Goal: Task Accomplishment & Management: Use online tool/utility

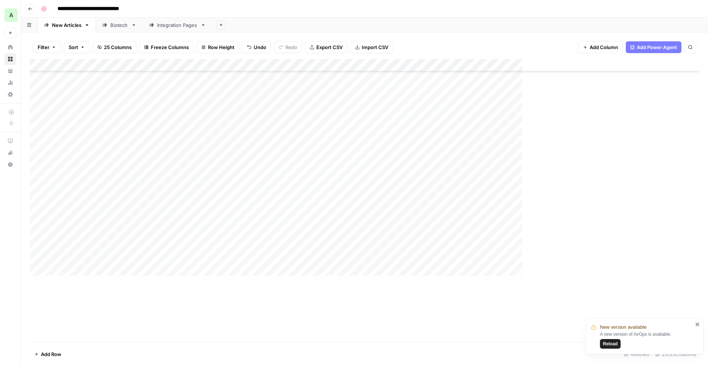
scroll to position [231, 0]
click at [31, 9] on icon "button" at bounding box center [30, 9] width 4 height 4
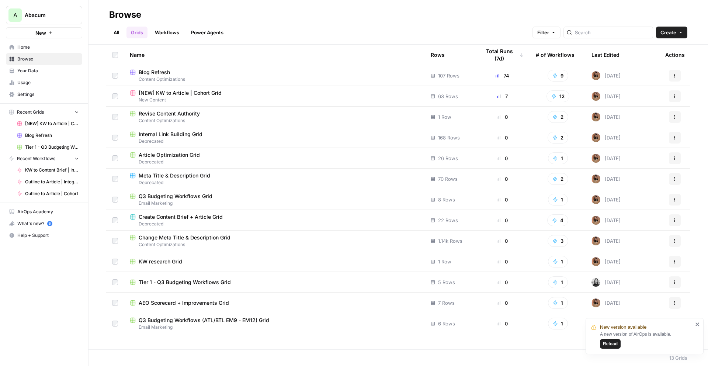
click at [113, 34] on link "All" at bounding box center [116, 33] width 14 height 12
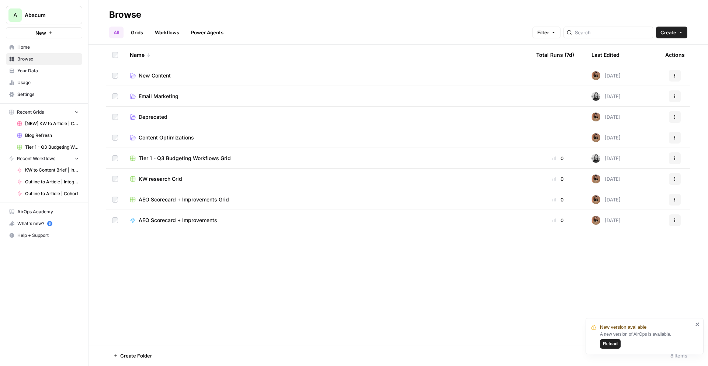
click at [150, 75] on span "New Content" at bounding box center [155, 75] width 32 height 7
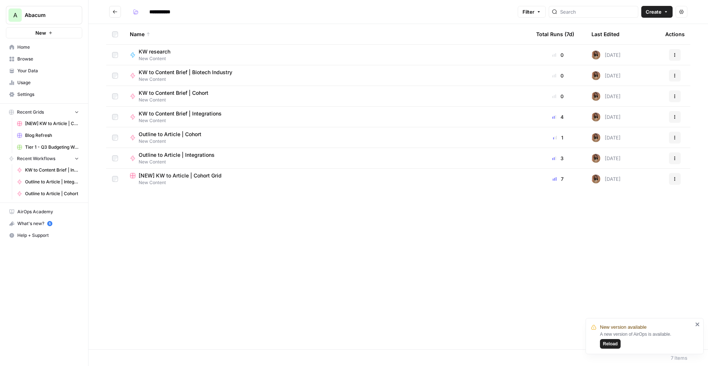
click at [118, 12] on button "Go back" at bounding box center [115, 12] width 12 height 12
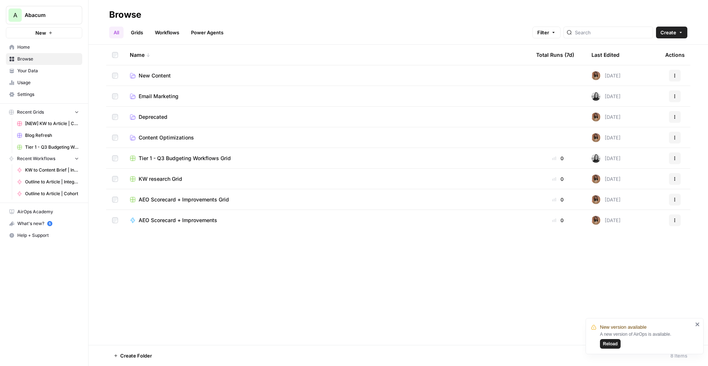
click at [162, 98] on span "Email Marketing" at bounding box center [159, 96] width 40 height 7
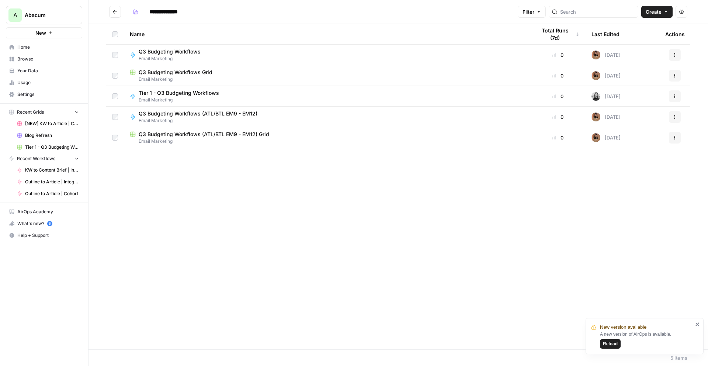
click at [174, 137] on span "Q3 Budgeting Workflows (ATL/BTL EM9 - EM12) Grid" at bounding box center [204, 134] width 131 height 7
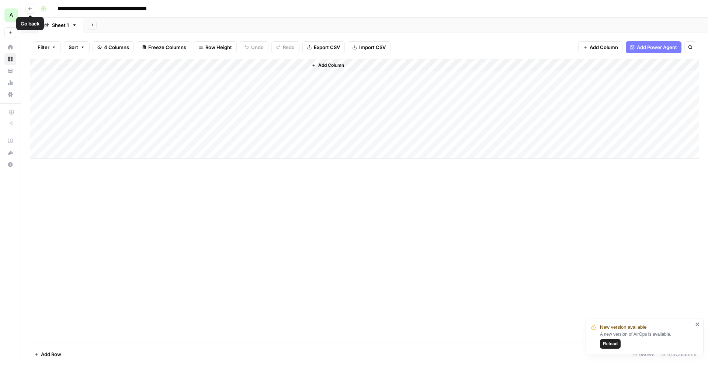
click at [30, 9] on icon "button" at bounding box center [30, 9] width 4 height 4
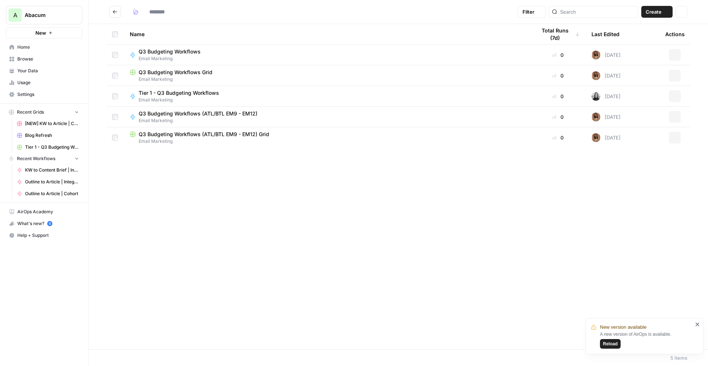
type input "**********"
click at [157, 75] on span "Q3 Budgeting Workflows Grid" at bounding box center [176, 72] width 74 height 7
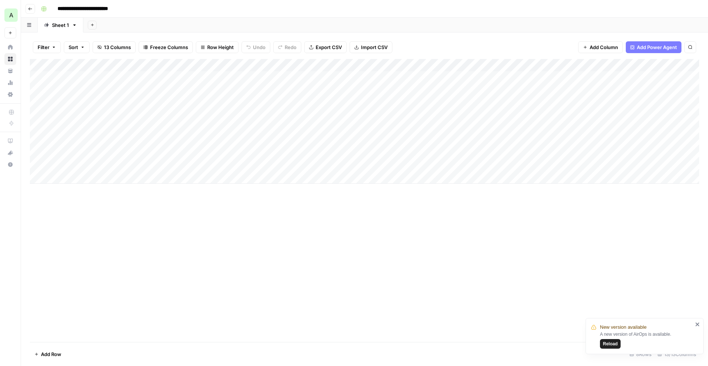
click at [32, 9] on icon "button" at bounding box center [30, 9] width 4 height 4
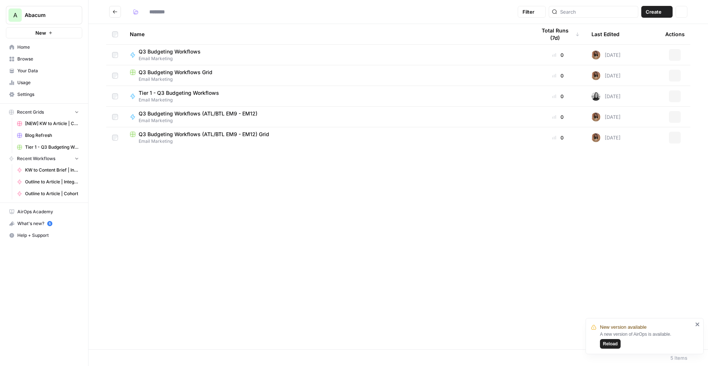
type input "**********"
click at [118, 14] on button "Go back" at bounding box center [115, 12] width 12 height 12
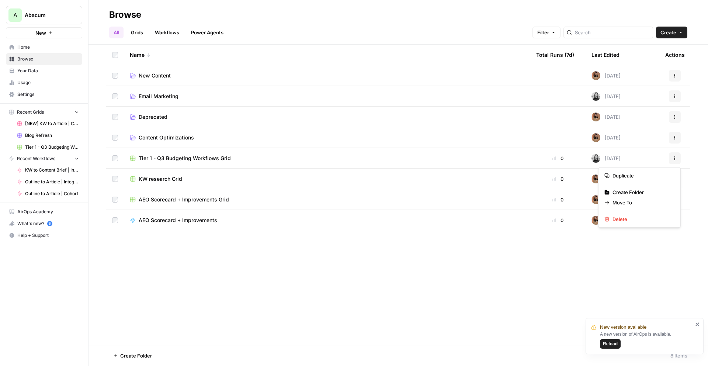
click at [531, 156] on icon "button" at bounding box center [675, 158] width 4 height 4
click at [531, 202] on span "Move To" at bounding box center [642, 202] width 59 height 7
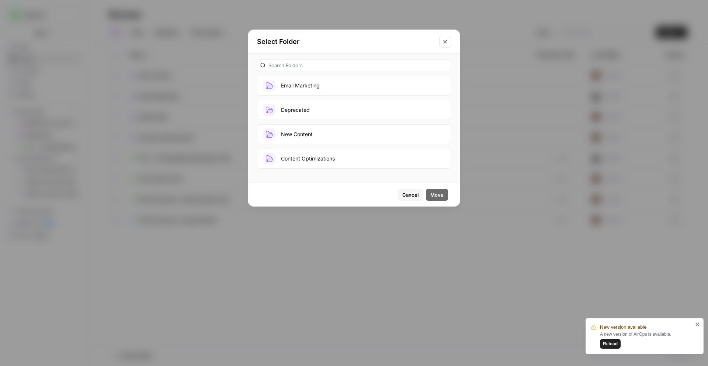
click at [306, 81] on button "Email Marketing" at bounding box center [354, 86] width 194 height 20
click at [442, 194] on span "Move" at bounding box center [437, 194] width 13 height 7
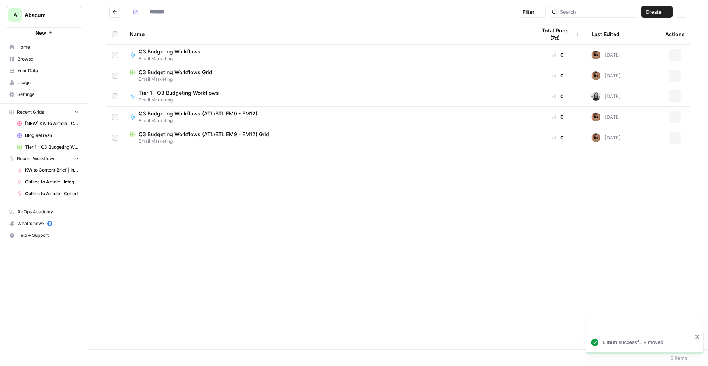
type input "**********"
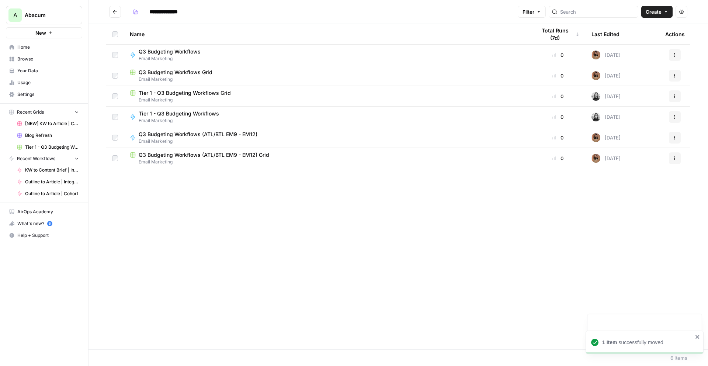
click at [114, 8] on button "Go back" at bounding box center [115, 12] width 12 height 12
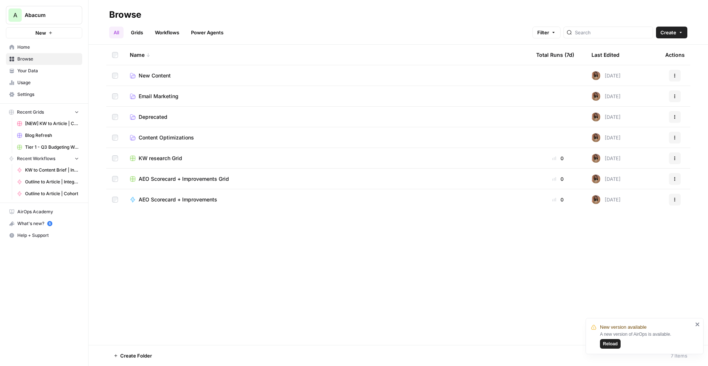
click at [155, 93] on span "Email Marketing" at bounding box center [159, 96] width 40 height 7
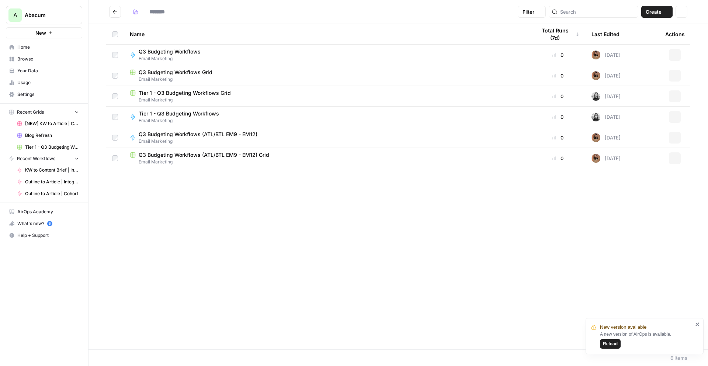
type input "**********"
click at [531, 138] on icon "button" at bounding box center [675, 138] width 1 height 1
click at [531, 202] on span "Duplicate" at bounding box center [642, 202] width 59 height 7
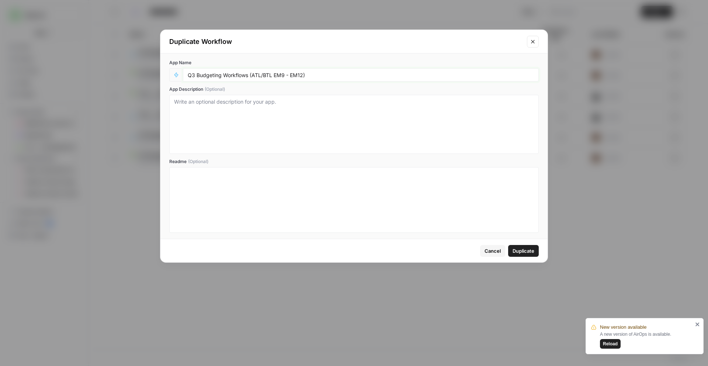
drag, startPoint x: 322, startPoint y: 74, endPoint x: 346, endPoint y: 76, distance: 24.1
click at [323, 75] on input "Q3 Budgeting Workflows (ATL/BTL EM9 - EM12)" at bounding box center [361, 75] width 346 height 7
drag, startPoint x: 289, startPoint y: 71, endPoint x: 181, endPoint y: 71, distance: 108.1
click at [181, 71] on div "Q3 Budgeting Workflows (ATL/BTL EM9 - EM12)" at bounding box center [354, 74] width 370 height 13
type input "New Integration Pages"
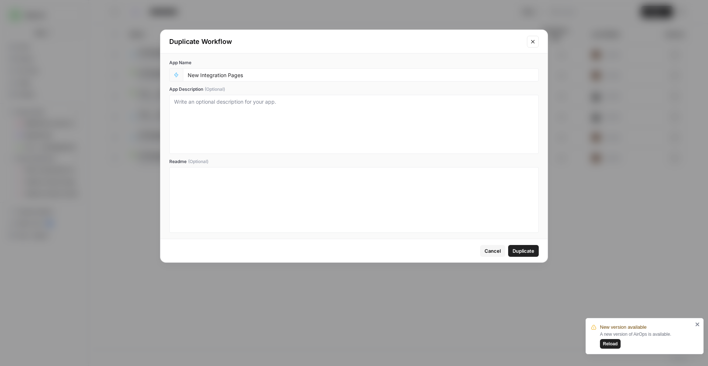
click at [527, 246] on button "Duplicate" at bounding box center [523, 251] width 31 height 12
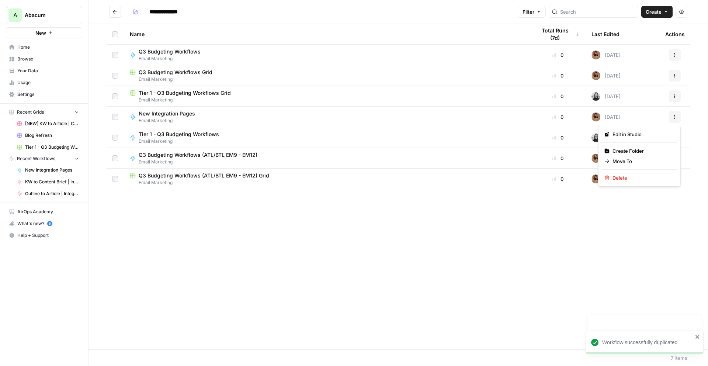
click at [531, 118] on icon "button" at bounding box center [675, 118] width 1 height 1
click at [531, 162] on span "Move To" at bounding box center [642, 161] width 59 height 7
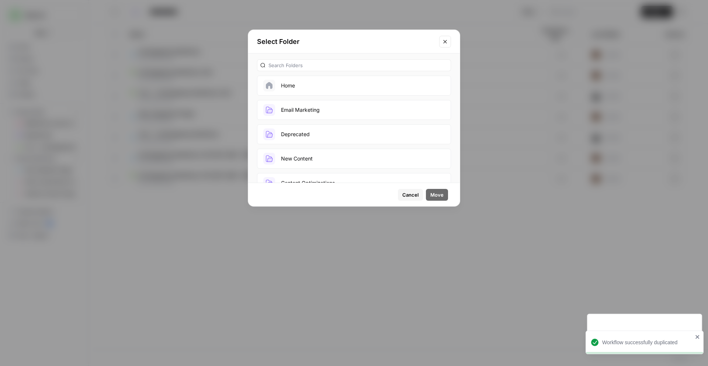
click at [330, 155] on button "New Content" at bounding box center [354, 159] width 194 height 20
click at [440, 193] on span "Move" at bounding box center [437, 194] width 13 height 7
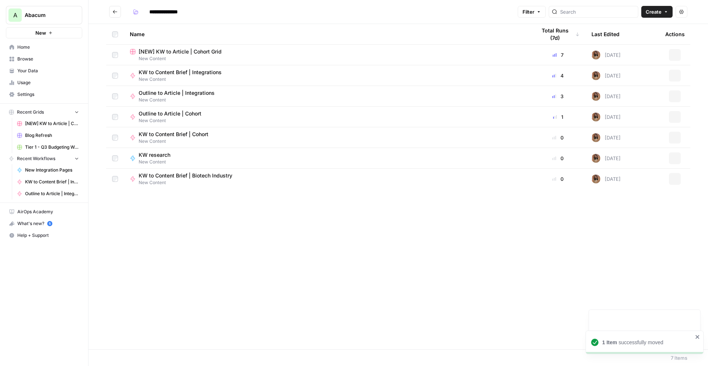
type input "**********"
click at [157, 197] on span "New Integration Pages" at bounding box center [167, 196] width 56 height 7
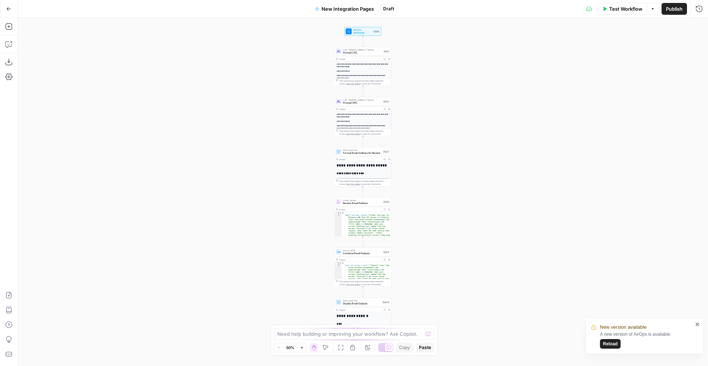
click at [531, 299] on icon "close" at bounding box center [698, 324] width 5 height 6
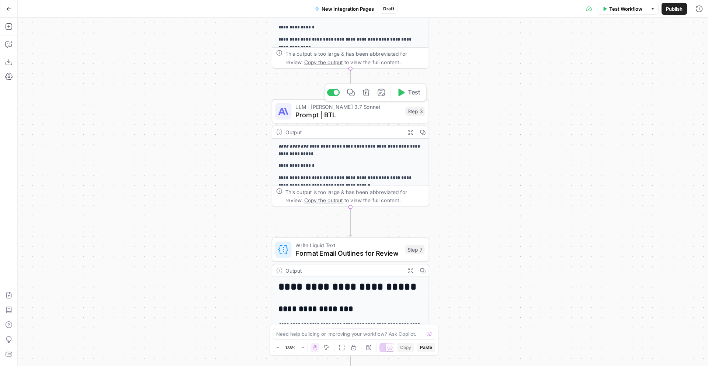
click at [364, 91] on icon "button" at bounding box center [366, 93] width 8 height 8
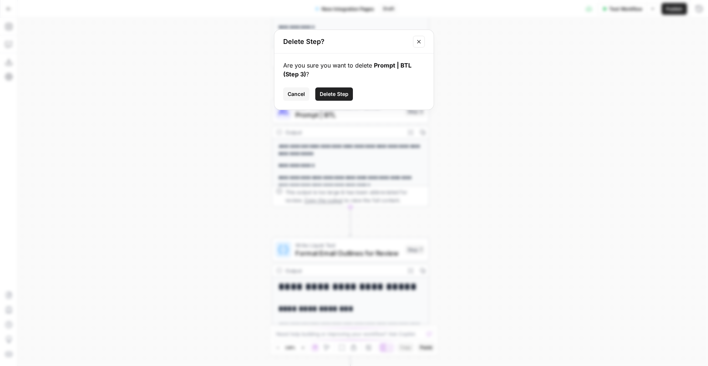
click at [339, 95] on span "Delete Step" at bounding box center [334, 93] width 29 height 7
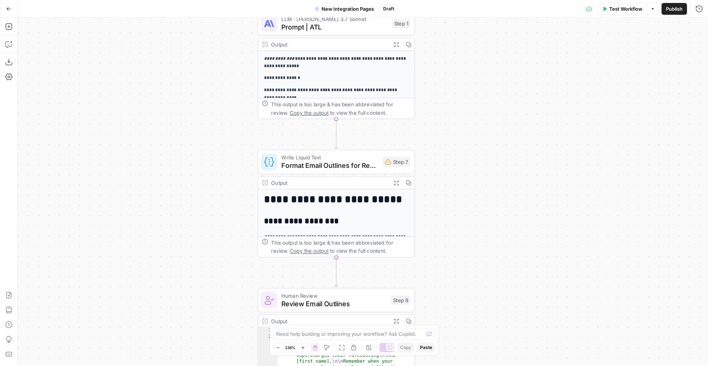
click at [506, 89] on div "**********" at bounding box center [363, 192] width 691 height 348
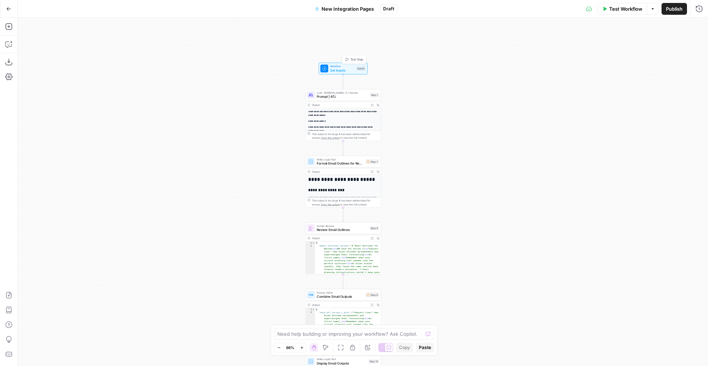
click at [340, 67] on span "Workflow" at bounding box center [342, 66] width 24 height 4
click at [480, 91] on 1 "Main Theme 1 (Optional)" at bounding box center [564, 88] width 265 height 7
click at [531, 75] on span "edit field" at bounding box center [675, 75] width 16 height 6
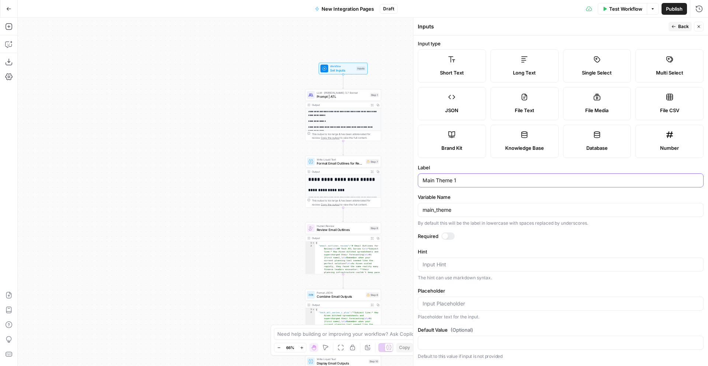
drag, startPoint x: 469, startPoint y: 180, endPoint x: 394, endPoint y: 178, distance: 74.6
click at [394, 178] on body "**********" at bounding box center [354, 183] width 708 height 366
drag, startPoint x: 469, startPoint y: 181, endPoint x: 412, endPoint y: 177, distance: 57.3
click at [408, 180] on body "**********" at bounding box center [354, 183] width 708 height 366
click at [531, 27] on span "Back" at bounding box center [684, 26] width 11 height 7
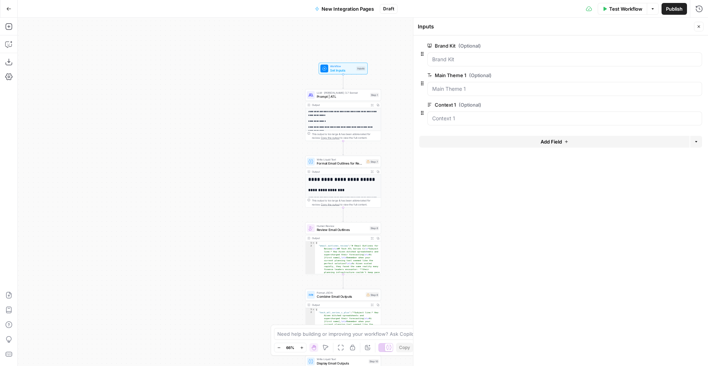
click at [531, 76] on icon "button" at bounding box center [698, 75] width 4 height 4
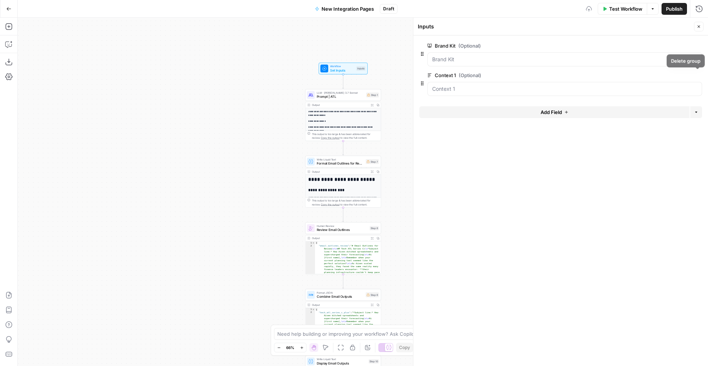
click at [531, 76] on icon "button" at bounding box center [698, 75] width 4 height 4
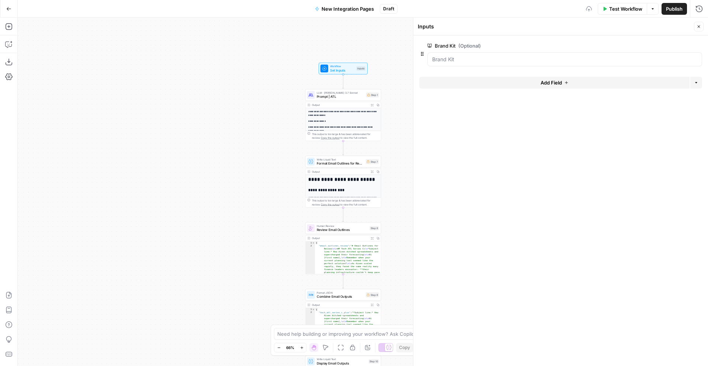
click at [531, 82] on icon "button" at bounding box center [566, 82] width 3 height 3
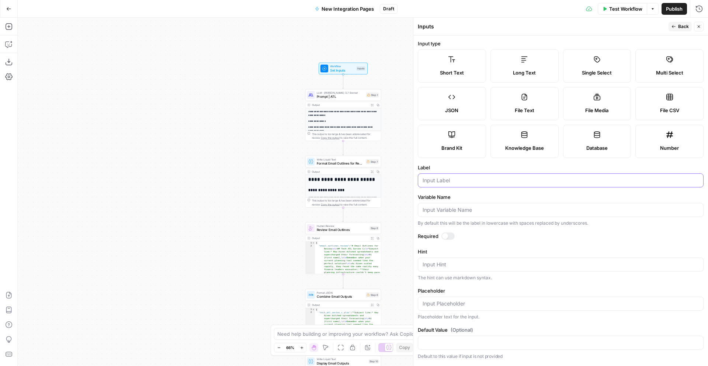
click at [454, 180] on input "Label" at bounding box center [561, 180] width 276 height 7
type input "K"
type input "Keyword"
click at [449, 236] on div at bounding box center [448, 235] width 13 height 7
click at [531, 27] on icon "button" at bounding box center [674, 26] width 4 height 4
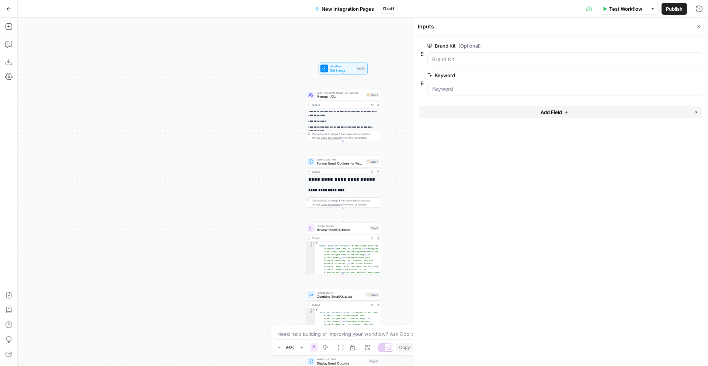
click at [531, 110] on span "Add Field" at bounding box center [551, 111] width 21 height 7
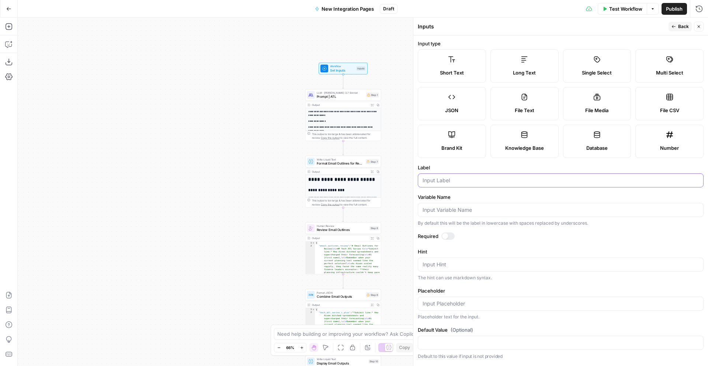
click at [449, 181] on input "Label" at bounding box center [561, 180] width 276 height 7
type input "Website"
drag, startPoint x: 445, startPoint y: 237, endPoint x: 454, endPoint y: 241, distance: 9.4
click at [446, 237] on div at bounding box center [445, 236] width 6 height 6
click at [531, 26] on span "Back" at bounding box center [684, 26] width 11 height 7
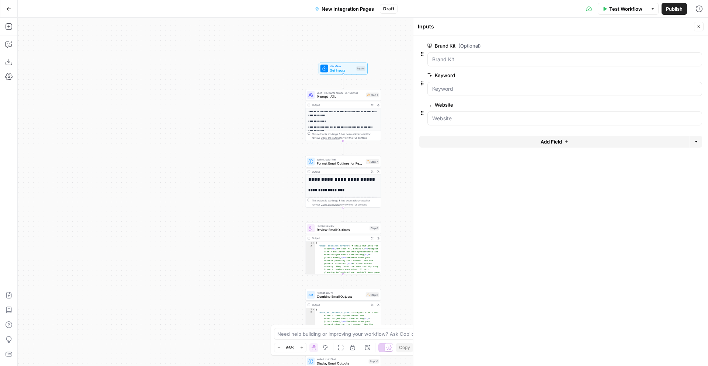
click at [531, 25] on icon "button" at bounding box center [699, 26] width 4 height 4
click at [337, 94] on span "Prompt | ATL" at bounding box center [341, 96] width 48 height 5
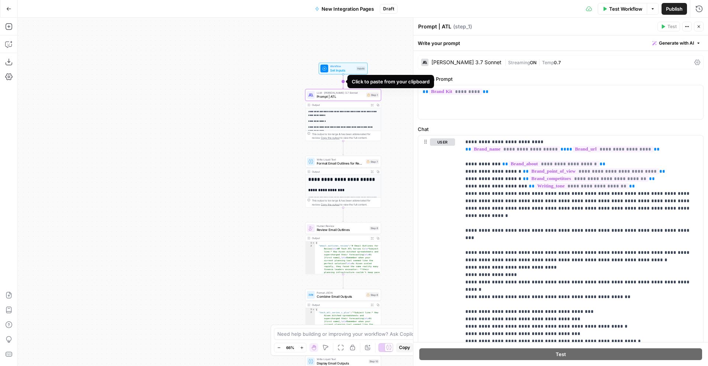
click at [343, 81] on icon "Edge from start to step_1" at bounding box center [343, 82] width 1 height 14
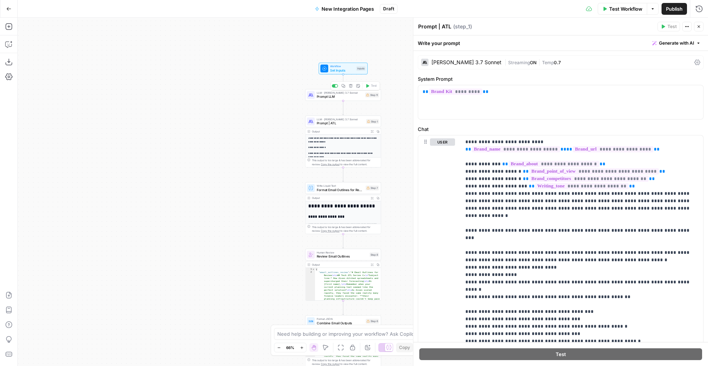
click at [356, 88] on button "Add Note" at bounding box center [358, 86] width 6 height 6
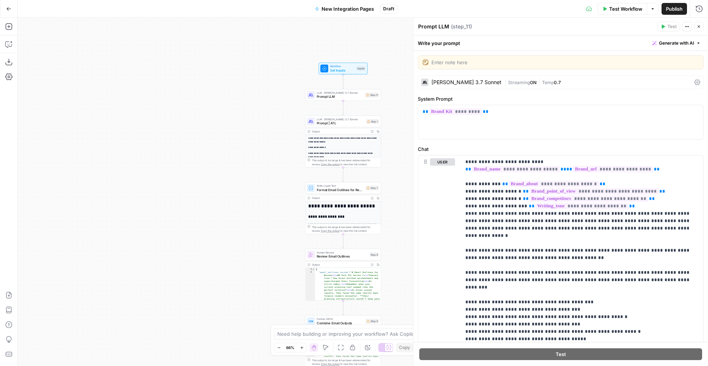
click at [531, 25] on icon "button" at bounding box center [699, 26] width 4 height 4
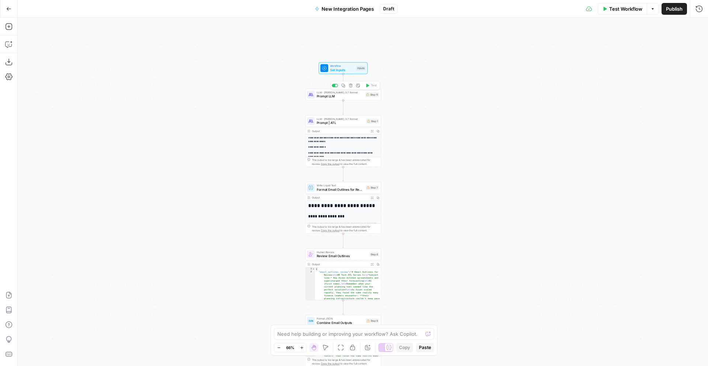
click at [352, 86] on button "Delete step" at bounding box center [351, 85] width 6 height 6
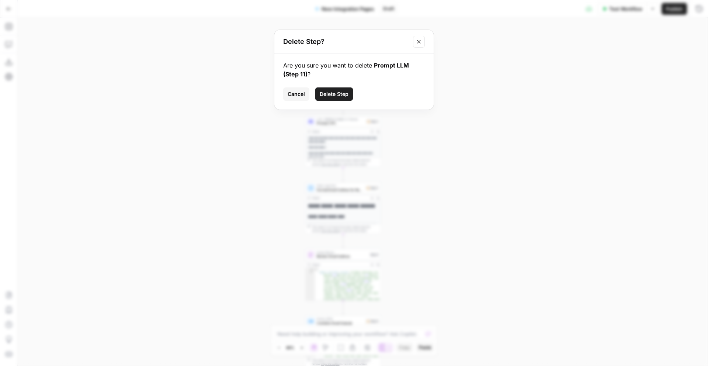
click at [332, 90] on span "Delete Step" at bounding box center [334, 93] width 29 height 7
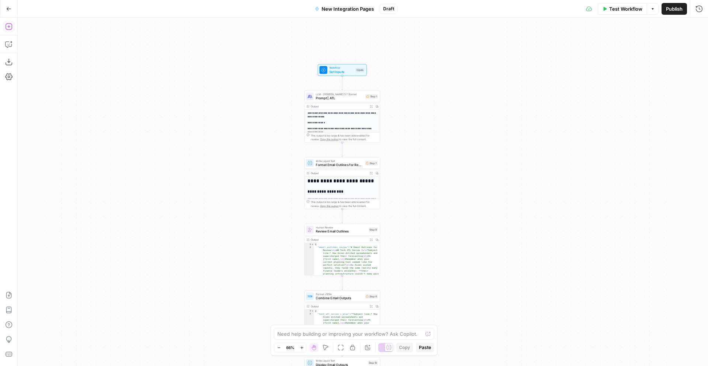
click at [9, 22] on button "Add Steps" at bounding box center [9, 27] width 12 height 12
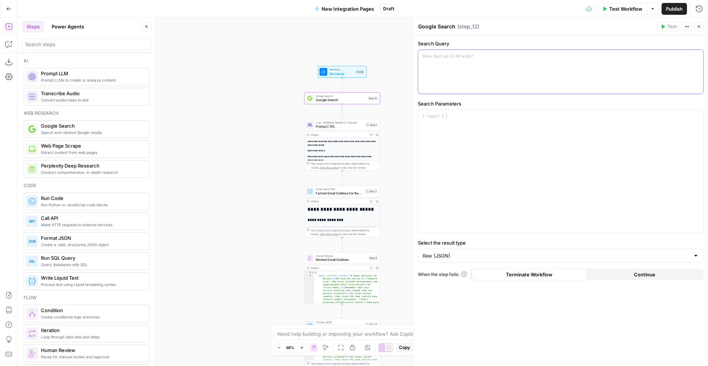
click at [440, 57] on p at bounding box center [561, 56] width 276 height 7
click at [448, 123] on div at bounding box center [560, 171] width 285 height 123
click at [459, 120] on p at bounding box center [561, 116] width 276 height 7
click at [436, 68] on div at bounding box center [560, 72] width 285 height 44
click at [445, 57] on p at bounding box center [561, 56] width 276 height 7
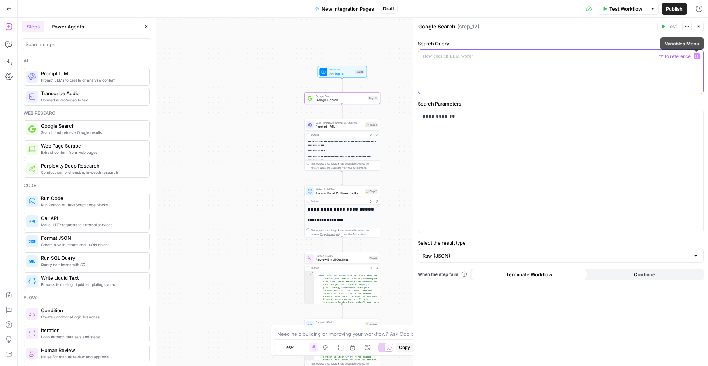
click at [531, 57] on icon "button" at bounding box center [697, 57] width 4 height 4
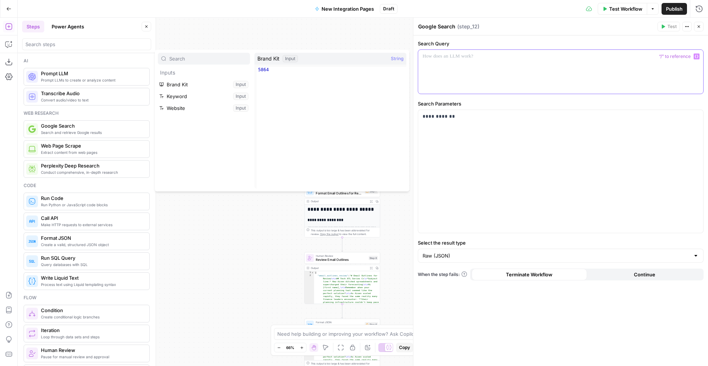
click at [453, 68] on div at bounding box center [560, 72] width 285 height 44
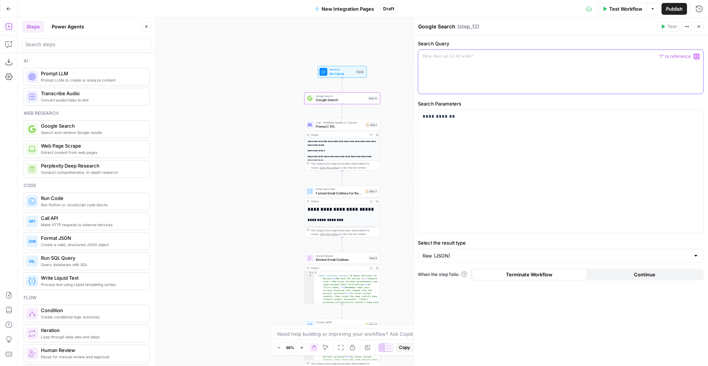
click at [531, 58] on icon "button" at bounding box center [697, 56] width 4 height 3
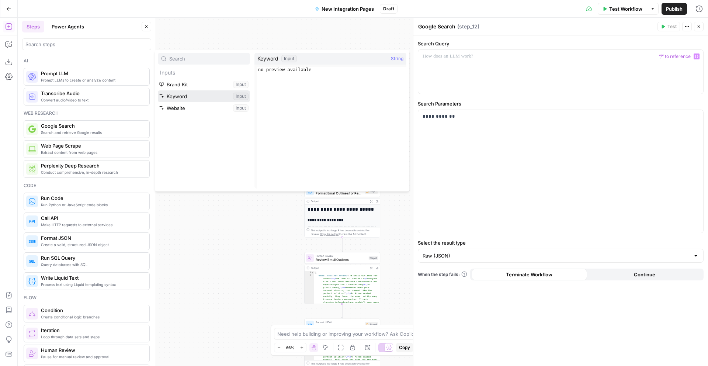
click at [194, 96] on button "Select variable Keyword" at bounding box center [204, 96] width 92 height 12
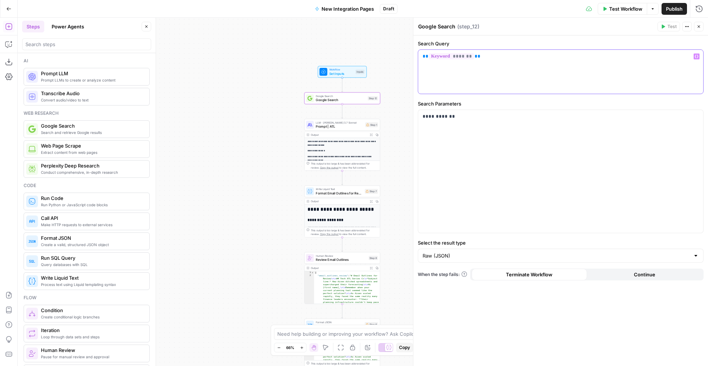
click at [423, 55] on span "**" at bounding box center [426, 56] width 6 height 5
drag, startPoint x: 529, startPoint y: 50, endPoint x: 527, endPoint y: 55, distance: 5.1
click at [528, 51] on div "**********" at bounding box center [560, 72] width 285 height 44
click at [527, 55] on p "**********" at bounding box center [561, 56] width 276 height 7
click at [531, 58] on button "Variables Menu" at bounding box center [697, 57] width 6 height 6
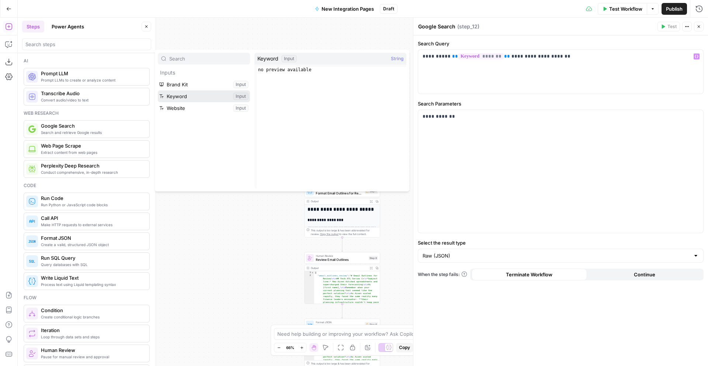
click at [194, 94] on button "Select variable Keyword" at bounding box center [204, 96] width 92 height 12
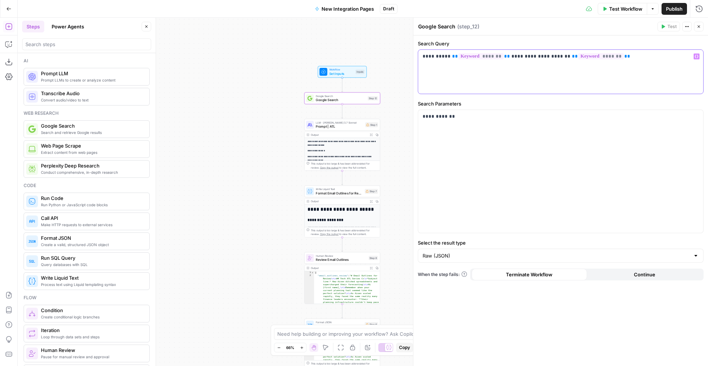
drag, startPoint x: 556, startPoint y: 59, endPoint x: 555, endPoint y: 63, distance: 4.0
click at [531, 59] on p "**********" at bounding box center [561, 56] width 276 height 7
click at [531, 58] on p "**********" at bounding box center [561, 56] width 276 height 7
click at [531, 56] on icon "button" at bounding box center [697, 57] width 4 height 4
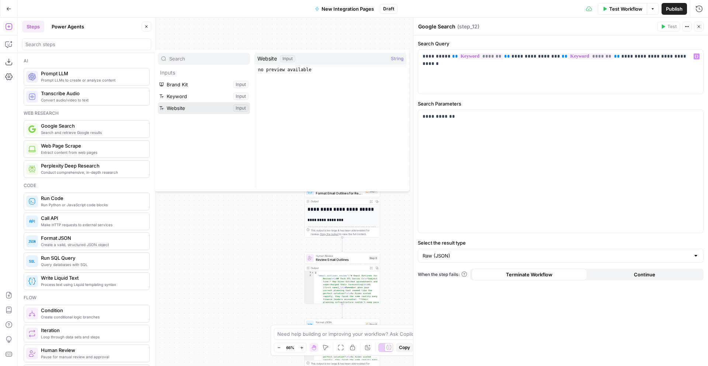
click at [200, 108] on button "Select variable Website" at bounding box center [204, 108] width 92 height 12
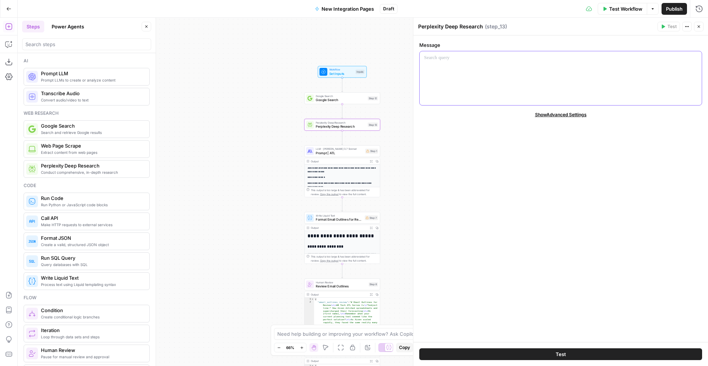
click at [457, 72] on div at bounding box center [561, 78] width 282 height 54
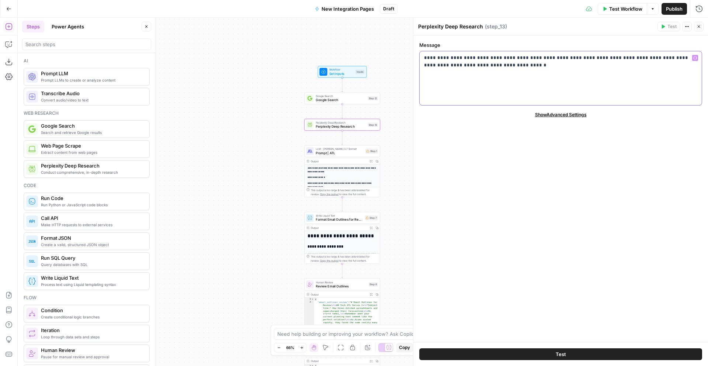
click at [462, 62] on p "**********" at bounding box center [560, 61] width 273 height 15
drag, startPoint x: 579, startPoint y: 58, endPoint x: 424, endPoint y: 56, distance: 155.0
click at [424, 56] on div "**********" at bounding box center [561, 78] width 282 height 54
drag, startPoint x: 424, startPoint y: 57, endPoint x: 438, endPoint y: 73, distance: 21.0
click at [424, 57] on p "**********" at bounding box center [560, 57] width 273 height 7
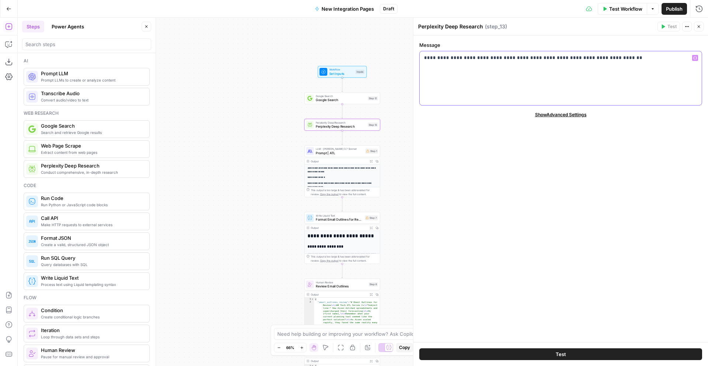
click at [531, 57] on icon "button" at bounding box center [696, 58] width 4 height 4
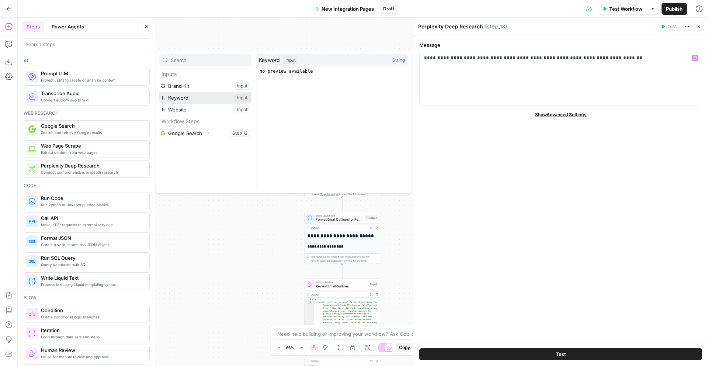
click at [196, 96] on button "Select variable Keyword" at bounding box center [205, 98] width 92 height 12
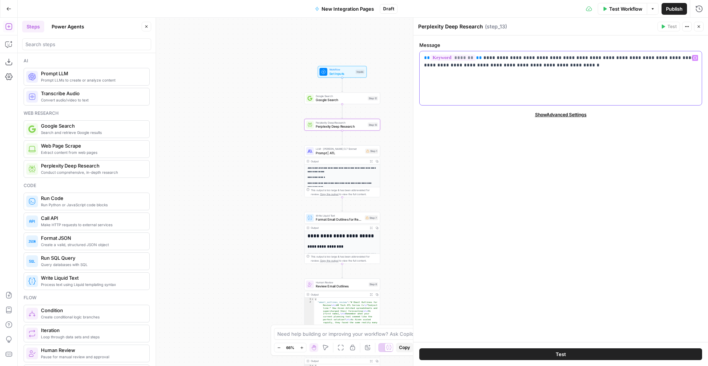
click at [531, 66] on p "**********" at bounding box center [560, 61] width 273 height 15
click at [531, 114] on span "Show Advanced Settings" at bounding box center [561, 114] width 52 height 7
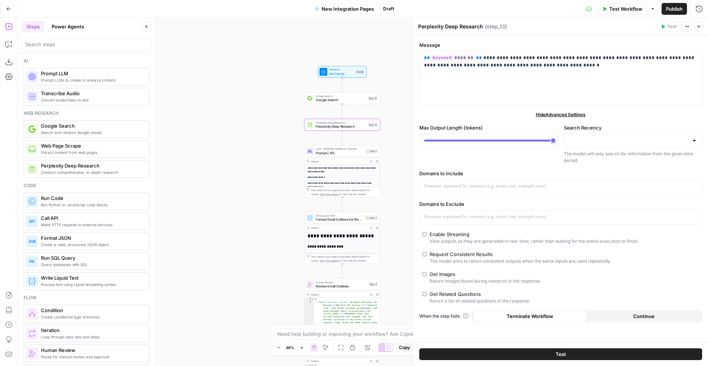
click at [531, 113] on span "Hide Advanced Settings" at bounding box center [561, 114] width 50 height 7
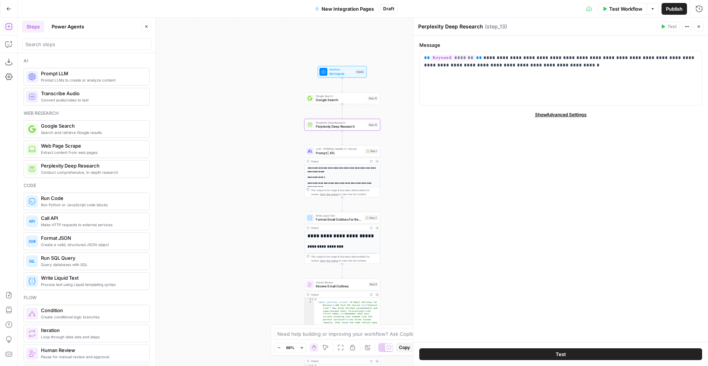
click at [500, 155] on form "**********" at bounding box center [561, 188] width 295 height 307
click at [531, 114] on span "Show Advanced Settings" at bounding box center [561, 114] width 52 height 7
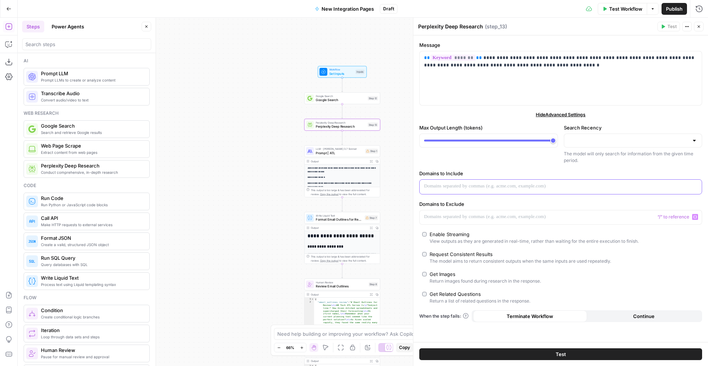
click at [441, 185] on p at bounding box center [560, 186] width 273 height 7
click at [531, 187] on icon "button" at bounding box center [696, 186] width 4 height 4
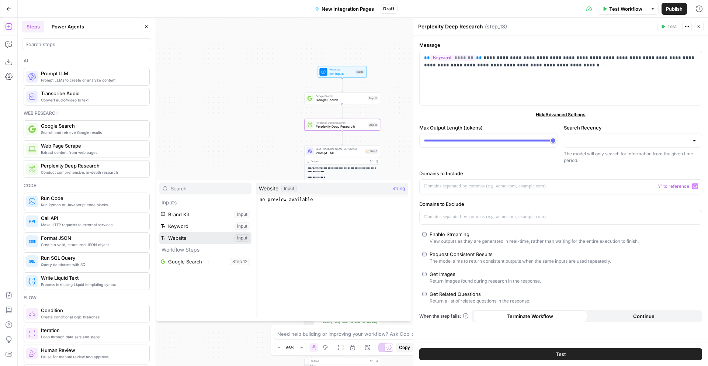
click at [184, 234] on button "Select variable Website" at bounding box center [205, 238] width 92 height 12
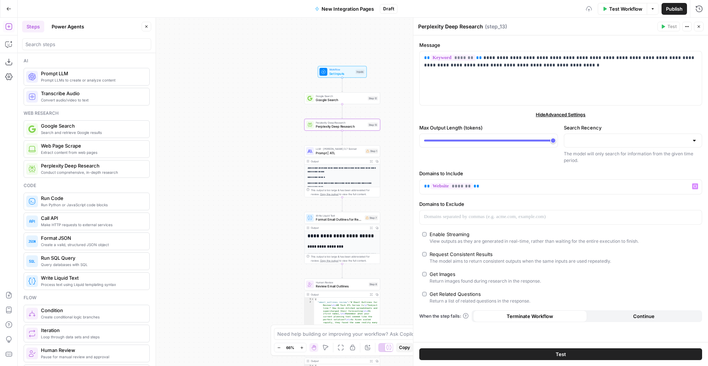
click at [470, 161] on div "Max Output Length (tokens)" at bounding box center [489, 144] width 139 height 40
click at [59, 43] on input "search" at bounding box center [86, 44] width 123 height 7
click at [531, 27] on icon "button" at bounding box center [699, 26] width 4 height 4
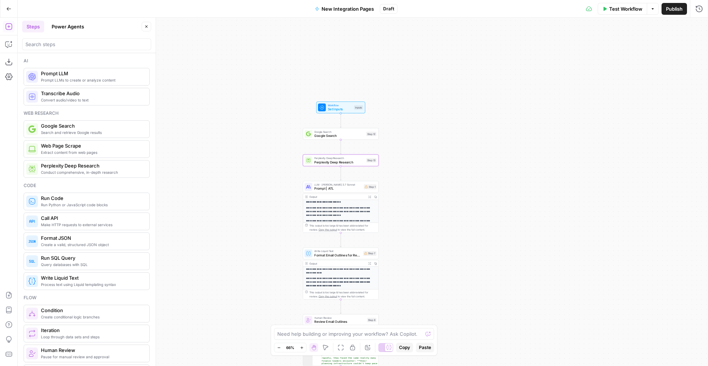
scroll to position [59, 0]
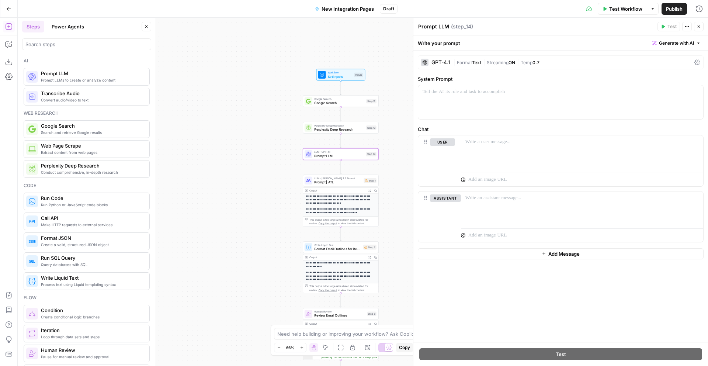
drag, startPoint x: 75, startPoint y: 80, endPoint x: 329, endPoint y: 6, distance: 264.4
click at [56, 41] on input "search" at bounding box center [86, 44] width 123 height 7
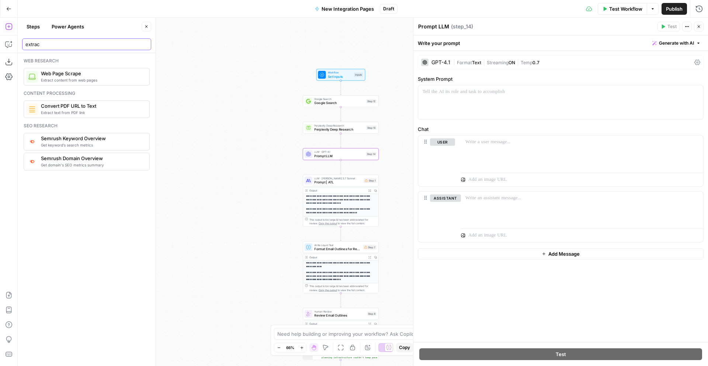
type input "extrac"
click at [449, 104] on div at bounding box center [560, 102] width 285 height 34
click at [445, 92] on p at bounding box center [561, 91] width 276 height 7
click at [478, 144] on p at bounding box center [583, 141] width 234 height 7
click at [478, 95] on p "**********" at bounding box center [561, 91] width 276 height 7
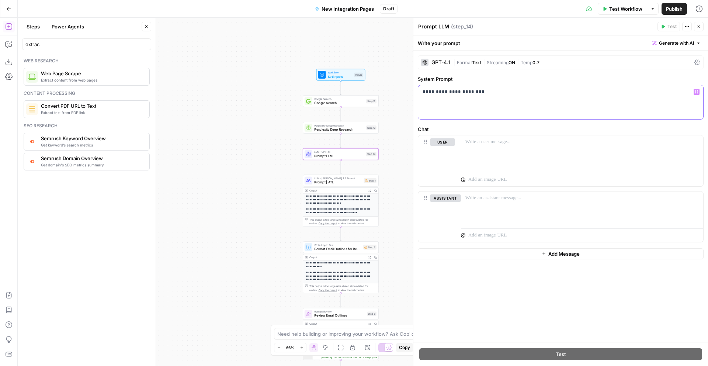
drag, startPoint x: 483, startPoint y: 93, endPoint x: 456, endPoint y: 93, distance: 26.9
click at [456, 93] on p "**********" at bounding box center [561, 91] width 276 height 7
click at [531, 93] on icon "button" at bounding box center [697, 92] width 4 height 4
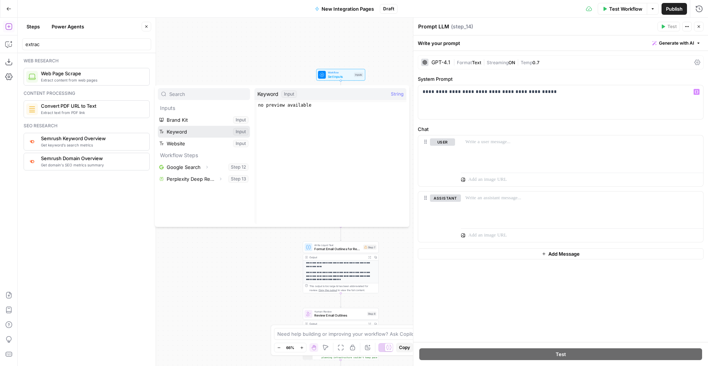
click at [188, 132] on button "Select variable Keyword" at bounding box center [204, 132] width 92 height 12
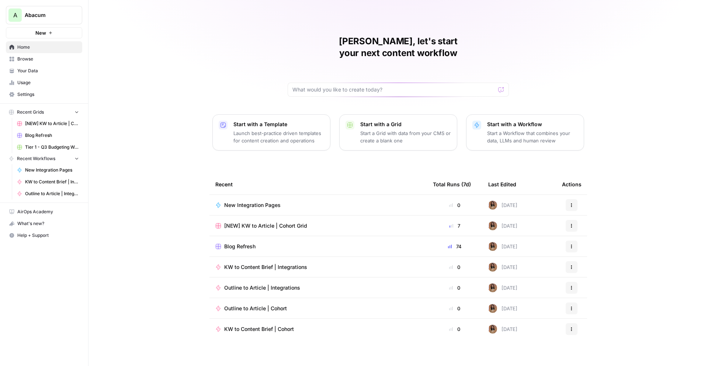
click at [250, 263] on span "KW to Content Brief | Integrations" at bounding box center [265, 266] width 83 height 7
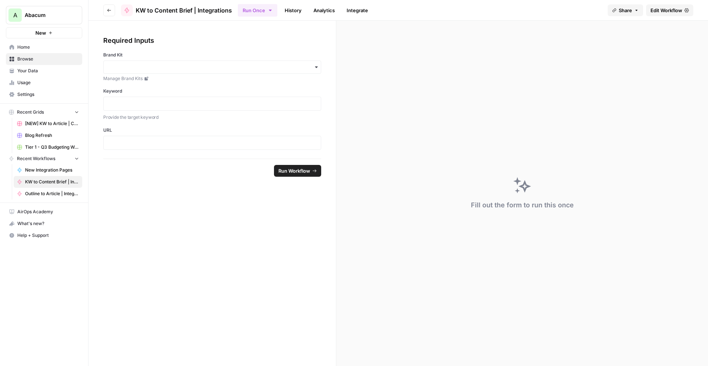
click at [661, 10] on span "Edit Workflow" at bounding box center [667, 10] width 32 height 7
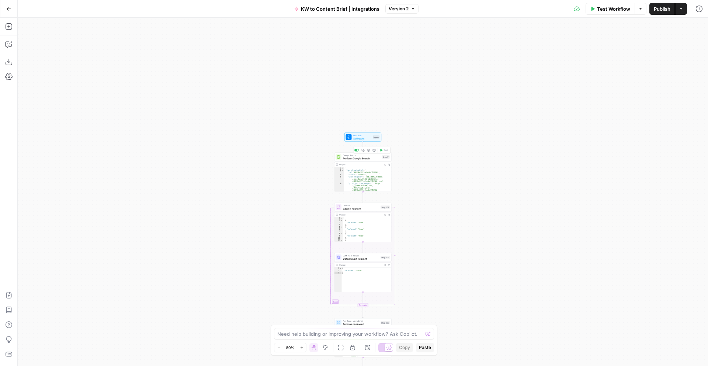
click at [367, 156] on span "Perform Google Search" at bounding box center [362, 158] width 38 height 4
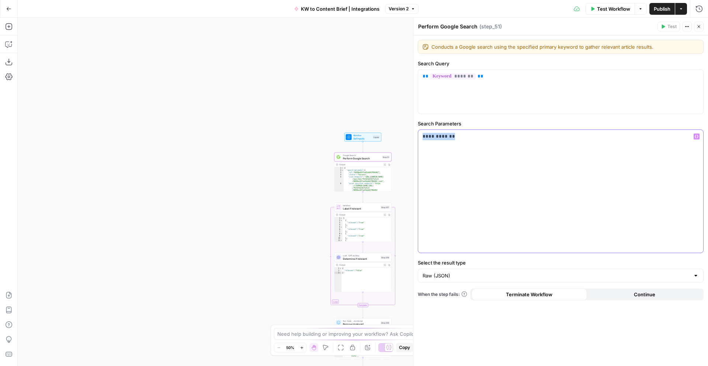
drag, startPoint x: 457, startPoint y: 138, endPoint x: 415, endPoint y: 136, distance: 42.1
click at [415, 136] on div "**********" at bounding box center [560, 192] width 295 height 348
copy p "**********"
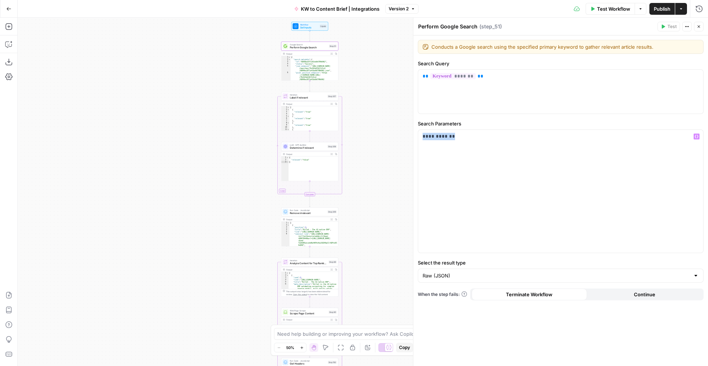
drag, startPoint x: 257, startPoint y: 135, endPoint x: 241, endPoint y: 124, distance: 19.4
click at [241, 124] on div "Workflow Set Inputs Inputs Google Search Perform Google Search Step 51 Output E…" at bounding box center [363, 192] width 691 height 348
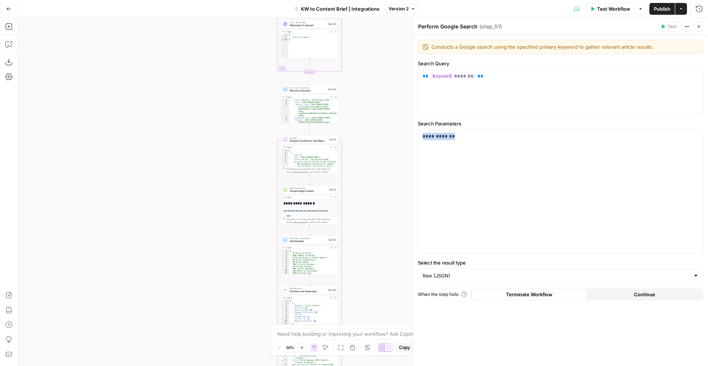
scroll to position [8, 0]
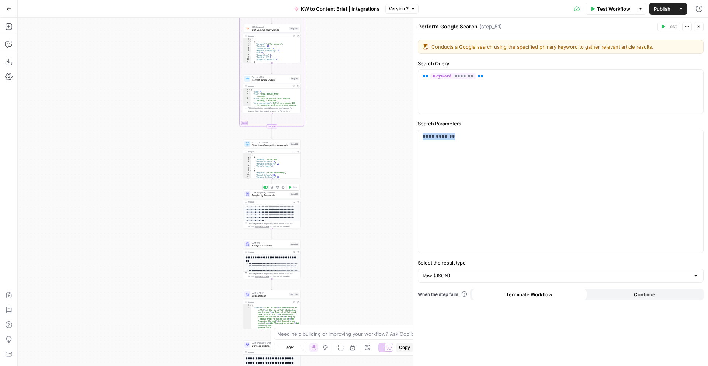
click at [256, 195] on span "Perplexity Research" at bounding box center [270, 196] width 37 height 4
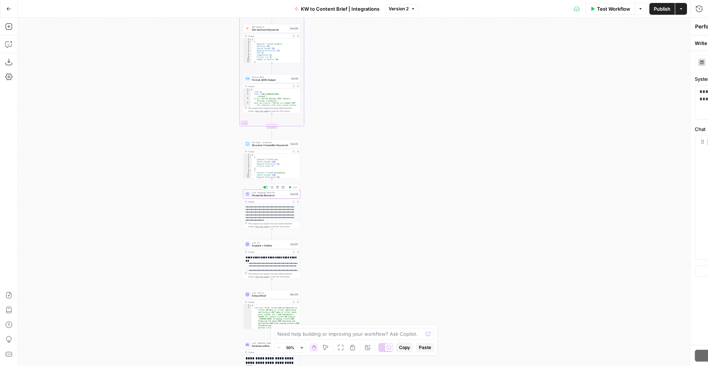
type textarea "Perplexity Research"
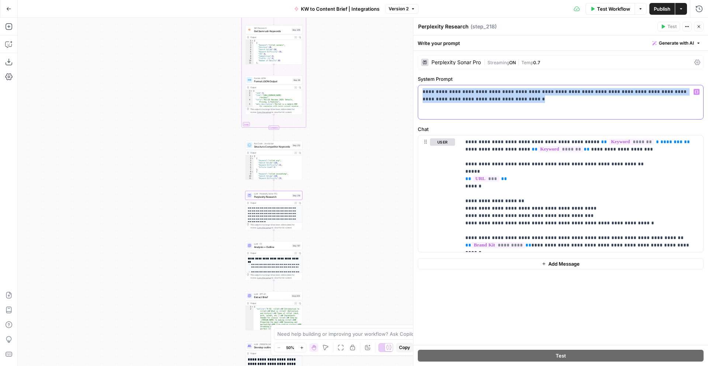
drag, startPoint x: 504, startPoint y: 100, endPoint x: 414, endPoint y: 91, distance: 90.8
click at [414, 91] on div "**********" at bounding box center [560, 192] width 295 height 348
copy p "**********"
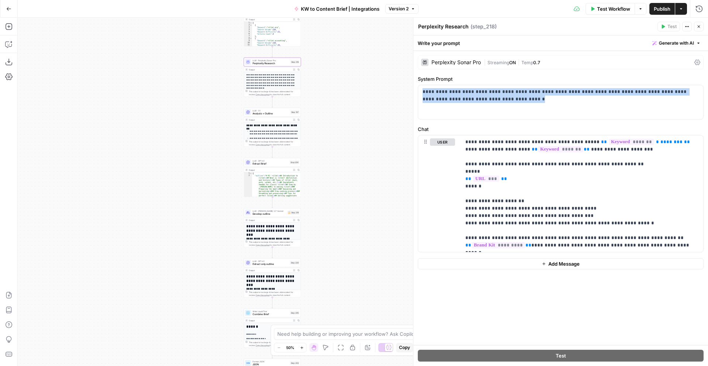
click at [276, 164] on div "LLM · GPT-4.1 Extract Brief Step 204 Copy step Delete step Add Note Test" at bounding box center [272, 162] width 57 height 9
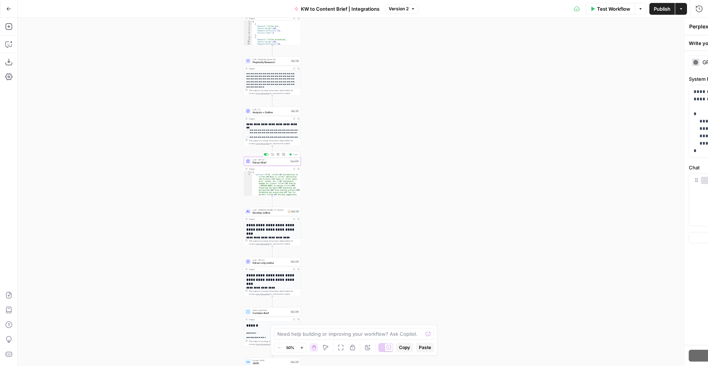
type textarea "Extract Brief"
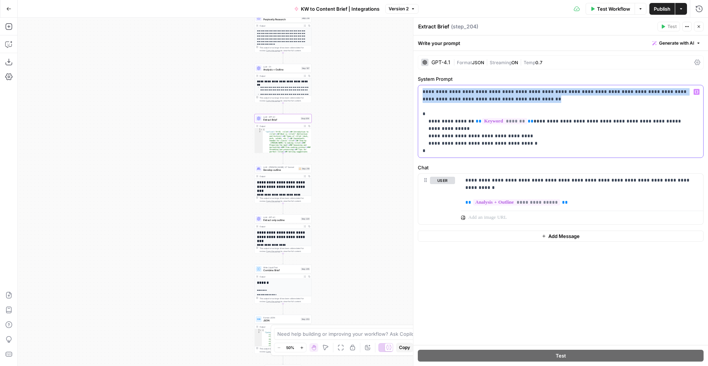
drag, startPoint x: 423, startPoint y: 93, endPoint x: 488, endPoint y: 98, distance: 64.8
click at [488, 98] on p "**********" at bounding box center [561, 121] width 276 height 66
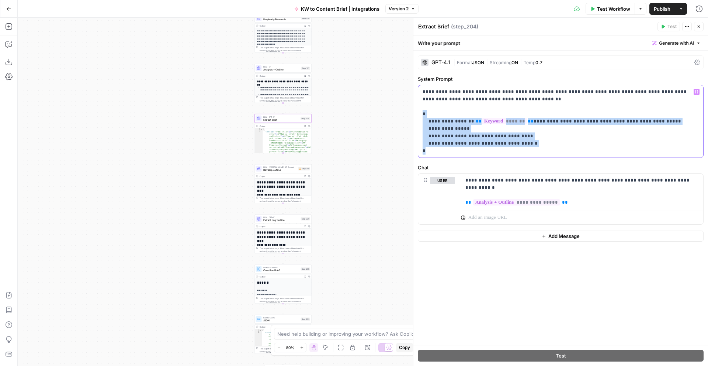
drag, startPoint x: 421, startPoint y: 114, endPoint x: 537, endPoint y: 154, distance: 122.5
click at [537, 154] on div "**********" at bounding box center [560, 121] width 285 height 72
copy p "**********"
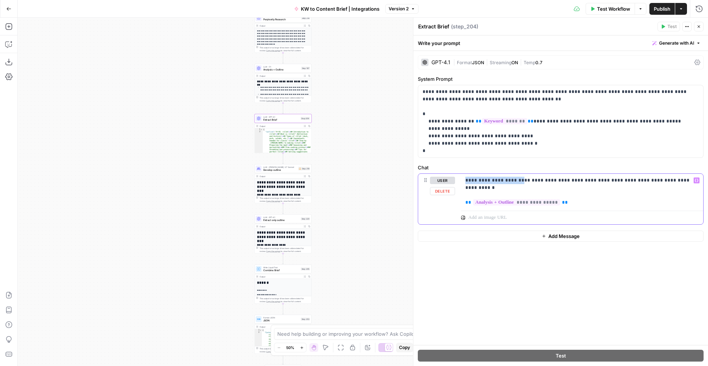
drag, startPoint x: 466, startPoint y: 181, endPoint x: 513, endPoint y: 184, distance: 46.6
click at [513, 184] on p "**********" at bounding box center [583, 188] width 234 height 22
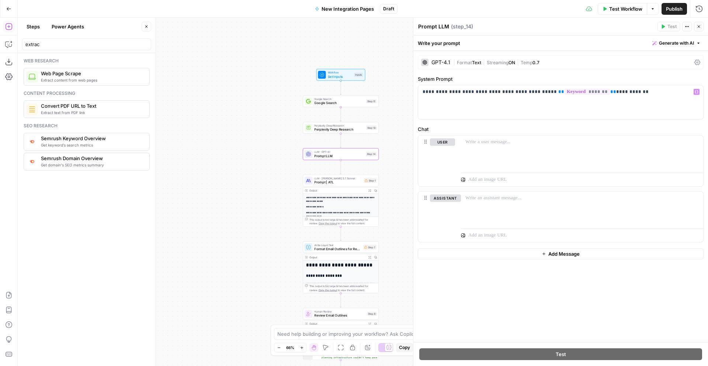
scroll to position [1, 0]
drag, startPoint x: 533, startPoint y: 94, endPoint x: 534, endPoint y: 100, distance: 5.6
click at [533, 94] on p "**********" at bounding box center [561, 91] width 276 height 7
click at [668, 94] on p "**********" at bounding box center [561, 91] width 276 height 7
click at [492, 144] on p at bounding box center [583, 141] width 234 height 7
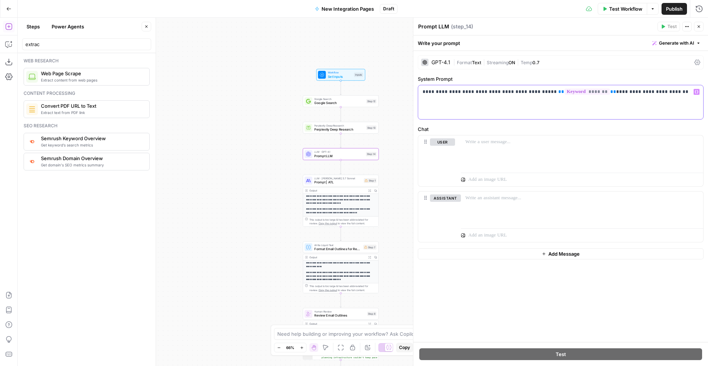
click at [662, 91] on p "**********" at bounding box center [561, 91] width 276 height 7
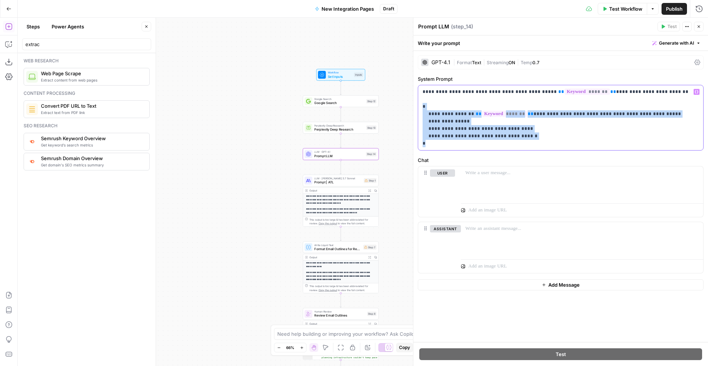
drag, startPoint x: 433, startPoint y: 142, endPoint x: 418, endPoint y: 109, distance: 36.8
click at [418, 109] on div "**********" at bounding box center [560, 117] width 285 height 65
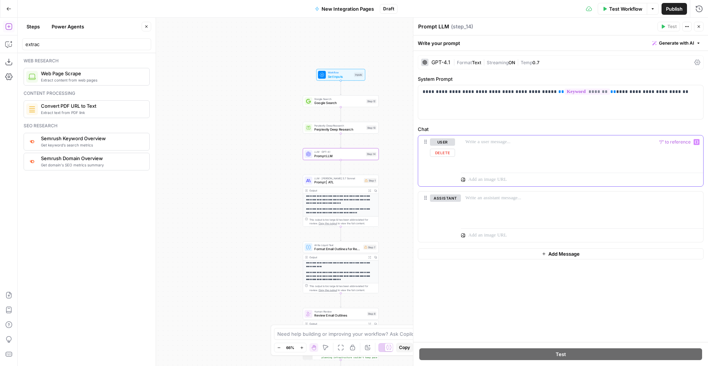
click at [483, 144] on p at bounding box center [583, 141] width 234 height 7
click at [697, 143] on icon "button" at bounding box center [697, 142] width 4 height 4
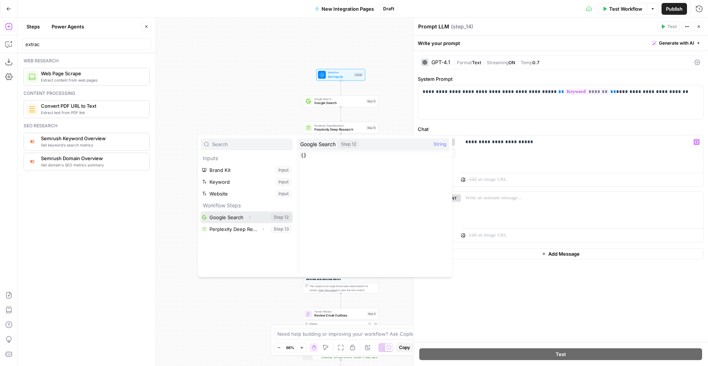
click at [233, 216] on button "Select variable Google Search" at bounding box center [247, 217] width 92 height 12
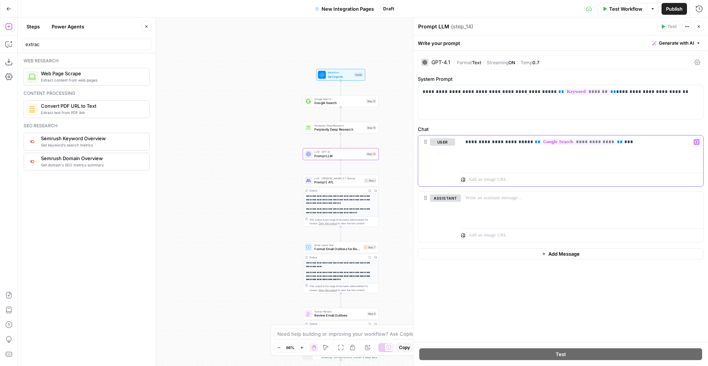
click at [698, 143] on icon "button" at bounding box center [697, 142] width 4 height 3
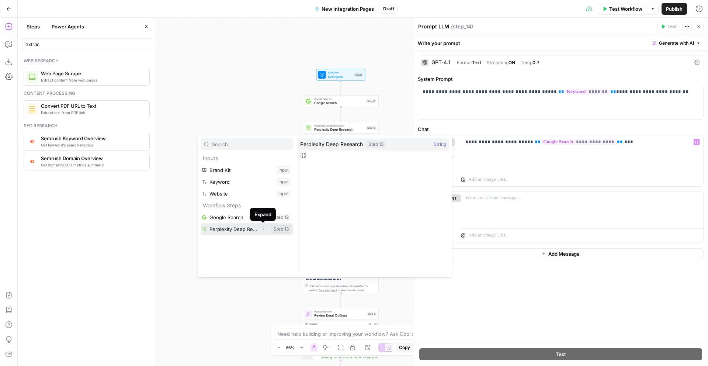
click at [263, 229] on icon "button" at bounding box center [263, 229] width 4 height 4
click at [248, 215] on icon "button" at bounding box center [250, 217] width 4 height 4
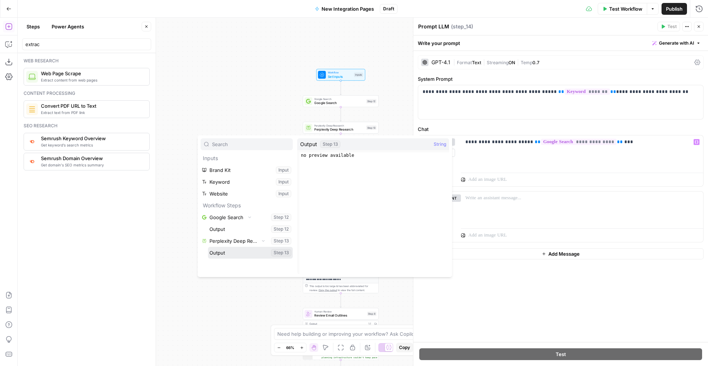
click at [241, 250] on button "Select variable Output" at bounding box center [250, 253] width 85 height 12
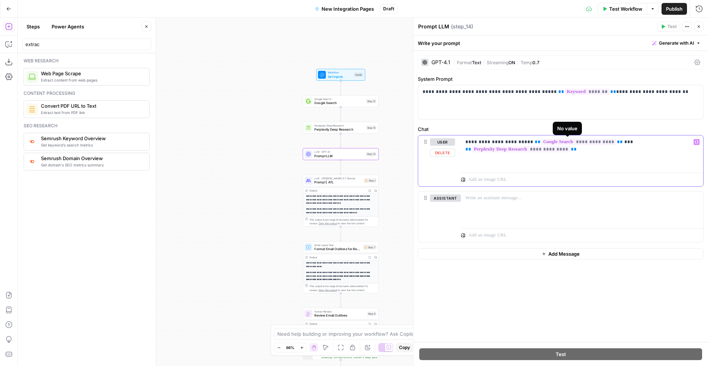
click at [593, 143] on span "**********" at bounding box center [579, 142] width 76 height 6
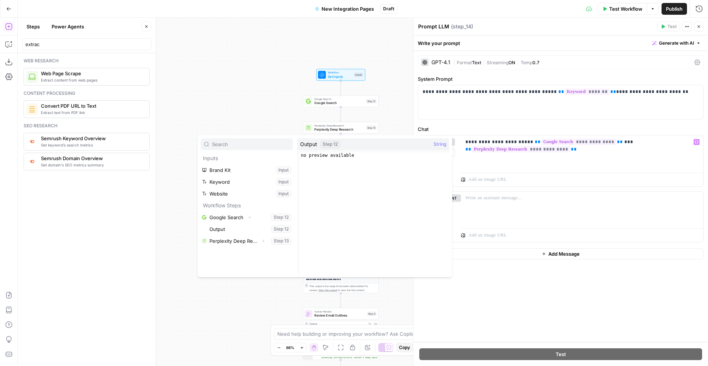
click at [245, 227] on button "Select variable Output" at bounding box center [250, 229] width 85 height 12
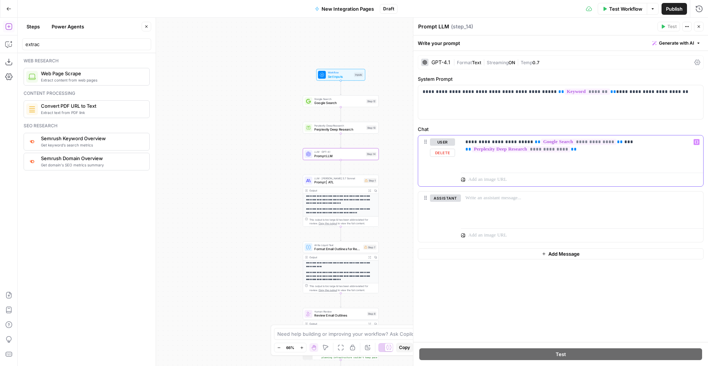
click at [594, 148] on p "**********" at bounding box center [583, 145] width 234 height 15
click at [598, 165] on p "**********" at bounding box center [583, 153] width 234 height 30
click at [618, 165] on p "**********" at bounding box center [583, 153] width 234 height 30
click at [564, 164] on p "**********" at bounding box center [583, 153] width 234 height 30
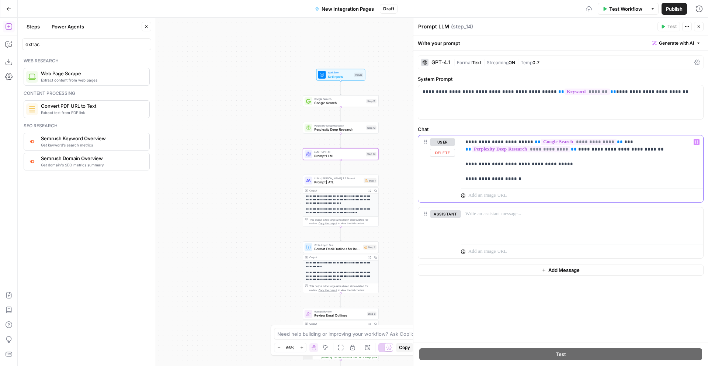
click at [520, 178] on p "**********" at bounding box center [583, 160] width 234 height 44
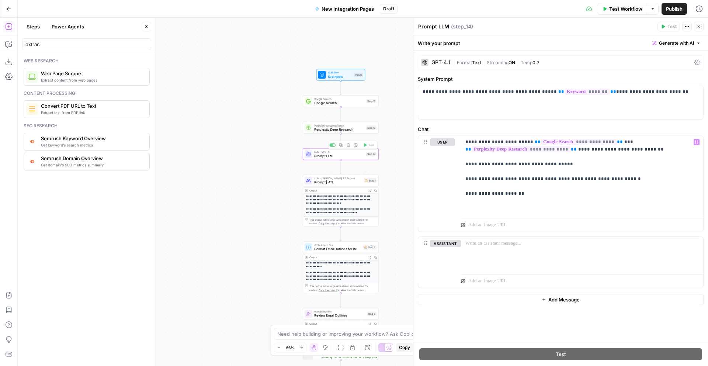
click at [334, 195] on p "**********" at bounding box center [341, 199] width 70 height 11
click at [327, 182] on span "Prompt | ATL" at bounding box center [338, 182] width 48 height 5
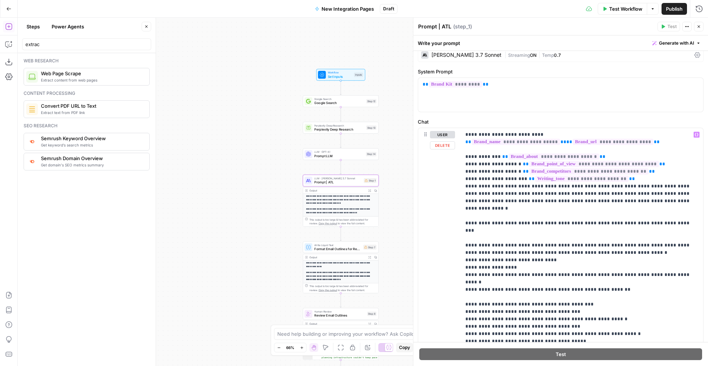
scroll to position [7, 0]
drag, startPoint x: 465, startPoint y: 134, endPoint x: 637, endPoint y: 182, distance: 178.3
click at [637, 182] on div "**********" at bounding box center [582, 261] width 242 height 264
copy p "**********"
click at [349, 157] on span "Prompt LLM" at bounding box center [339, 156] width 50 height 5
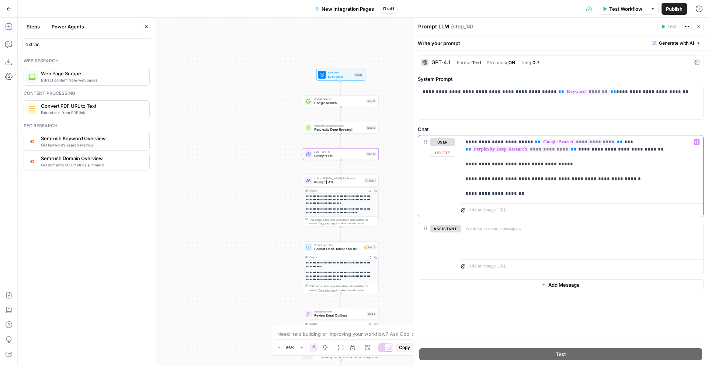
click at [466, 142] on p "**********" at bounding box center [583, 167] width 234 height 59
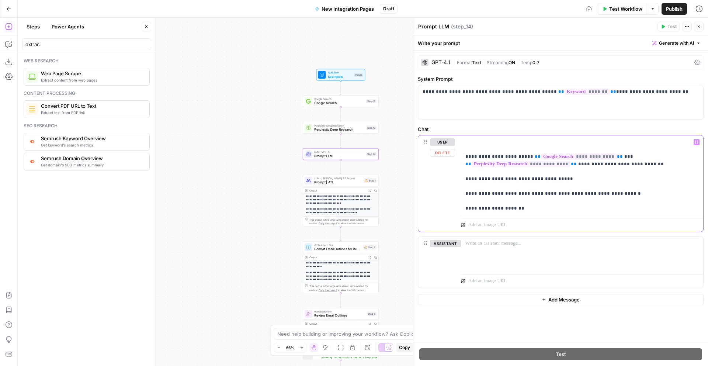
click at [469, 142] on p "**********" at bounding box center [583, 175] width 234 height 74
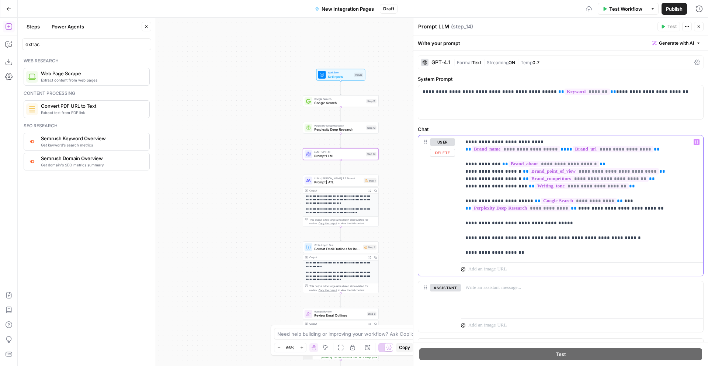
click at [498, 188] on p "**********" at bounding box center [583, 197] width 234 height 118
click at [626, 184] on p "**********" at bounding box center [583, 197] width 234 height 118
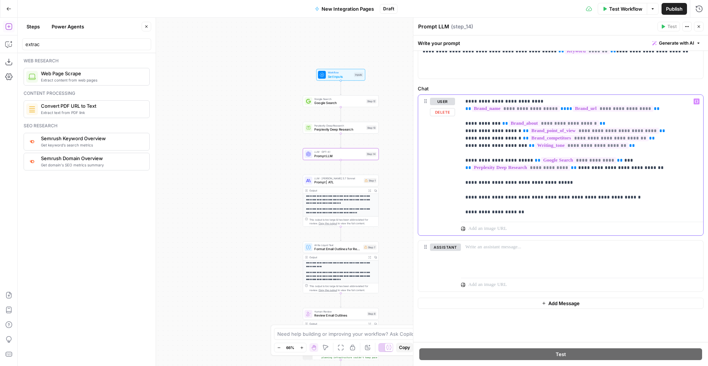
scroll to position [40, 0]
click at [486, 195] on p "**********" at bounding box center [583, 157] width 234 height 118
click at [526, 214] on p "**********" at bounding box center [583, 157] width 234 height 118
click at [466, 182] on p "**********" at bounding box center [583, 157] width 234 height 118
click at [524, 209] on p "**********" at bounding box center [583, 157] width 234 height 118
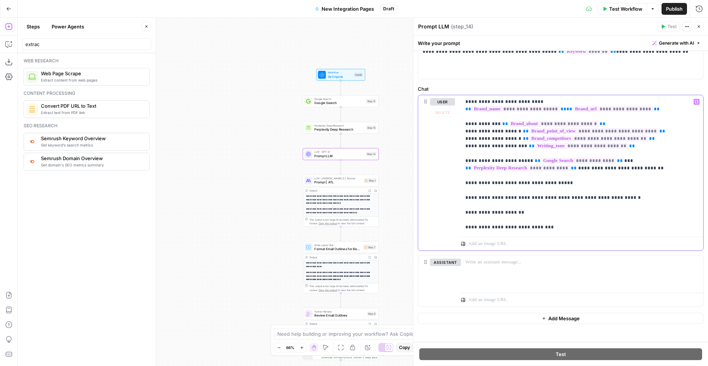
click at [697, 101] on icon "button" at bounding box center [697, 102] width 4 height 4
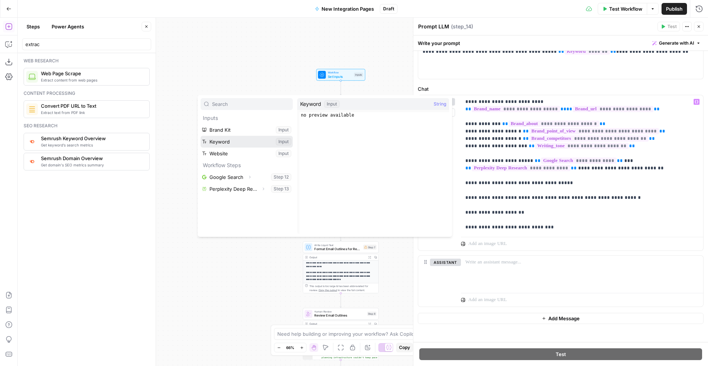
click at [227, 141] on button "Select variable Keyword" at bounding box center [247, 142] width 92 height 12
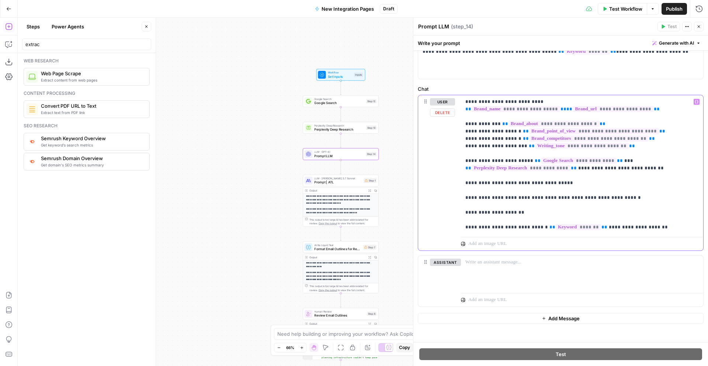
click at [656, 230] on p "**********" at bounding box center [583, 164] width 234 height 133
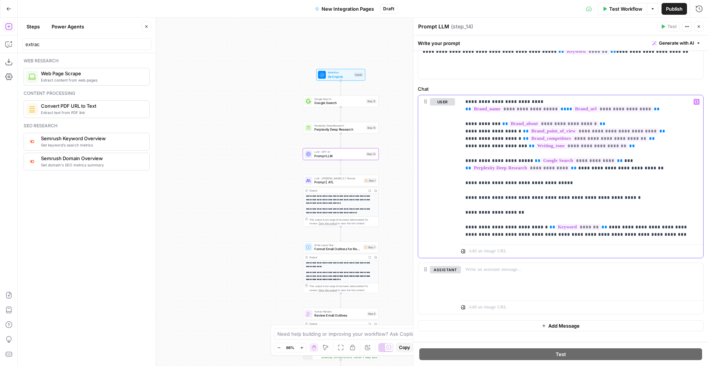
click at [698, 104] on button "Variables Menu" at bounding box center [697, 102] width 6 height 6
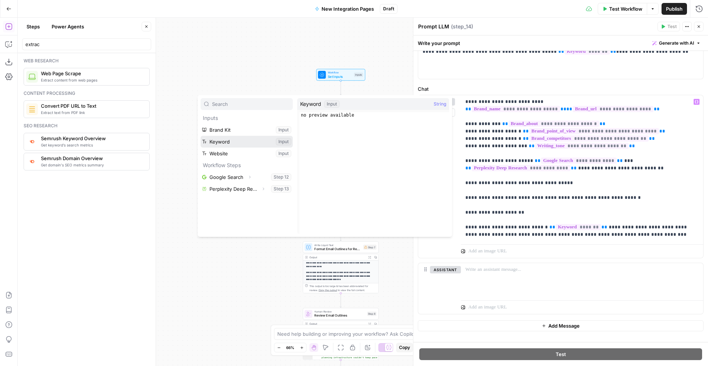
click at [218, 143] on button "Select variable Keyword" at bounding box center [247, 142] width 92 height 12
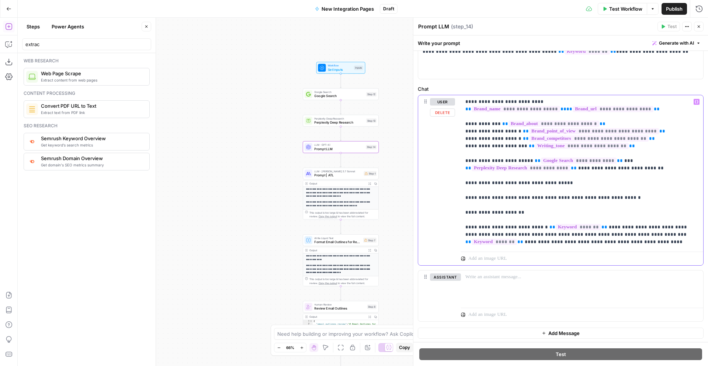
click at [696, 103] on icon "button" at bounding box center [697, 101] width 4 height 3
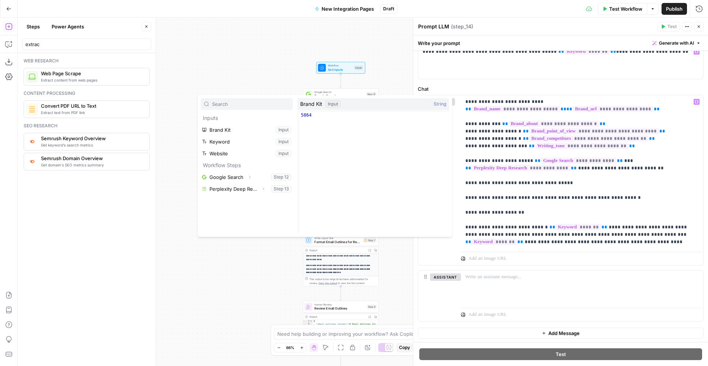
click at [652, 81] on form "**********" at bounding box center [561, 196] width 295 height 291
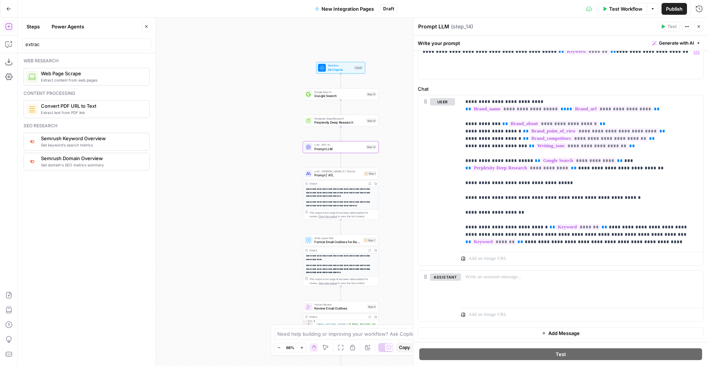
click at [345, 69] on span "Set Inputs" at bounding box center [340, 69] width 24 height 5
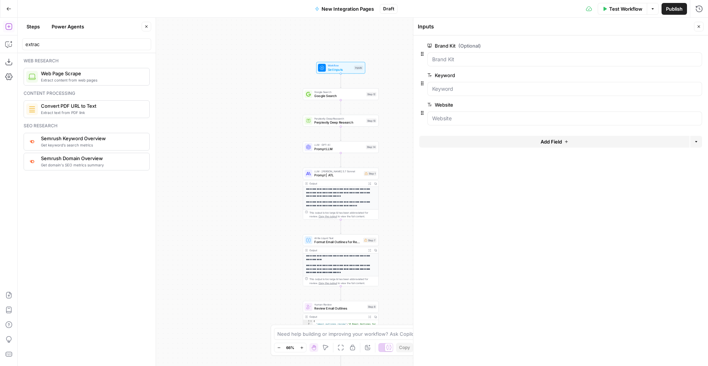
click at [684, 47] on button "edit field" at bounding box center [678, 45] width 28 height 9
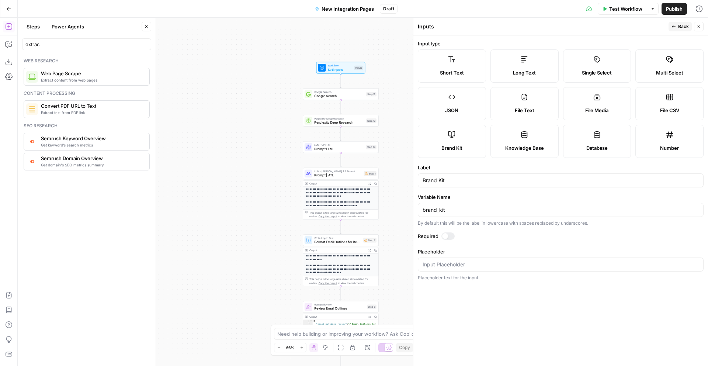
click at [451, 66] on label "Short Text" at bounding box center [452, 65] width 68 height 33
click at [531, 136] on label "Knowledge Base" at bounding box center [525, 141] width 68 height 33
click at [679, 24] on span "Back" at bounding box center [684, 26] width 11 height 7
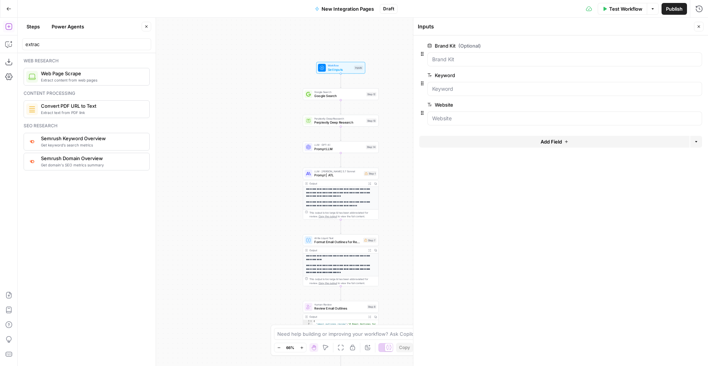
click at [579, 141] on button "Add Field" at bounding box center [555, 142] width 270 height 12
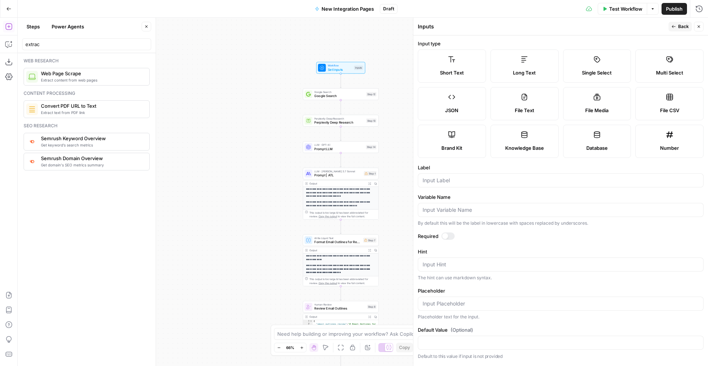
click at [529, 144] on span "Knowledge Base" at bounding box center [525, 147] width 39 height 7
drag, startPoint x: 447, startPoint y: 235, endPoint x: 461, endPoint y: 241, distance: 14.4
click at [447, 235] on div at bounding box center [445, 236] width 6 height 6
click at [675, 25] on icon "button" at bounding box center [674, 26] width 4 height 4
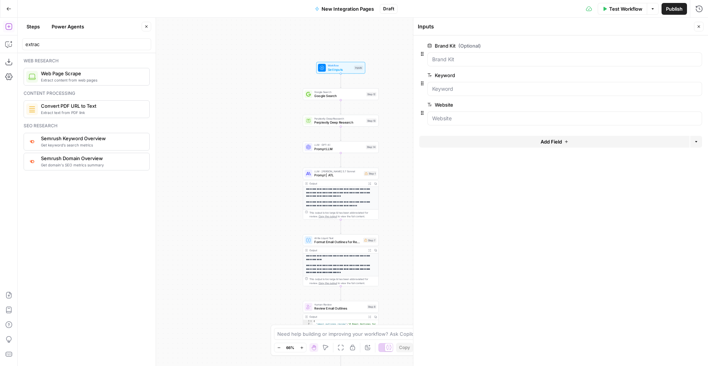
click at [574, 142] on button "Add Field" at bounding box center [555, 142] width 270 height 12
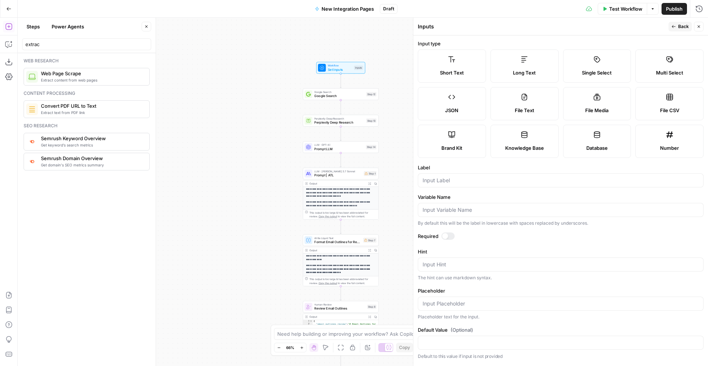
click at [516, 145] on span "Knowledge Base" at bounding box center [525, 147] width 39 height 7
click at [462, 179] on input "Label" at bounding box center [561, 180] width 276 height 7
drag, startPoint x: 437, startPoint y: 181, endPoint x: 438, endPoint y: 190, distance: 9.4
click at [437, 181] on input "Kownledge Base" at bounding box center [561, 180] width 276 height 7
type input "Knowledge Base"
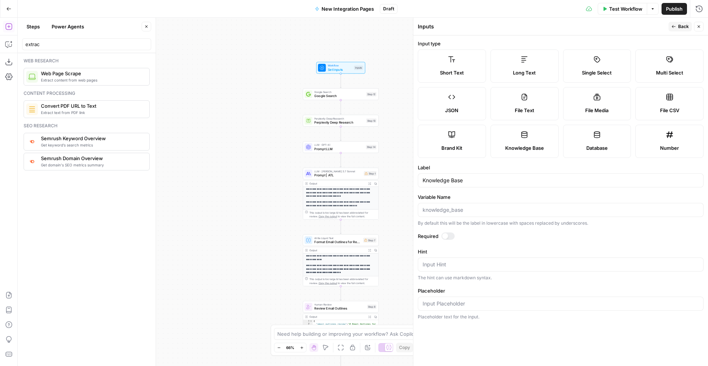
drag, startPoint x: 451, startPoint y: 236, endPoint x: 503, endPoint y: 229, distance: 52.5
click at [451, 237] on div at bounding box center [448, 235] width 13 height 7
click at [676, 23] on button "Back" at bounding box center [680, 27] width 23 height 10
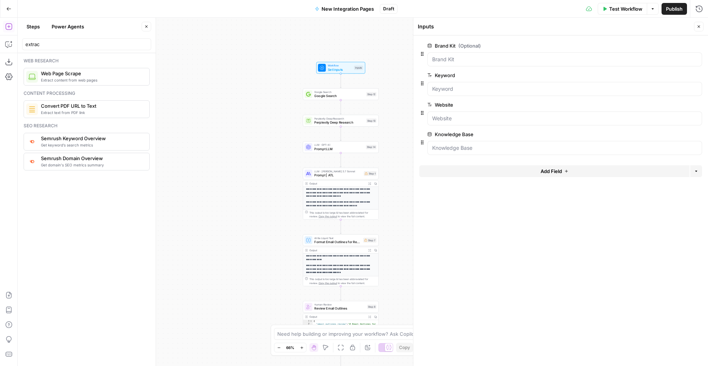
click at [457, 46] on label "Brand Kit (Optional)" at bounding box center [544, 45] width 233 height 7
click at [457, 56] on Kit "Brand Kit (Optional)" at bounding box center [564, 59] width 265 height 7
click at [677, 47] on span "edit field" at bounding box center [675, 46] width 16 height 6
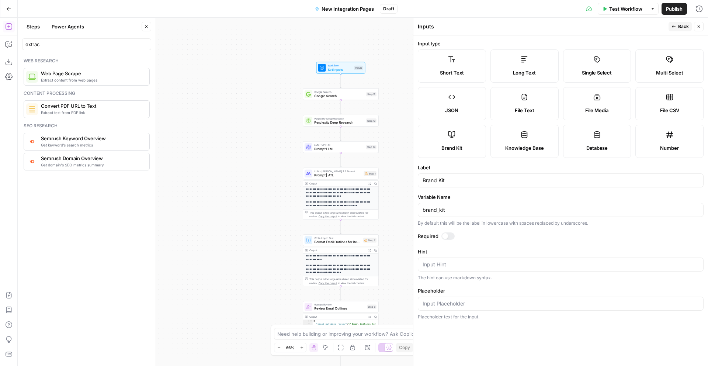
click at [462, 135] on label "Brand Kit" at bounding box center [452, 141] width 68 height 33
click at [675, 28] on icon "button" at bounding box center [674, 26] width 4 height 4
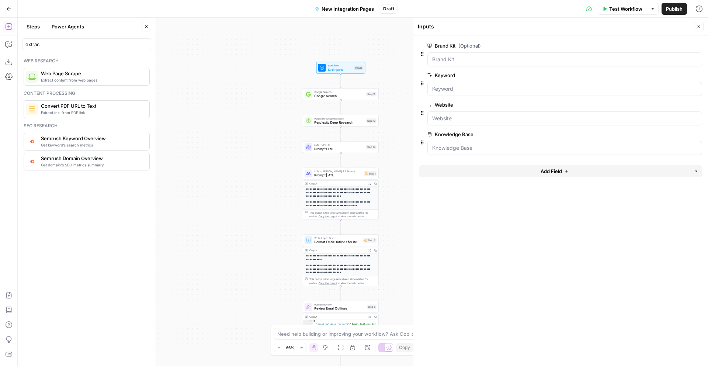
click at [318, 151] on span "Prompt LLM" at bounding box center [339, 148] width 50 height 5
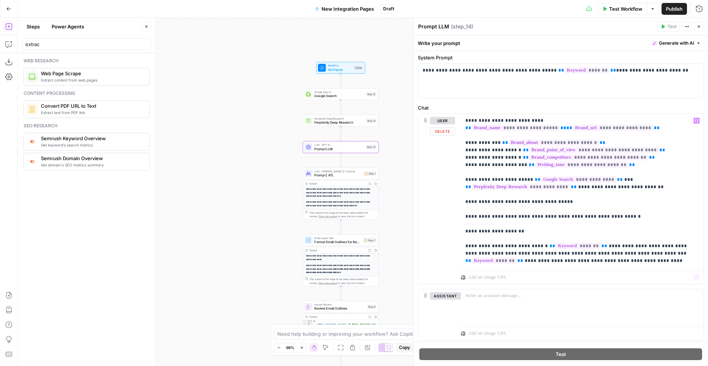
scroll to position [30, 0]
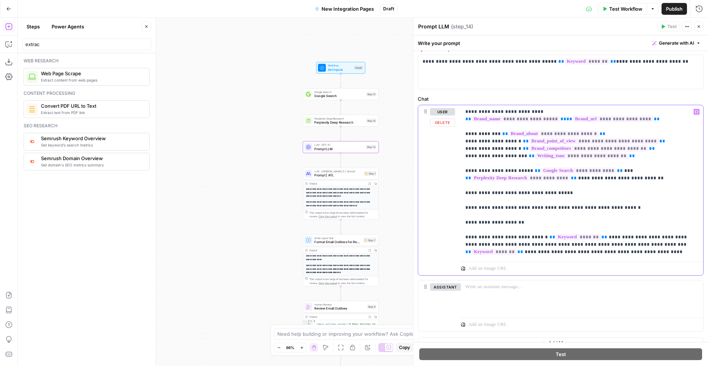
click at [601, 253] on p "**********" at bounding box center [583, 182] width 234 height 148
click at [695, 112] on icon "button" at bounding box center [697, 111] width 4 height 3
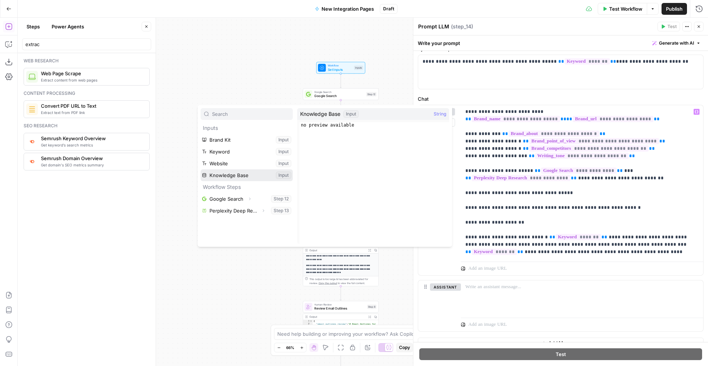
click at [230, 175] on button "Select variable Knowledge Base" at bounding box center [247, 175] width 92 height 12
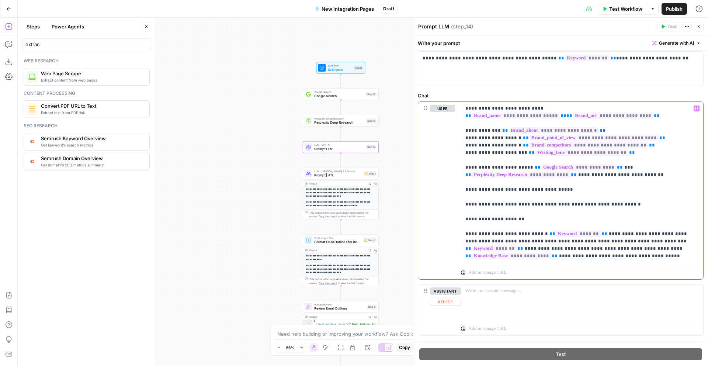
scroll to position [0, 0]
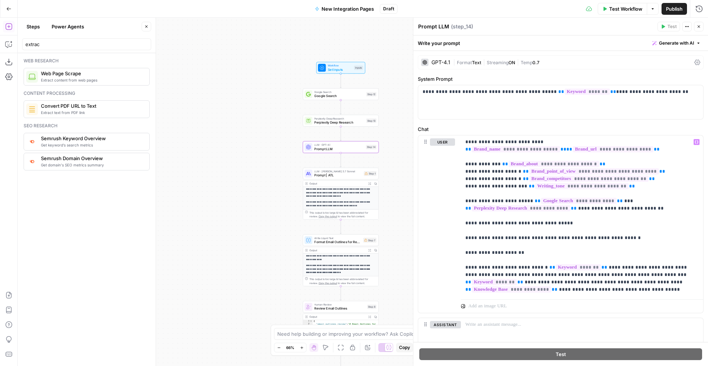
click at [590, 53] on form "**********" at bounding box center [561, 196] width 295 height 291
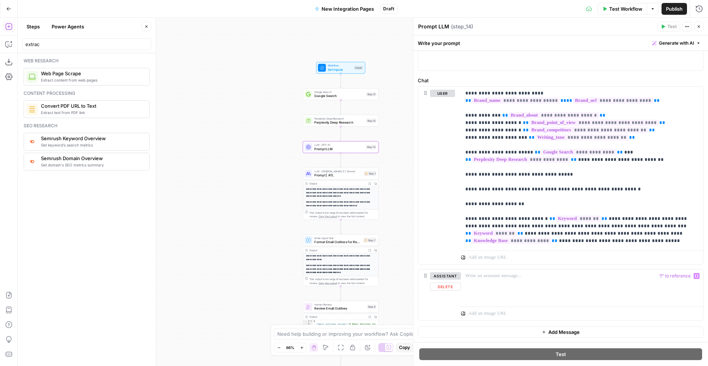
scroll to position [78, 0]
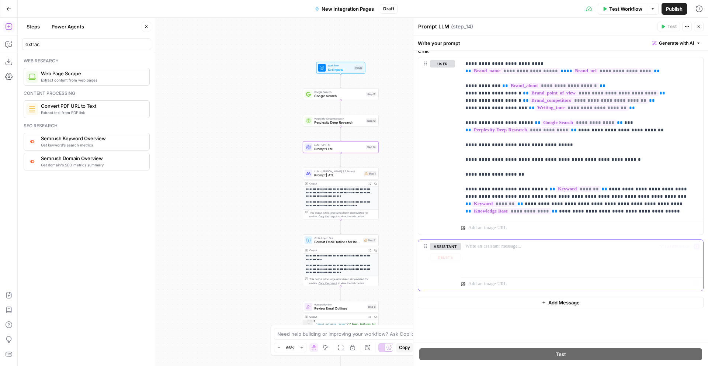
click at [487, 249] on p at bounding box center [583, 246] width 234 height 7
click at [447, 258] on button "Delete" at bounding box center [445, 257] width 31 height 8
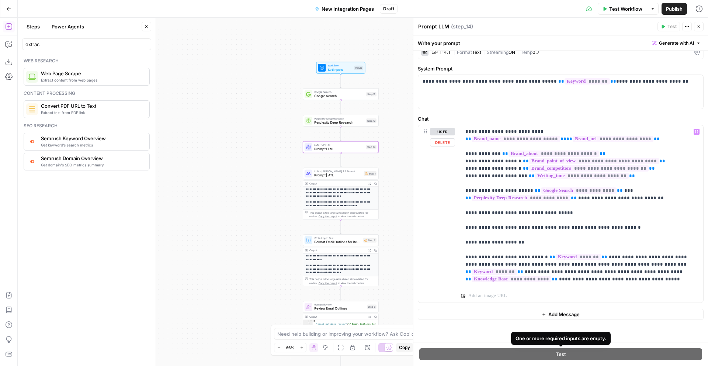
scroll to position [0, 0]
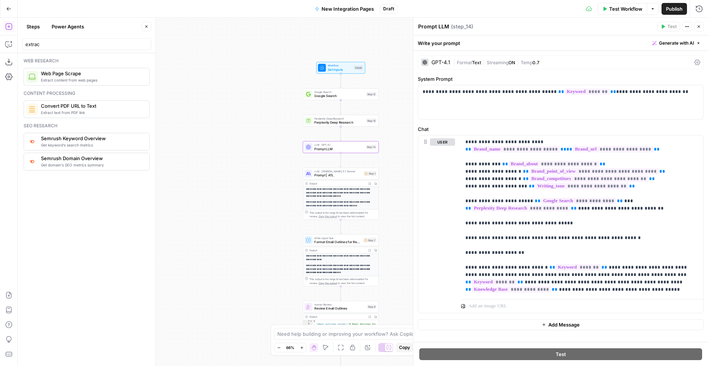
click at [445, 61] on div "GPT-4.1" at bounding box center [441, 62] width 19 height 5
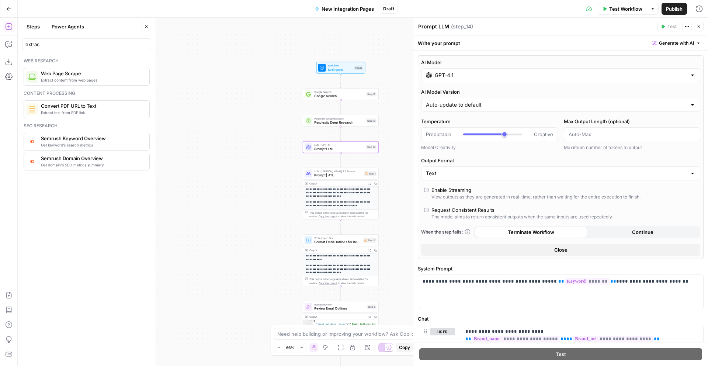
click at [453, 73] on input "GPT-4.1" at bounding box center [561, 75] width 252 height 7
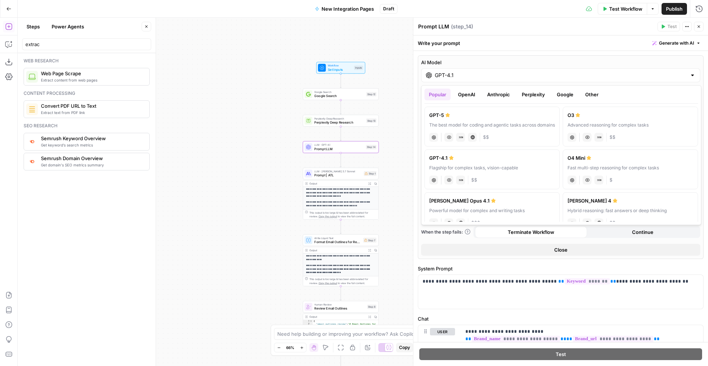
click at [483, 125] on div "The best model for coding and agentic tasks across domains" at bounding box center [493, 125] width 126 height 7
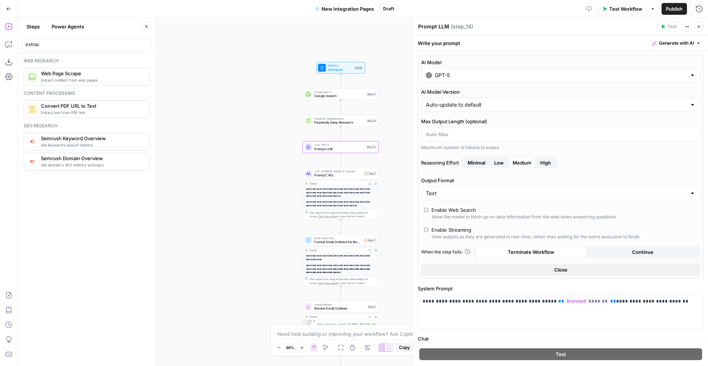
click at [462, 75] on input "GPT-5" at bounding box center [561, 75] width 252 height 7
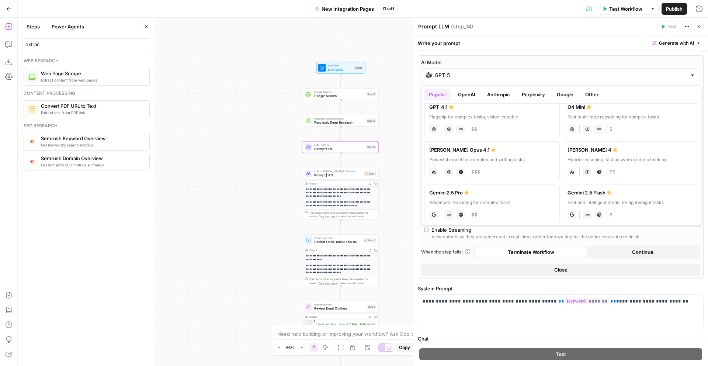
scroll to position [51, 0]
click at [492, 163] on div "Powerful model for complex and writing tasks" at bounding box center [493, 160] width 126 height 7
type input "[PERSON_NAME] Opus 4.1"
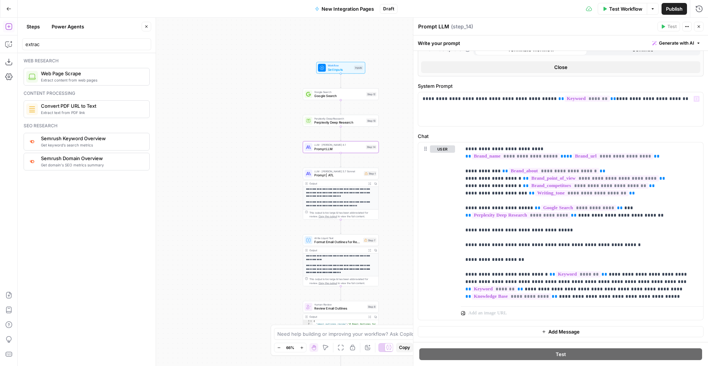
scroll to position [161, 0]
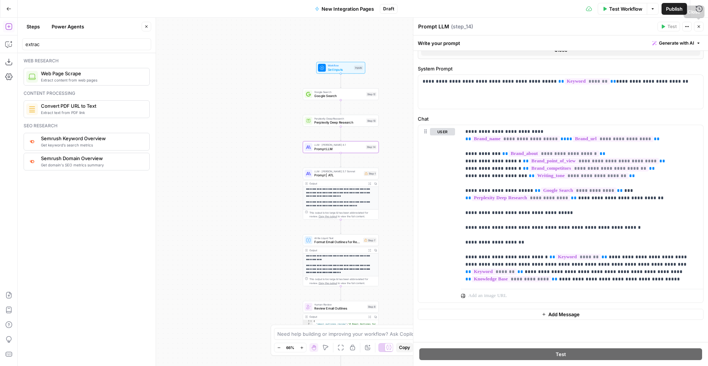
click at [697, 25] on icon "button" at bounding box center [699, 26] width 4 height 4
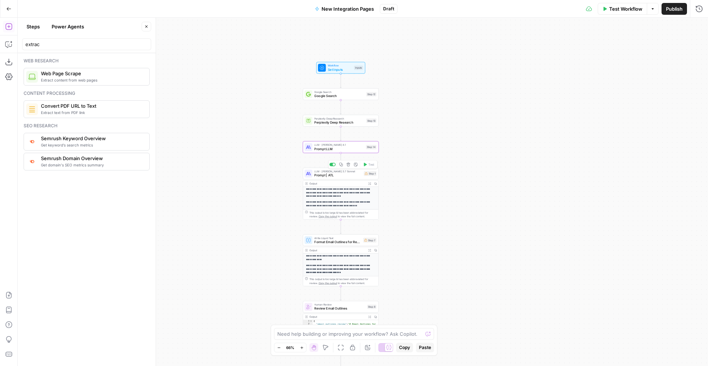
click at [350, 165] on icon "button" at bounding box center [348, 165] width 4 height 4
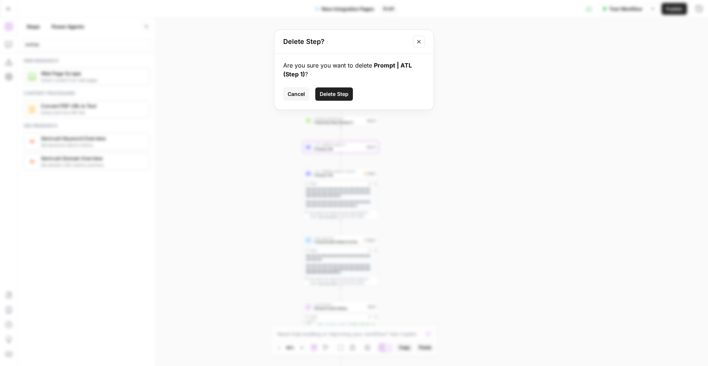
click at [329, 91] on span "Delete Step" at bounding box center [334, 93] width 29 height 7
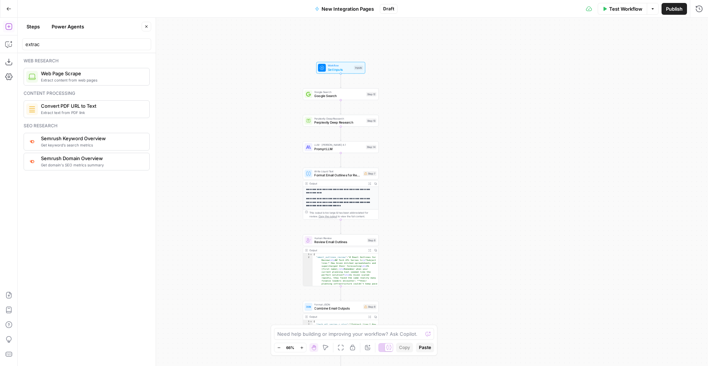
click at [336, 184] on div "Output" at bounding box center [338, 184] width 56 height 4
click at [323, 175] on span "Format Email Outlines for Review" at bounding box center [337, 175] width 47 height 5
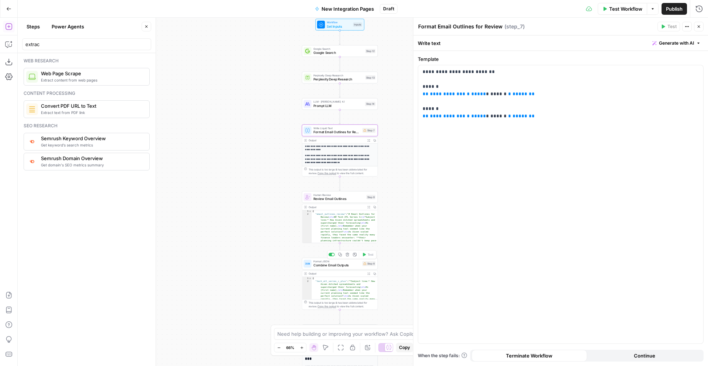
click at [334, 268] on span "Combine Email Outputs" at bounding box center [337, 265] width 47 height 5
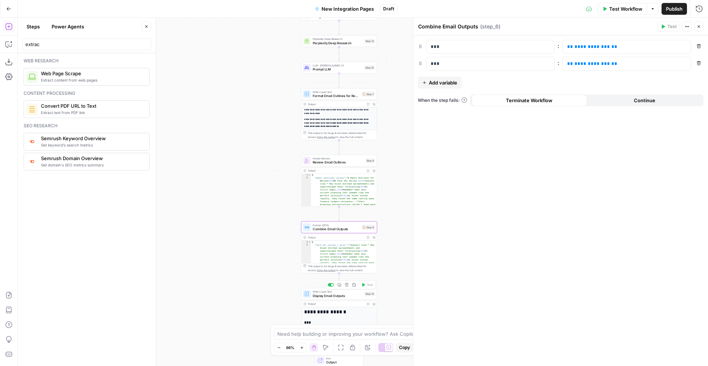
click at [325, 297] on span "Display Email Outputs" at bounding box center [338, 295] width 50 height 5
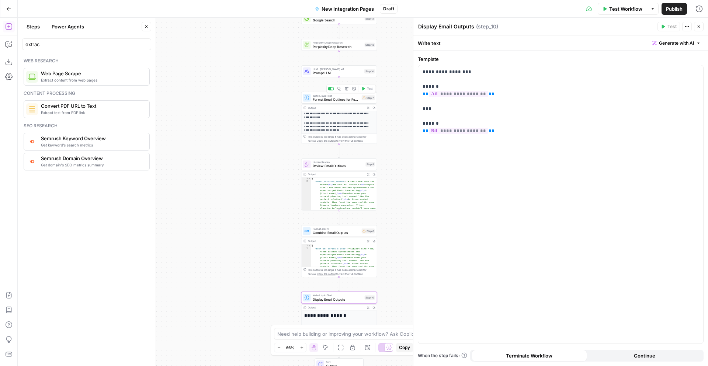
click at [346, 88] on icon "button" at bounding box center [347, 89] width 4 height 4
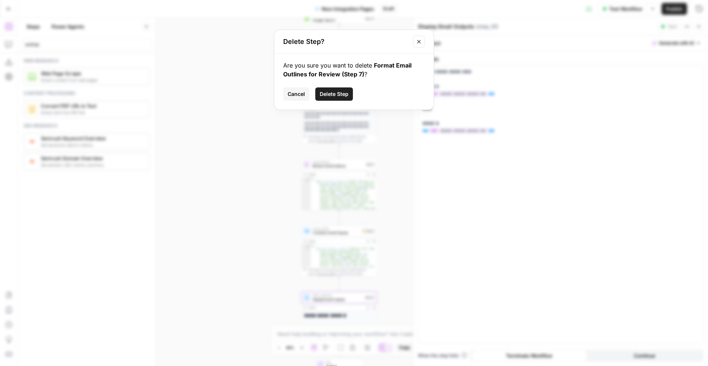
click at [340, 94] on span "Delete Step" at bounding box center [334, 93] width 29 height 7
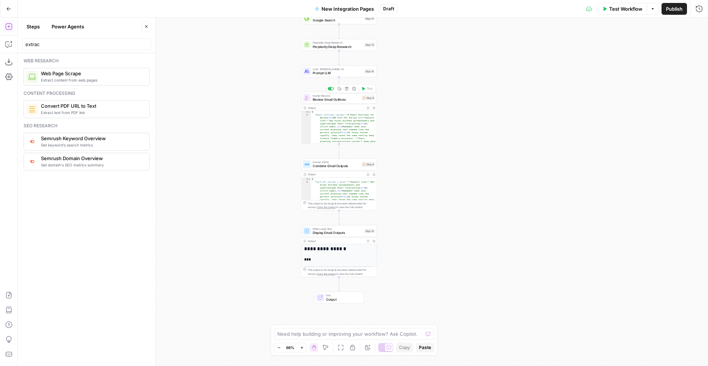
click at [347, 88] on icon "button" at bounding box center [347, 89] width 4 height 4
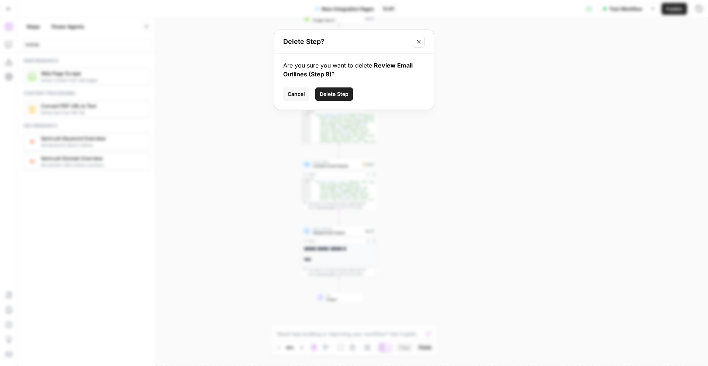
click at [344, 94] on span "Delete Step" at bounding box center [334, 93] width 29 height 7
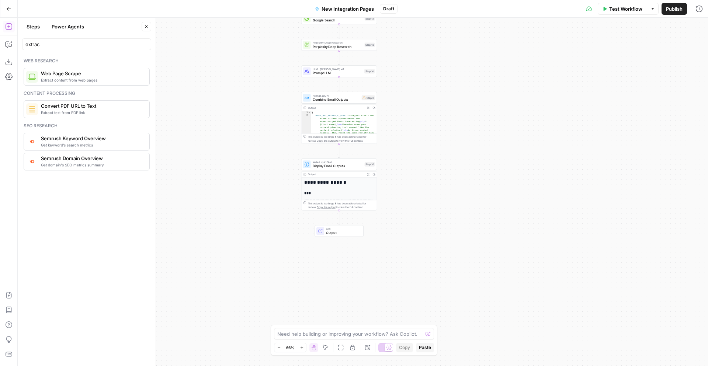
type textarea "*"
click at [343, 114] on div "{ "tech_atl_series_c_plus" : "*Subject line:* How Aiven ditched spreadsheets an…" at bounding box center [344, 168] width 66 height 114
click at [341, 97] on span "Combine Email Outputs" at bounding box center [336, 99] width 47 height 5
click at [700, 61] on icon "button" at bounding box center [699, 63] width 4 height 4
click at [487, 46] on p "***" at bounding box center [490, 46] width 119 height 7
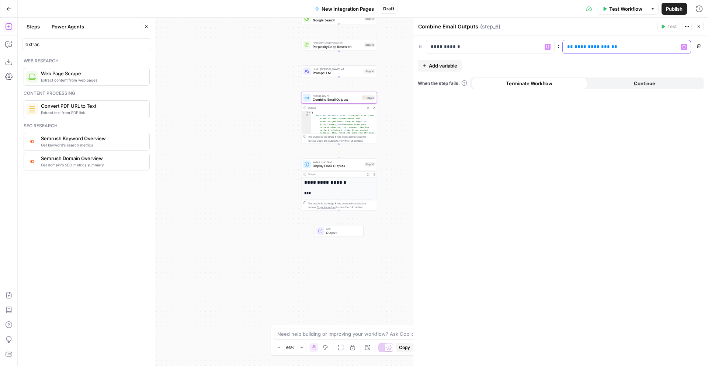
click at [601, 48] on span "**********" at bounding box center [592, 46] width 35 height 5
drag, startPoint x: 617, startPoint y: 48, endPoint x: 553, endPoint y: 45, distance: 63.5
click at [553, 45] on div "**********" at bounding box center [561, 47] width 286 height 14
click at [686, 48] on icon "button" at bounding box center [685, 47] width 4 height 4
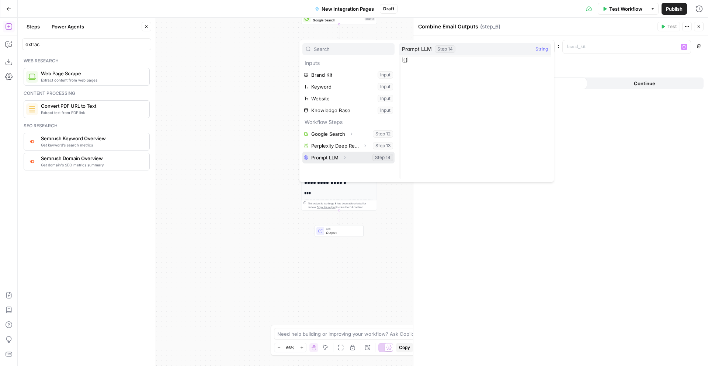
click at [343, 156] on icon "button" at bounding box center [345, 157] width 4 height 4
click at [327, 170] on button "Select variable Output" at bounding box center [352, 169] width 85 height 12
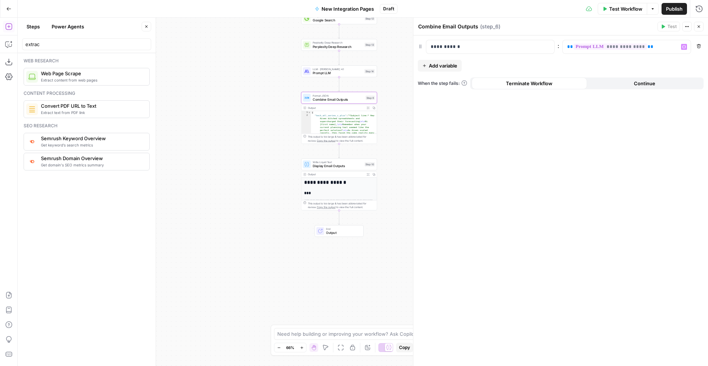
click at [317, 164] on span "Display Email Outputs" at bounding box center [338, 165] width 50 height 5
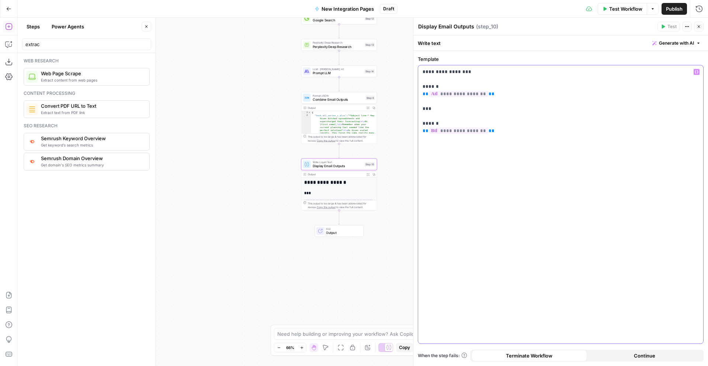
drag, startPoint x: 499, startPoint y: 130, endPoint x: 422, endPoint y: 95, distance: 84.9
click at [422, 95] on div "**********" at bounding box center [560, 204] width 285 height 278
click at [694, 70] on button "Variables Menu" at bounding box center [697, 72] width 6 height 6
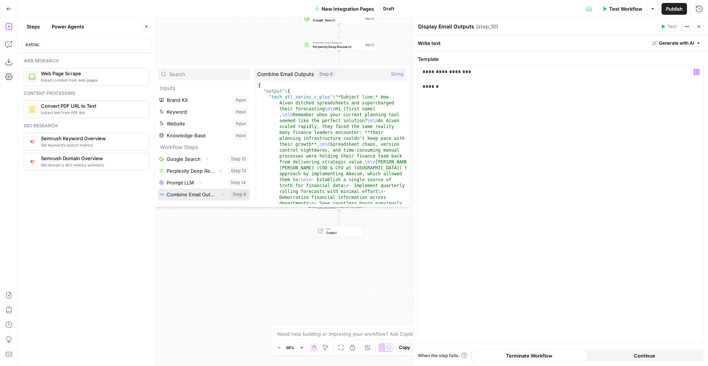
click at [218, 193] on button "Expand" at bounding box center [223, 195] width 10 height 10
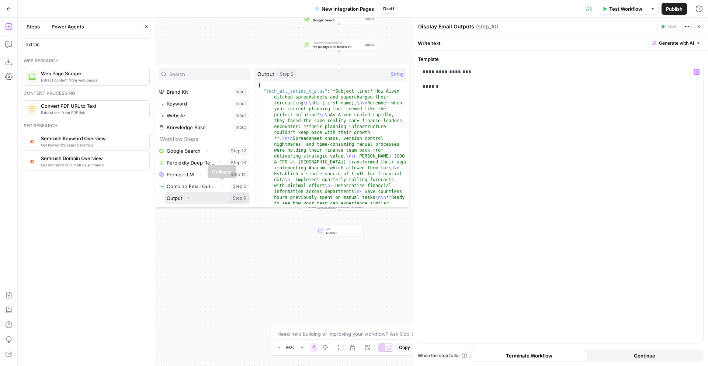
click at [188, 196] on icon "button" at bounding box center [188, 198] width 4 height 4
click at [188, 199] on icon "button" at bounding box center [188, 198] width 4 height 4
click at [178, 197] on button "Select variable Output" at bounding box center [207, 198] width 85 height 12
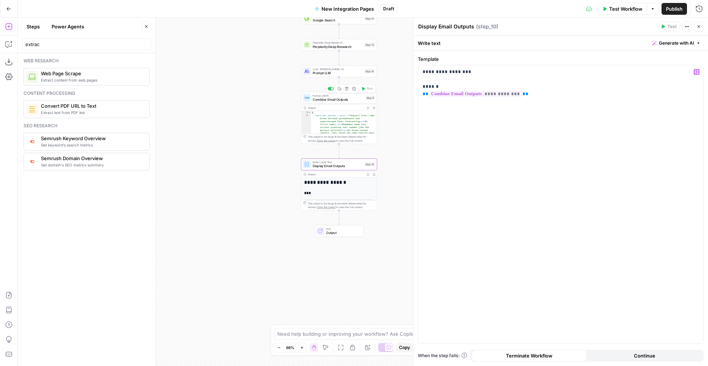
click at [328, 99] on span "Combine Email Outputs" at bounding box center [338, 99] width 51 height 5
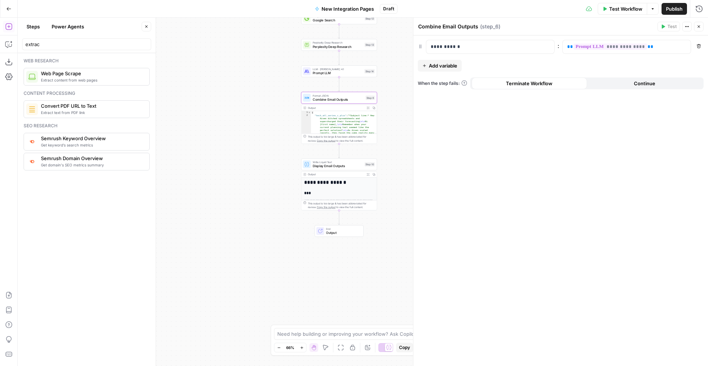
click at [689, 26] on icon "button" at bounding box center [689, 26] width 1 height 1
click at [443, 29] on textarea "Combine Email Outputs" at bounding box center [448, 26] width 60 height 7
click at [455, 27] on textarea "Combine Email Outputs" at bounding box center [448, 26] width 60 height 7
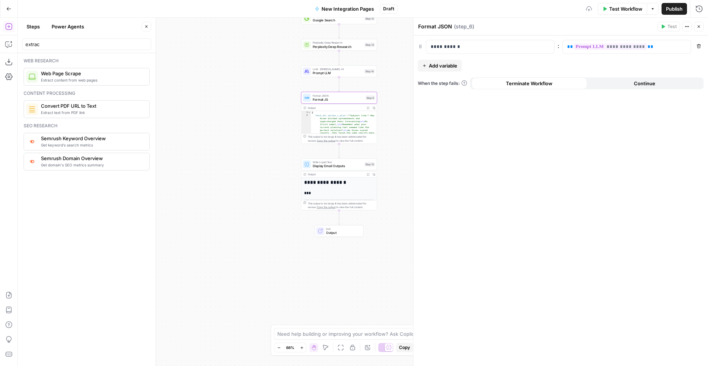
type textarea "Format JSON"
click at [327, 165] on span "Display Email Outputs" at bounding box center [338, 165] width 50 height 5
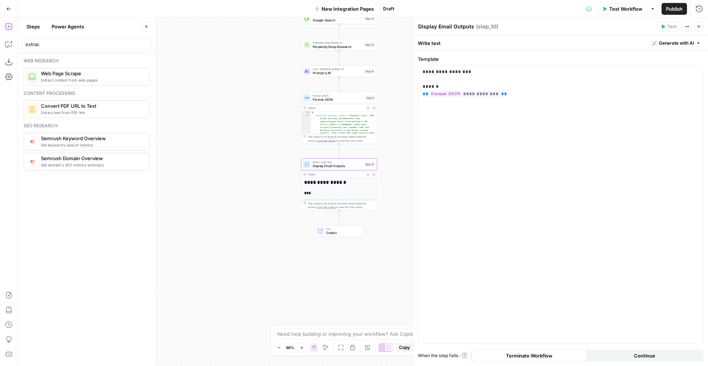
click at [455, 26] on textarea "Display Email Outputs" at bounding box center [446, 26] width 56 height 7
drag, startPoint x: 455, startPoint y: 26, endPoint x: 449, endPoint y: 28, distance: 5.8
click at [454, 26] on textarea "Display Email Outputs" at bounding box center [446, 26] width 56 height 7
drag, startPoint x: 448, startPoint y: 27, endPoint x: 442, endPoint y: 28, distance: 6.0
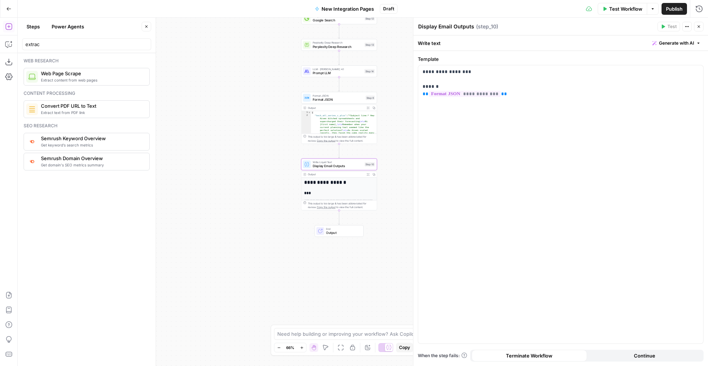
click at [448, 27] on textarea "Display Email Outputs" at bounding box center [446, 26] width 56 height 7
drag, startPoint x: 438, startPoint y: 26, endPoint x: 453, endPoint y: 28, distance: 15.3
click at [452, 27] on textarea "Display Email Outputs" at bounding box center [446, 26] width 56 height 7
type textarea "Display Content Output"
click at [543, 17] on div "Test Workflow Options Publish Run History" at bounding box center [553, 8] width 311 height 17
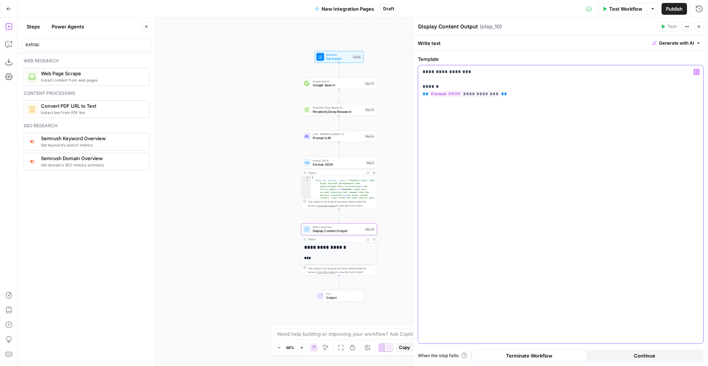
click at [440, 85] on p "**********" at bounding box center [561, 83] width 276 height 30
click at [397, 78] on div "Workflow Set Inputs Inputs Google Search Google Search Step 12 Perplexity Deep …" at bounding box center [363, 192] width 691 height 348
click at [250, 203] on div "Workflow Set Inputs Inputs Google Search Google Search Step 12 Perplexity Deep …" at bounding box center [363, 192] width 691 height 348
click at [332, 161] on span "Format JSON" at bounding box center [338, 161] width 51 height 4
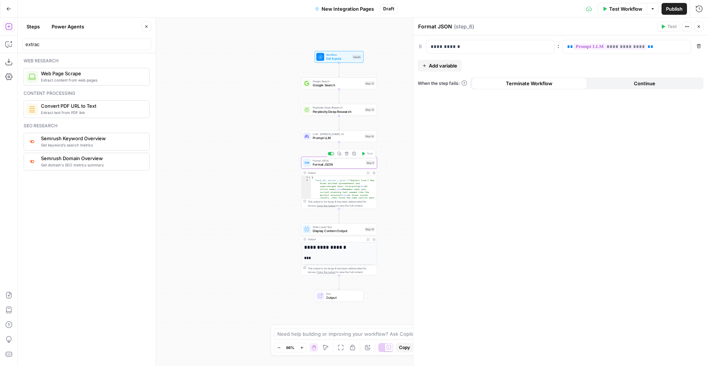
click at [261, 141] on div "Workflow Set Inputs Inputs Google Search Google Search Step 12 Perplexity Deep …" at bounding box center [363, 192] width 691 height 348
click at [342, 59] on span "Set Inputs" at bounding box center [338, 58] width 24 height 5
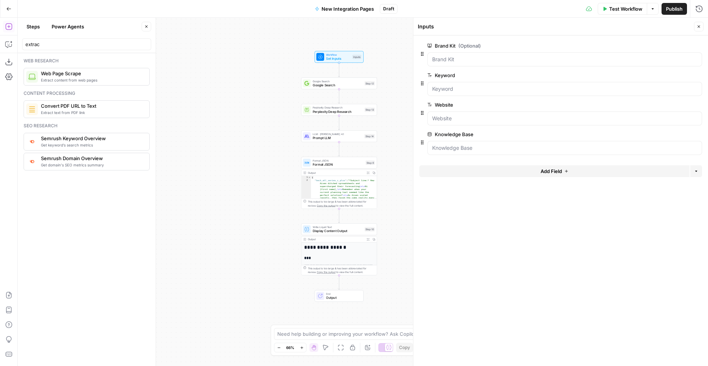
click at [696, 26] on button "Close" at bounding box center [699, 27] width 10 height 10
click at [617, 7] on span "Test Workflow" at bounding box center [626, 8] width 33 height 7
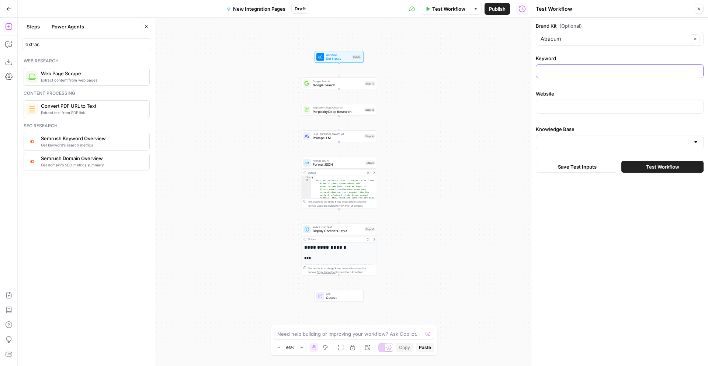
click at [573, 73] on input "Keyword" at bounding box center [620, 71] width 158 height 7
type input "rillet"
click at [556, 106] on input "Website" at bounding box center [620, 106] width 158 height 7
click at [555, 140] on input "Knowledge Base" at bounding box center [615, 141] width 149 height 7
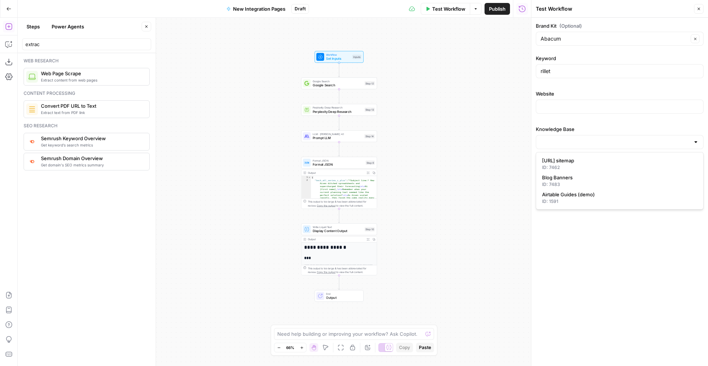
click at [490, 163] on div "Workflow Set Inputs Inputs Google Search Google Search Step 12 Perplexity Deep …" at bounding box center [275, 192] width 514 height 348
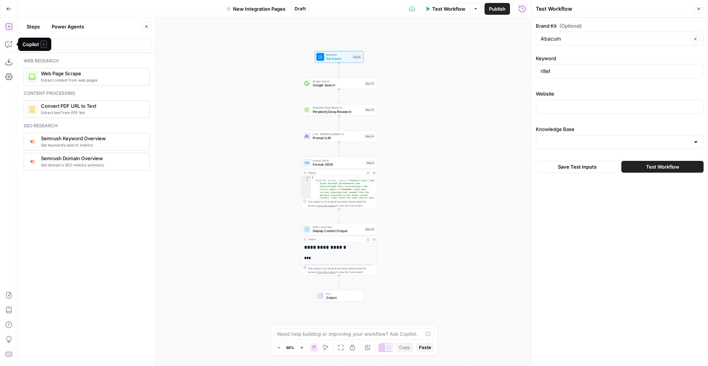
click at [182, 45] on div "Workflow Set Inputs Inputs Google Search Google Search Step 12 Perplexity Deep …" at bounding box center [275, 192] width 514 height 348
click at [9, 9] on icon "button" at bounding box center [8, 8] width 5 height 5
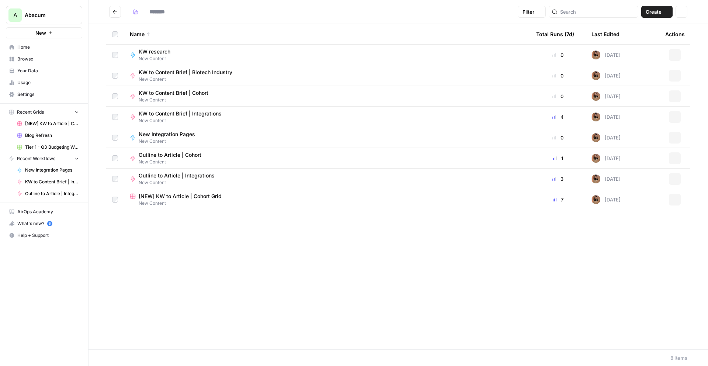
type input "**********"
click at [39, 71] on span "Your Data" at bounding box center [48, 71] width 62 height 7
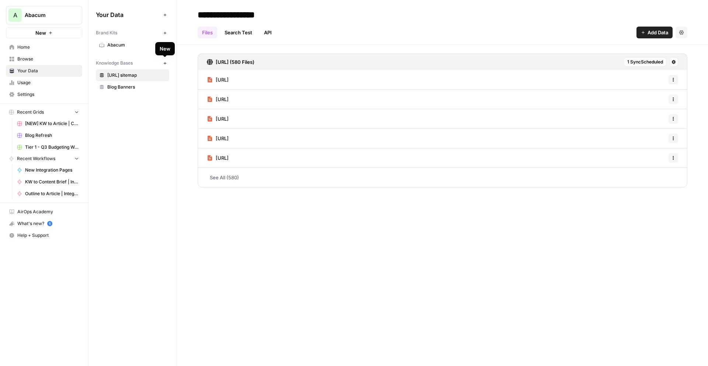
click at [163, 63] on icon "button" at bounding box center [165, 63] width 4 height 4
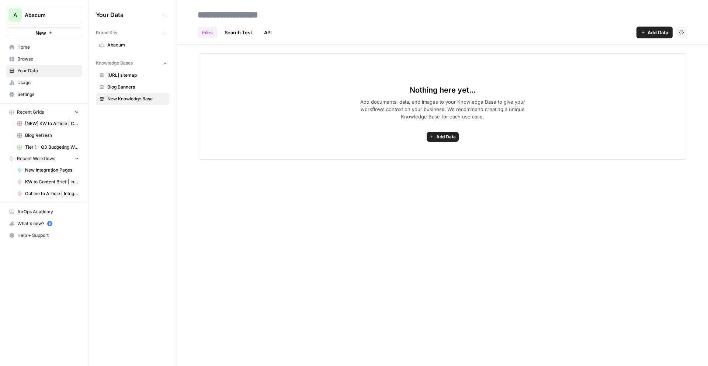
click at [450, 134] on span "Add Data" at bounding box center [447, 137] width 20 height 7
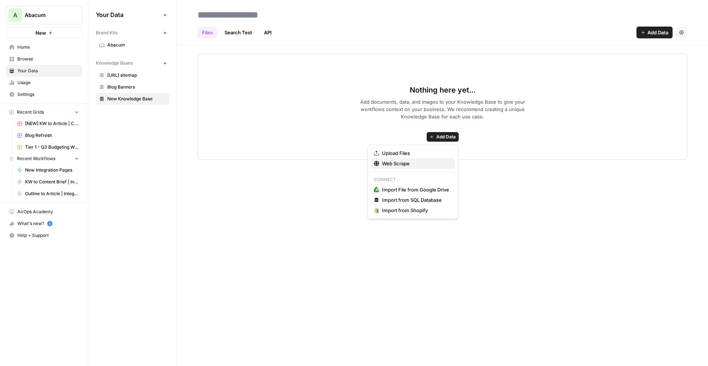
click at [394, 164] on span "Web Scrape" at bounding box center [415, 163] width 67 height 7
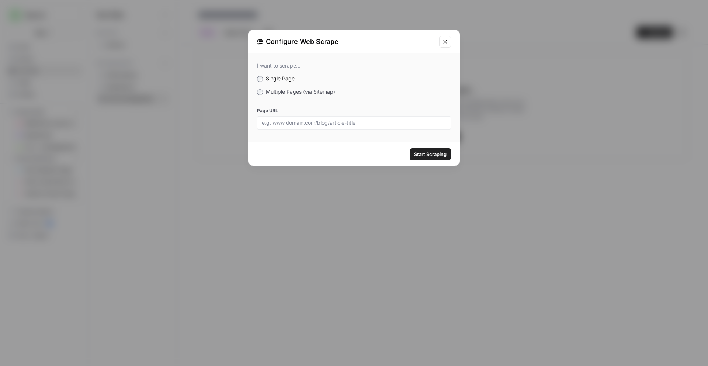
click at [276, 91] on span "Multiple Pages (via Sitemap)" at bounding box center [300, 92] width 69 height 6
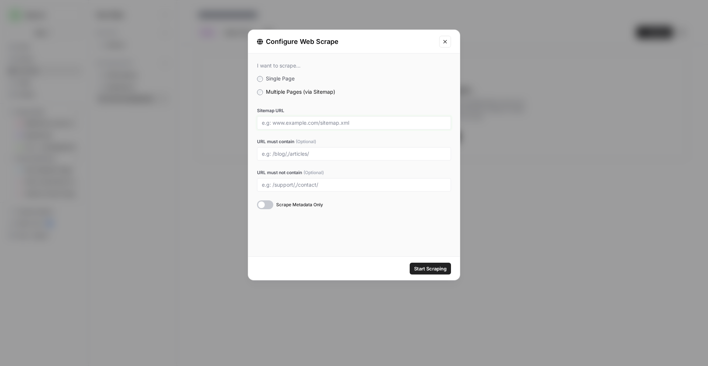
click at [292, 124] on input "Sitemap URL" at bounding box center [354, 123] width 184 height 7
click at [281, 157] on div at bounding box center [354, 153] width 194 height 13
click at [279, 124] on input "Sitemap URL" at bounding box center [354, 123] width 184 height 7
click at [281, 154] on input "URL must contain (Optional)" at bounding box center [354, 154] width 184 height 7
paste input "/excel-connector"
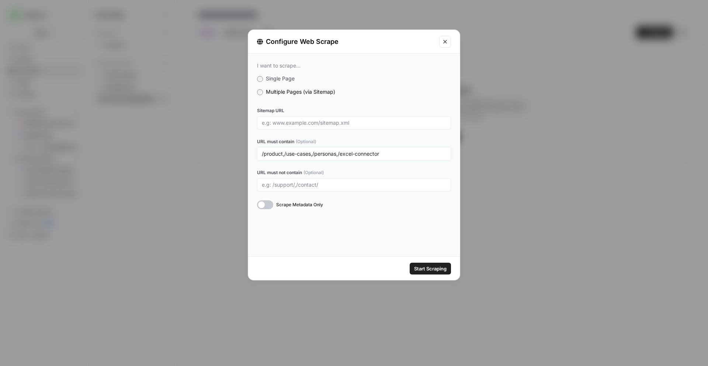
type input "/product,/use-cases,/personas,/excel-connector"
click at [433, 271] on span "Start Scraping" at bounding box center [430, 268] width 32 height 7
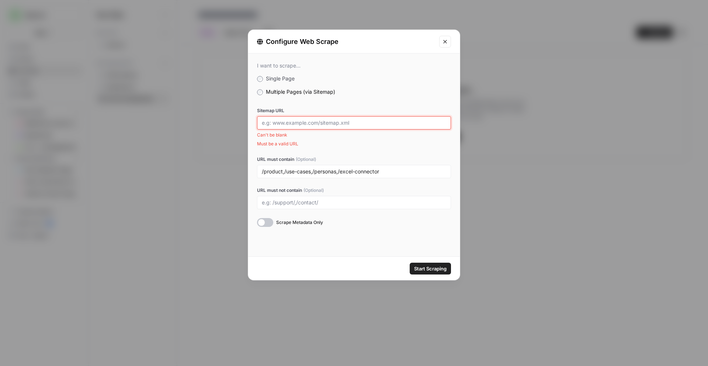
click at [294, 124] on input "Sitemap URL" at bounding box center [354, 123] width 184 height 7
type input "[URL]"
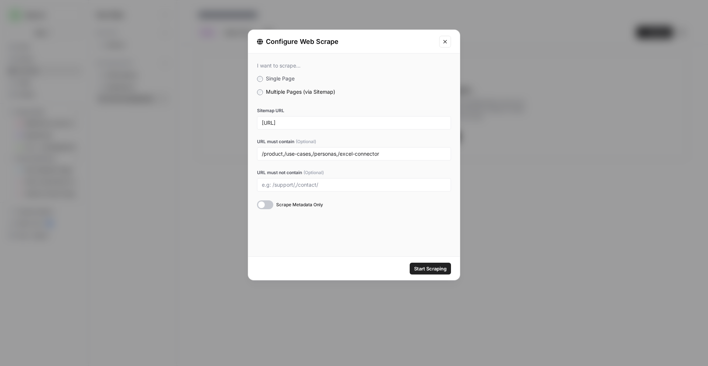
click at [431, 267] on span "Start Scraping" at bounding box center [430, 268] width 32 height 7
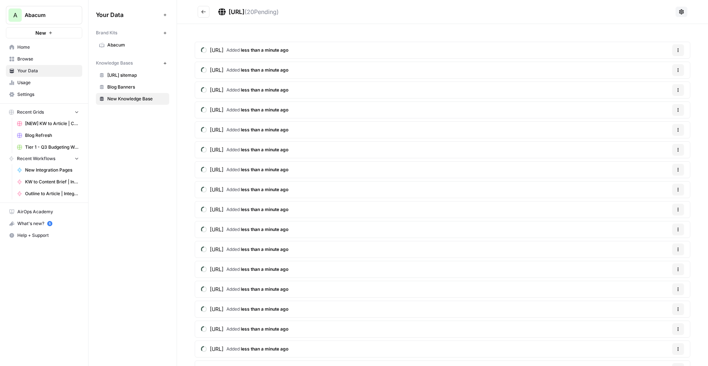
click at [122, 99] on span "New Knowledge Base" at bounding box center [136, 99] width 59 height 7
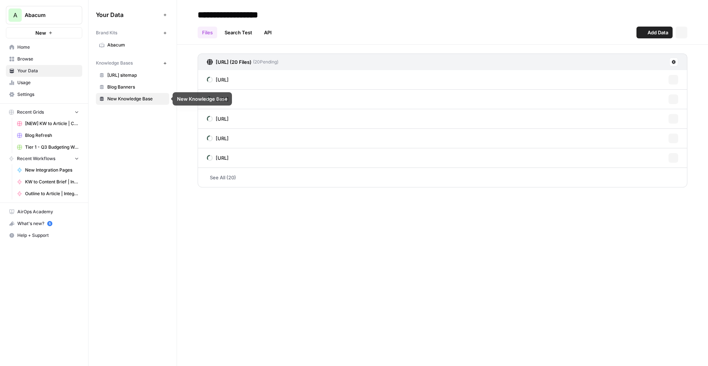
click at [122, 99] on span "New Knowledge Base" at bounding box center [136, 99] width 59 height 7
click at [248, 14] on input "**********" at bounding box center [254, 14] width 118 height 15
type input "**********"
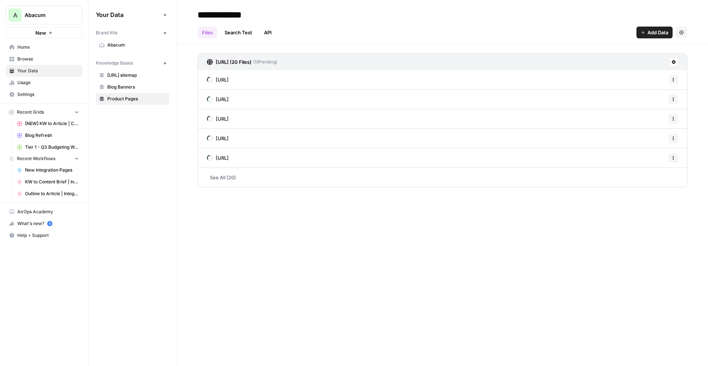
click at [412, 28] on div "Files Search Test API Add Data Settings" at bounding box center [443, 30] width 490 height 18
click at [259, 176] on link "See All (20)" at bounding box center [443, 177] width 490 height 19
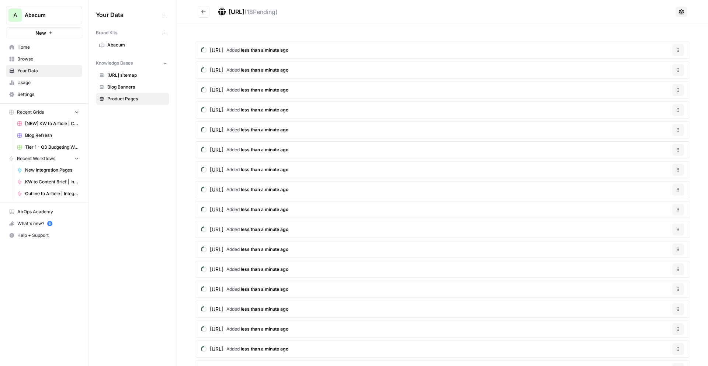
click at [38, 48] on span "Home" at bounding box center [48, 47] width 62 height 7
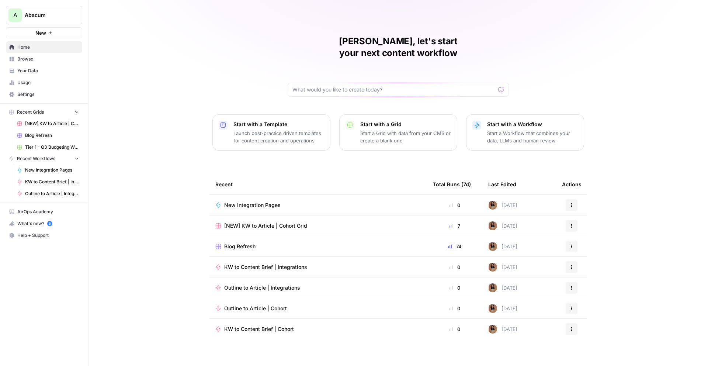
click at [255, 201] on span "New Integration Pages" at bounding box center [252, 204] width 56 height 7
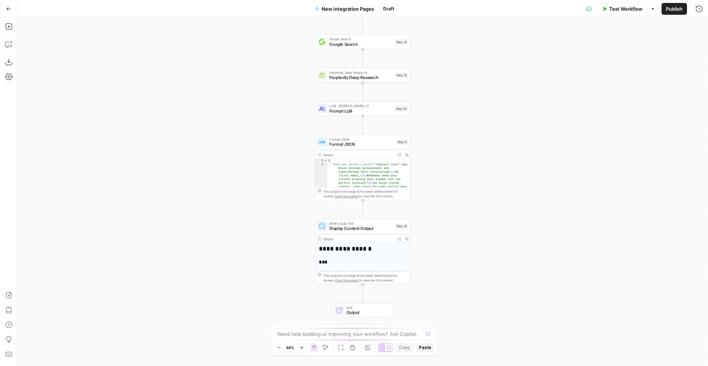
click at [348, 243] on div "**********" at bounding box center [362, 319] width 95 height 153
click at [341, 111] on span "Prompt LLM" at bounding box center [361, 111] width 63 height 6
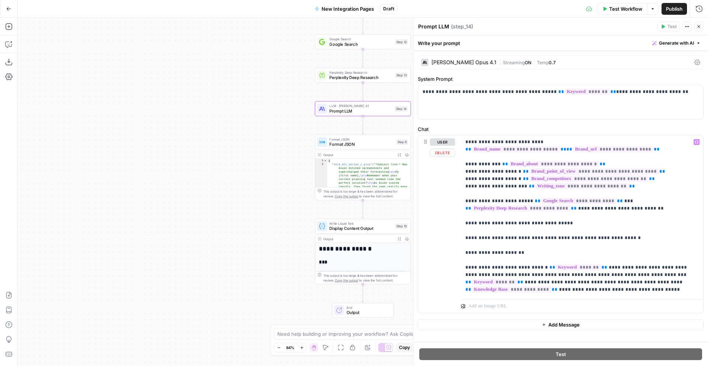
scroll to position [10, 0]
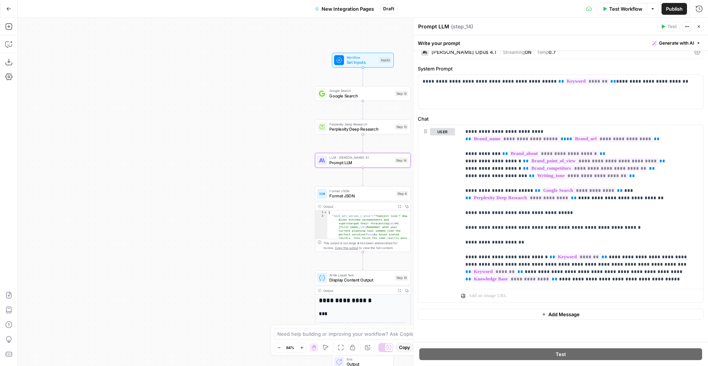
click at [699, 25] on icon "button" at bounding box center [699, 26] width 4 height 4
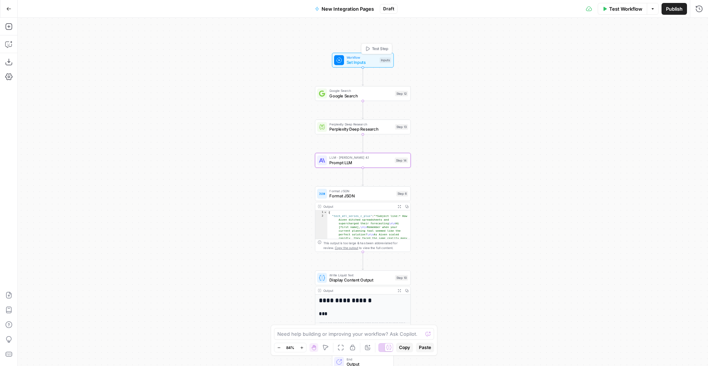
click at [355, 58] on span "Workflow" at bounding box center [362, 57] width 31 height 5
click at [696, 24] on button "Close" at bounding box center [699, 27] width 10 height 10
click at [5, 8] on button "Go Back" at bounding box center [8, 8] width 13 height 13
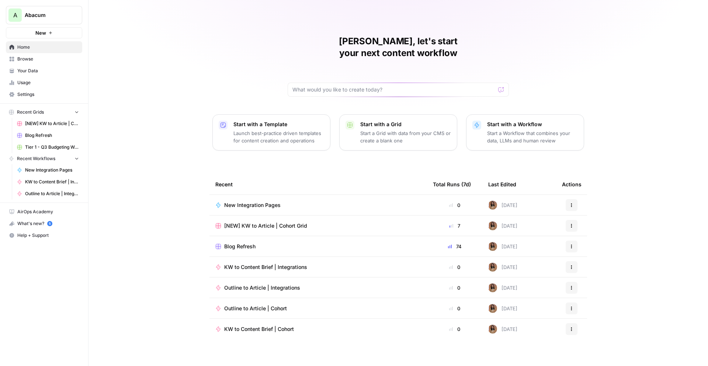
click at [33, 72] on span "Your Data" at bounding box center [48, 71] width 62 height 7
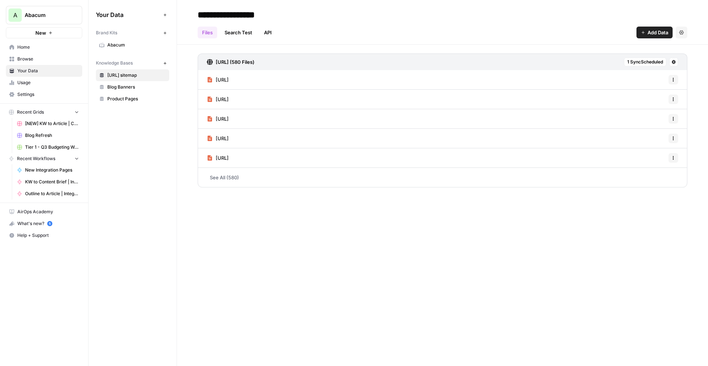
click at [121, 96] on span "Product Pages" at bounding box center [136, 99] width 59 height 7
click at [121, 86] on span "Blog Banners" at bounding box center [136, 87] width 59 height 7
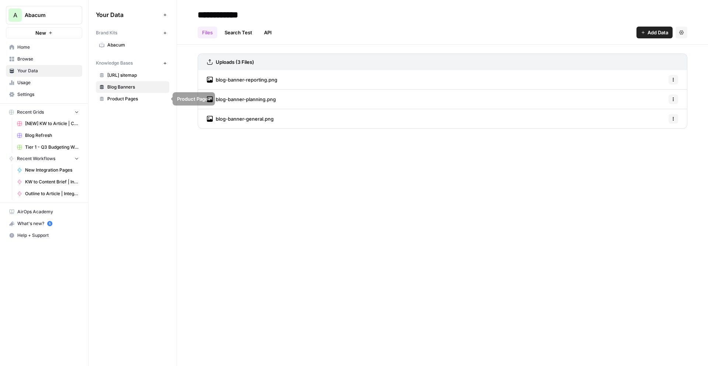
click at [119, 105] on div "Your Data Add Data Brand Kits New Abacum Knowledge Bases New [URL] sitemap Blog…" at bounding box center [133, 57] width 88 height 114
click at [120, 100] on span "Product Pages" at bounding box center [136, 99] width 59 height 7
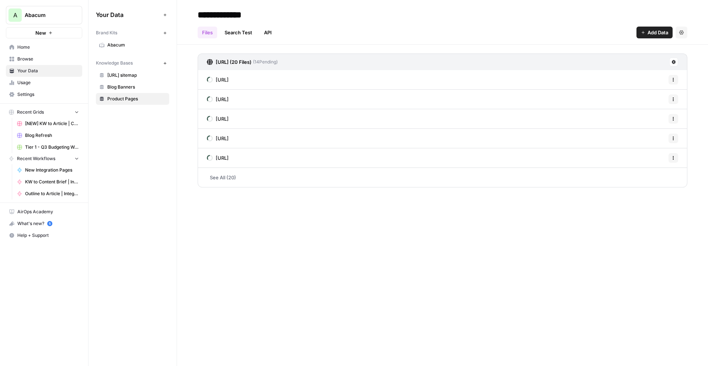
click at [246, 177] on link "See All (20)" at bounding box center [443, 177] width 490 height 19
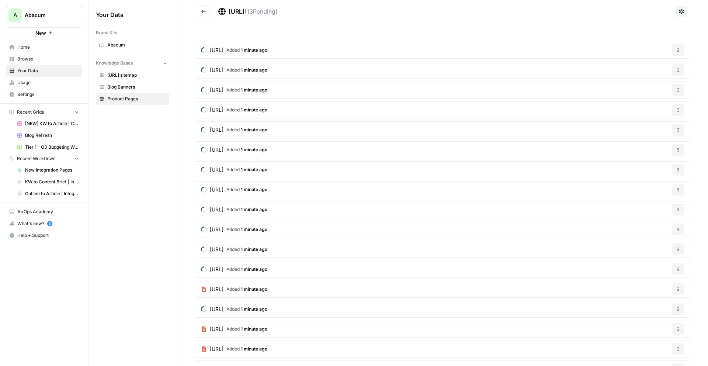
scroll to position [92, 0]
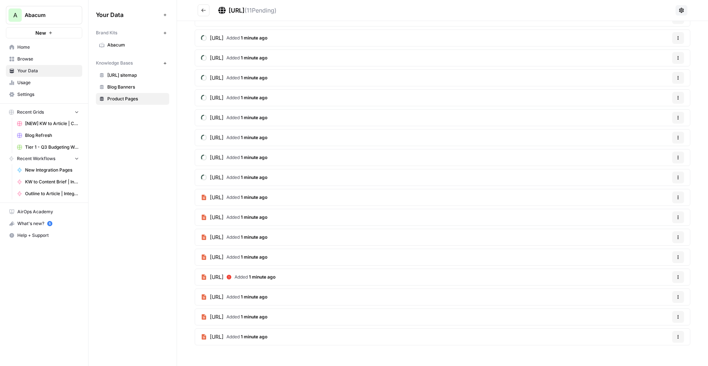
click at [224, 275] on span "[URL]" at bounding box center [217, 276] width 14 height 7
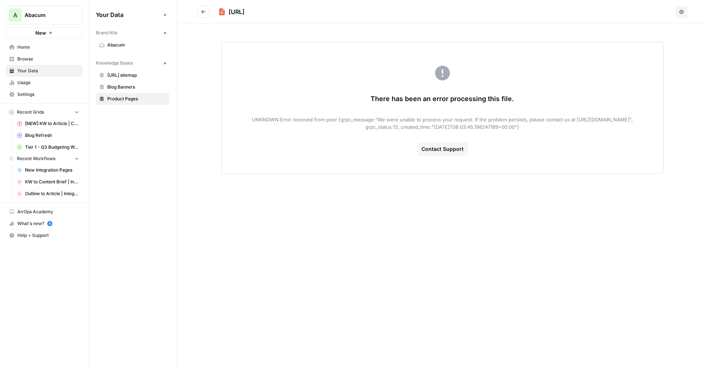
click at [205, 14] on button "Go back" at bounding box center [204, 12] width 12 height 12
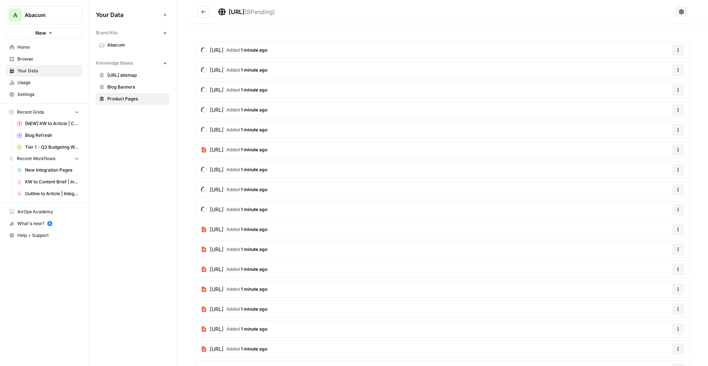
click at [21, 48] on span "Home" at bounding box center [48, 47] width 62 height 7
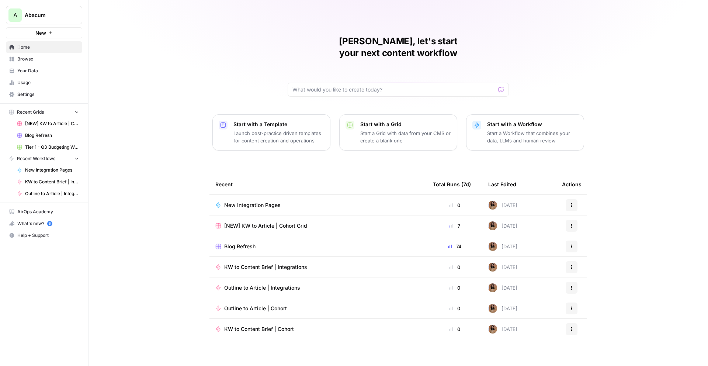
click at [249, 201] on span "New Integration Pages" at bounding box center [252, 204] width 56 height 7
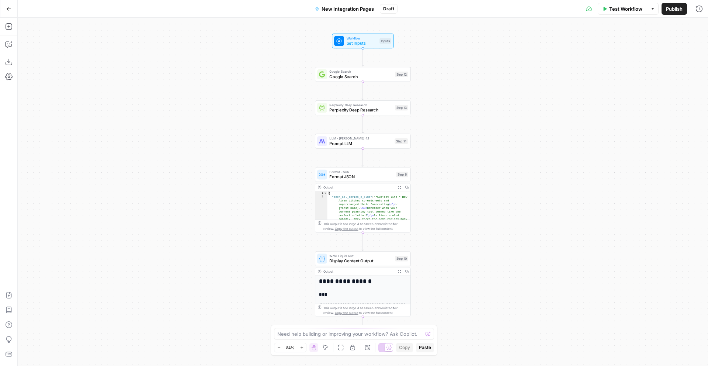
click at [627, 13] on button "Test Workflow" at bounding box center [622, 9] width 49 height 12
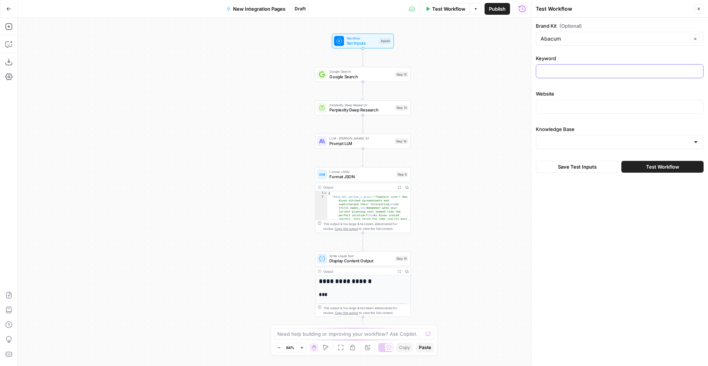
click at [572, 72] on input "Keyword" at bounding box center [620, 71] width 158 height 7
type input "rillet"
click at [569, 103] on input "Website" at bounding box center [620, 106] width 158 height 7
click at [569, 138] on input "Knowledge Base" at bounding box center [615, 141] width 149 height 7
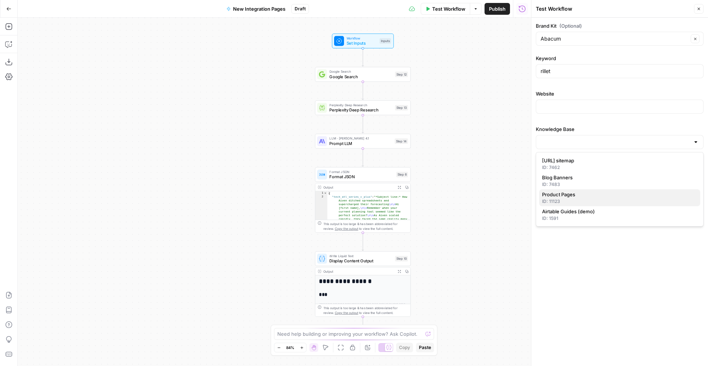
click at [567, 197] on span "Product Pages" at bounding box center [618, 194] width 152 height 7
type input "Product Pages"
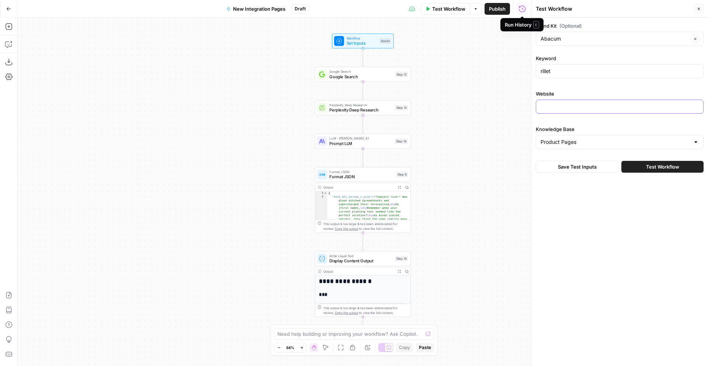
click at [577, 107] on input "Website" at bounding box center [620, 106] width 158 height 7
paste input "[URL][DOMAIN_NAME]"
type input "[URL][DOMAIN_NAME]"
click at [648, 168] on span "Test Workflow" at bounding box center [662, 166] width 33 height 7
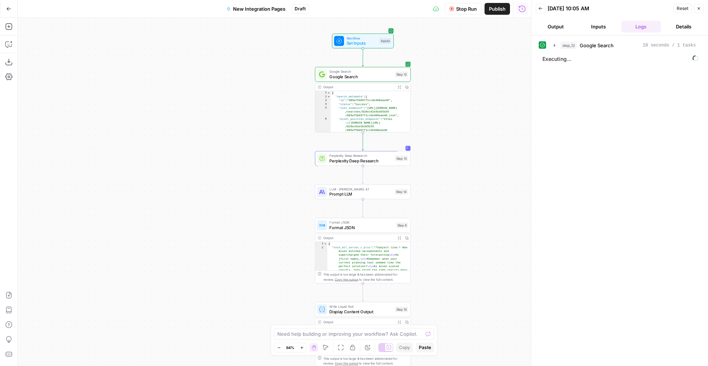
click at [337, 228] on span "Format JSON" at bounding box center [362, 227] width 64 height 6
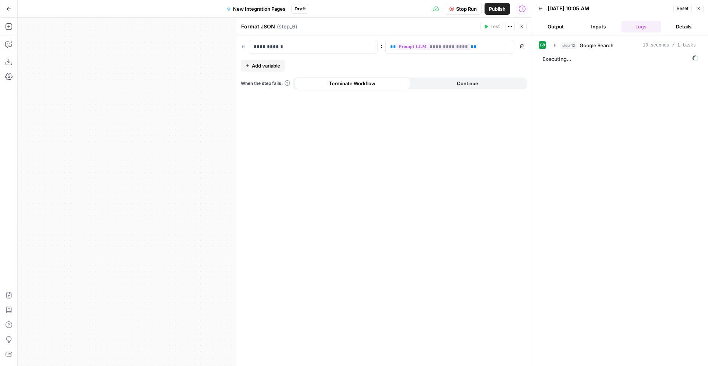
click at [524, 27] on icon "button" at bounding box center [522, 26] width 4 height 4
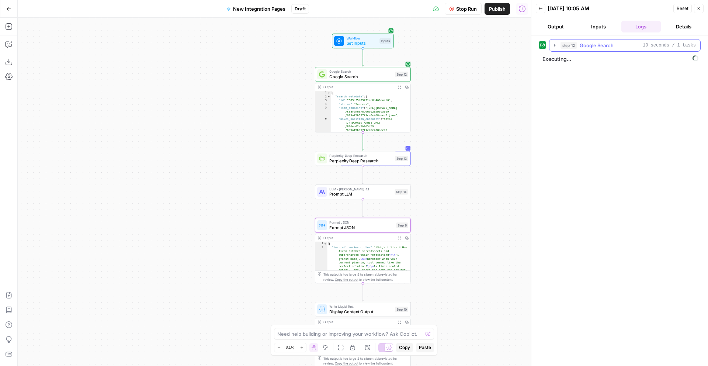
click at [554, 46] on icon "button" at bounding box center [555, 45] width 6 height 6
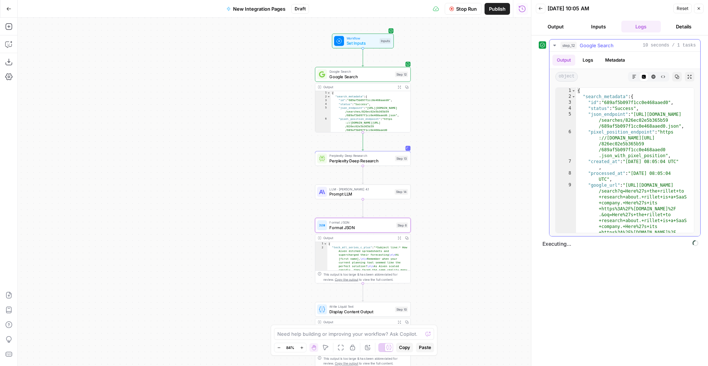
click at [592, 61] on button "Logs" at bounding box center [589, 60] width 20 height 11
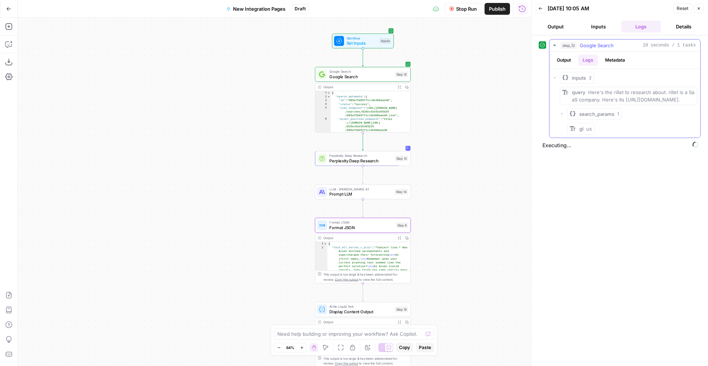
click at [568, 58] on button "Output" at bounding box center [564, 60] width 23 height 11
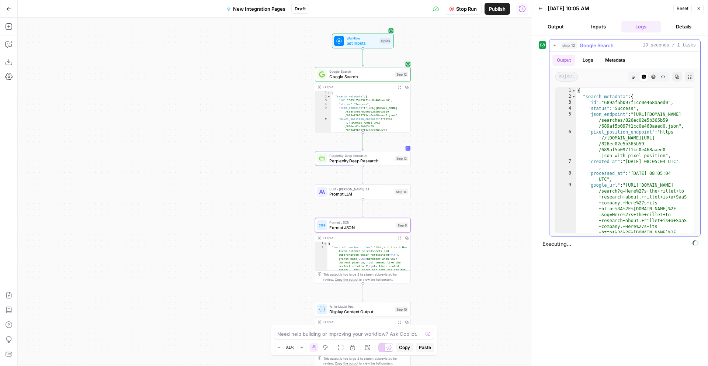
click at [552, 43] on icon "button" at bounding box center [555, 45] width 6 height 6
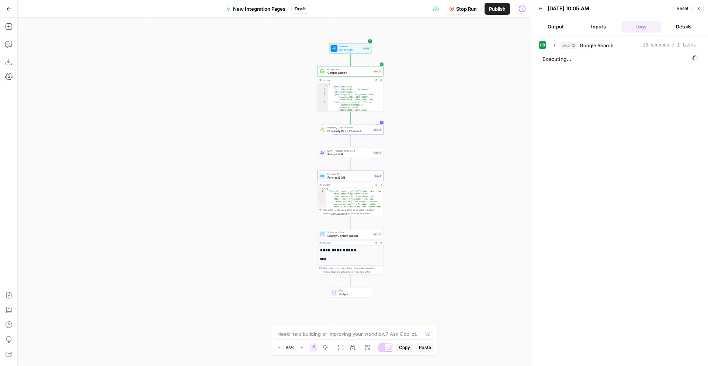
type textarea "**********"
click at [362, 92] on div "{ "search_metadata" : { "id" : "689af5b097f1cc0e468aaed0" , "status" : "Success…" at bounding box center [355, 100] width 55 height 34
click at [377, 81] on icon "button" at bounding box center [376, 80] width 2 height 2
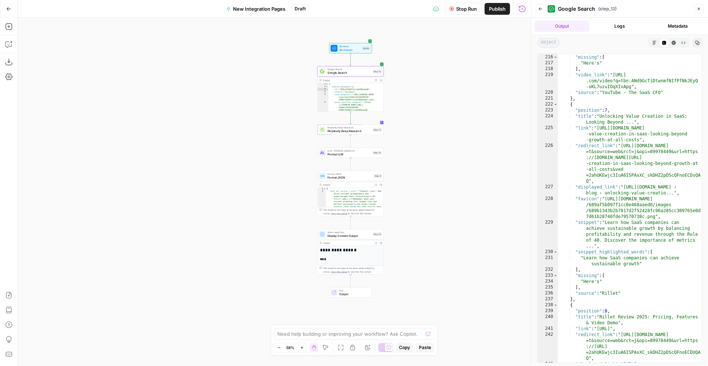
scroll to position [2781, 0]
click at [544, 11] on button "Back" at bounding box center [541, 9] width 10 height 10
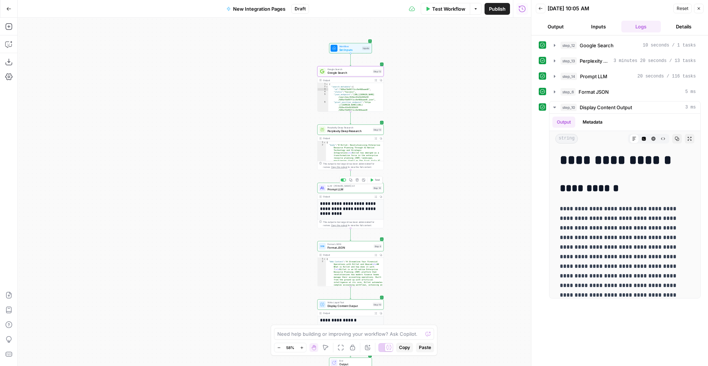
click at [352, 195] on div "Output" at bounding box center [347, 196] width 49 height 3
click at [347, 187] on span "Prompt LLM" at bounding box center [350, 189] width 44 height 4
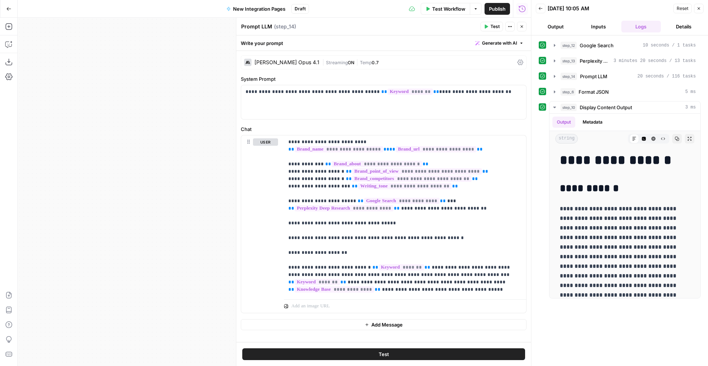
click at [521, 27] on icon "button" at bounding box center [522, 26] width 4 height 4
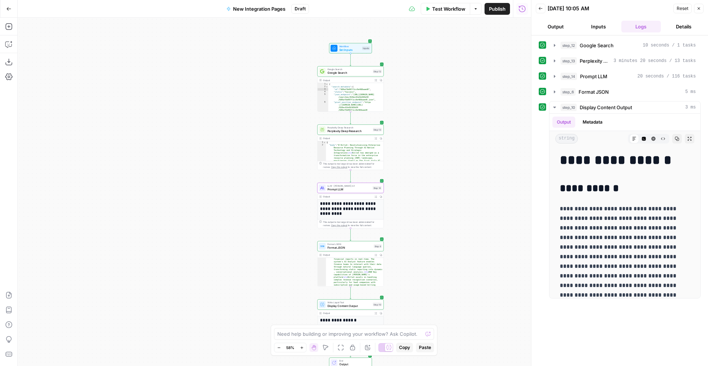
scroll to position [118, 0]
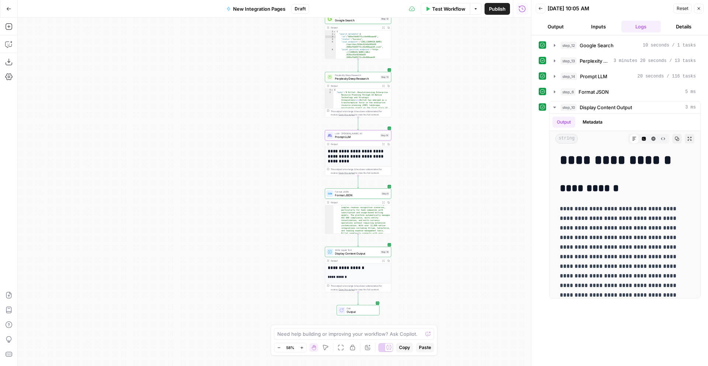
click at [348, 249] on span "Write Liquid Text" at bounding box center [357, 249] width 44 height 3
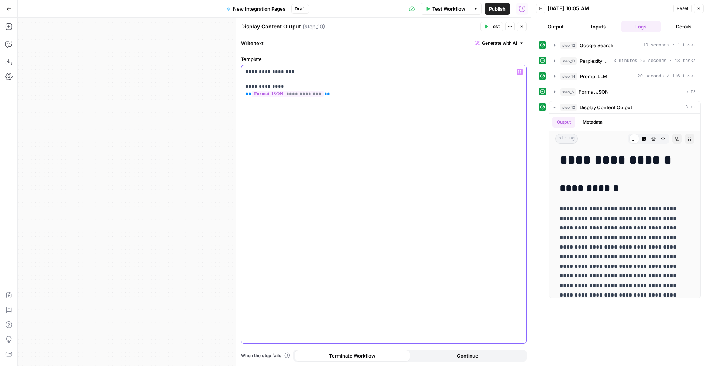
drag, startPoint x: 290, startPoint y: 73, endPoint x: 250, endPoint y: 73, distance: 39.9
click at [250, 73] on p "**********" at bounding box center [384, 83] width 276 height 30
drag, startPoint x: 287, startPoint y: 72, endPoint x: 208, endPoint y: 70, distance: 79.0
click at [208, 70] on body "**********" at bounding box center [354, 183] width 708 height 366
click at [305, 74] on p "**********" at bounding box center [384, 83] width 276 height 30
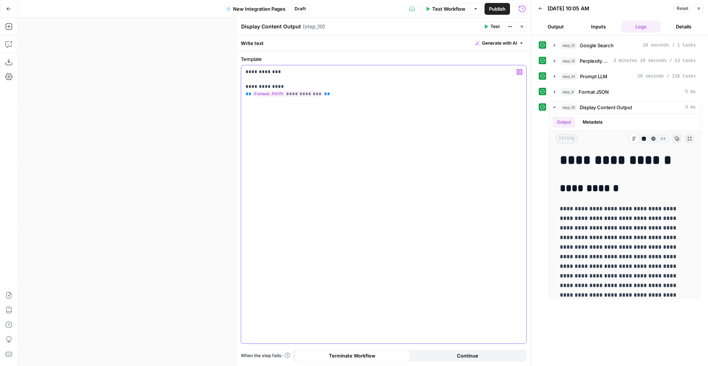
drag, startPoint x: 305, startPoint y: 74, endPoint x: 227, endPoint y: 73, distance: 77.5
click at [227, 73] on body "**********" at bounding box center [354, 183] width 708 height 366
click at [314, 75] on p "**********" at bounding box center [384, 83] width 276 height 30
drag, startPoint x: 295, startPoint y: 75, endPoint x: 246, endPoint y: 73, distance: 48.7
click at [246, 73] on p "**********" at bounding box center [384, 83] width 276 height 30
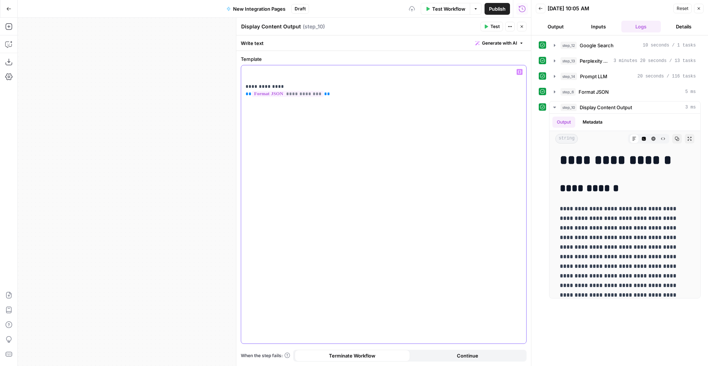
click at [246, 87] on p "**********" at bounding box center [384, 83] width 276 height 30
click at [383, 125] on div "**********" at bounding box center [383, 204] width 285 height 278
click at [689, 139] on icon "button" at bounding box center [690, 139] width 4 height 4
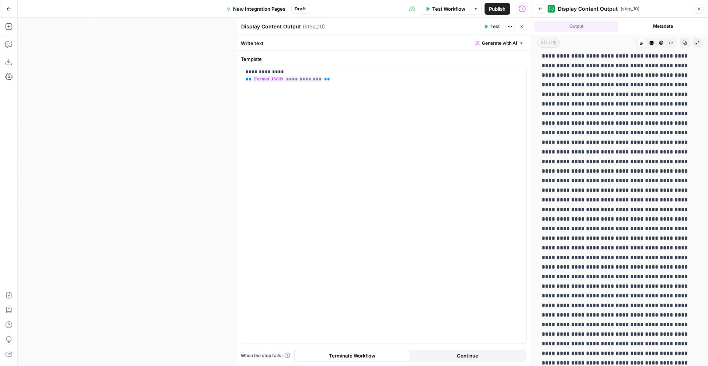
scroll to position [0, 0]
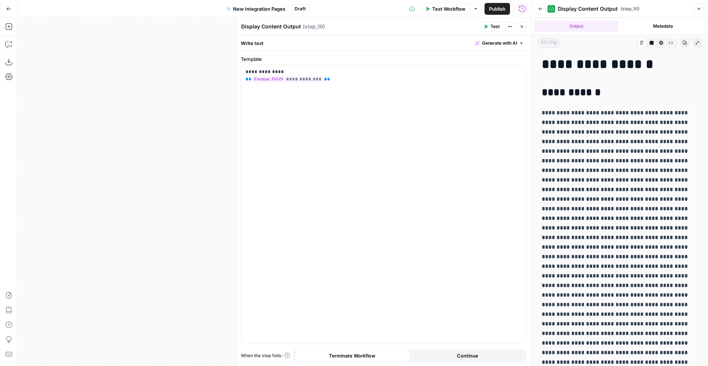
click at [700, 43] on span "Collapse Output" at bounding box center [700, 43] width 0 height 0
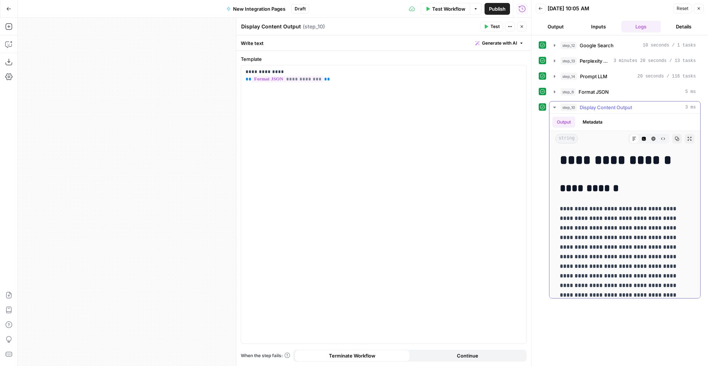
click at [645, 138] on icon "button" at bounding box center [644, 139] width 4 height 4
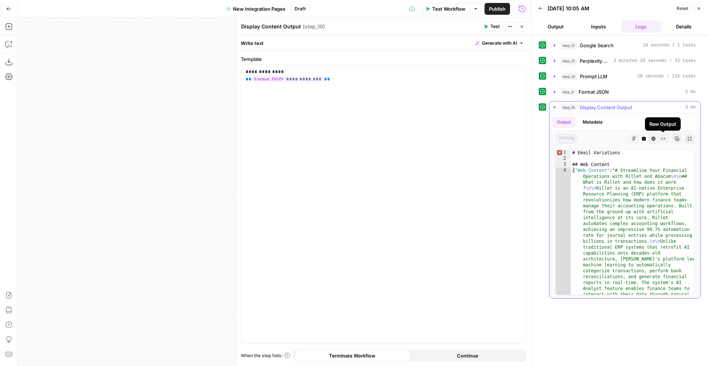
click at [665, 139] on icon "button" at bounding box center [664, 139] width 4 height 3
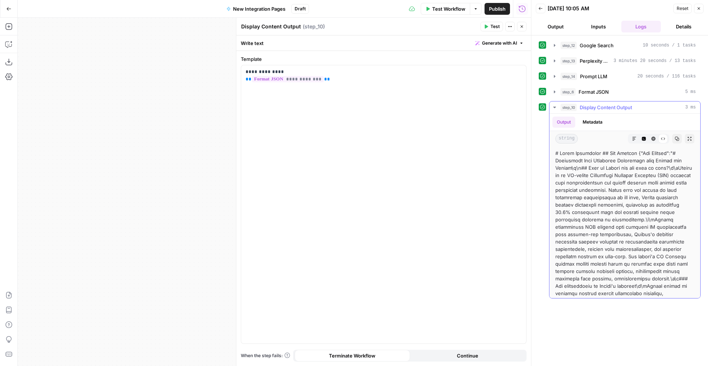
click at [652, 140] on icon "button" at bounding box center [654, 139] width 4 height 4
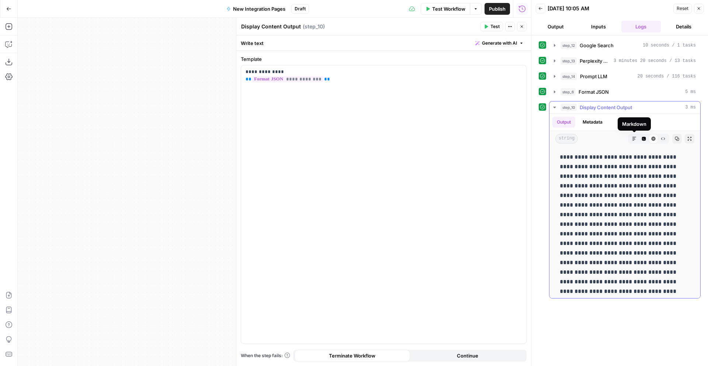
click at [634, 140] on icon "button" at bounding box center [634, 139] width 4 height 4
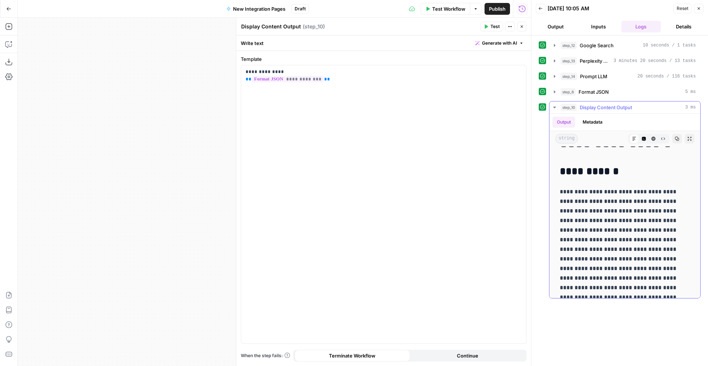
scroll to position [18, 0]
click at [527, 28] on header "Display Content Output Display Content Output ( step_10 ) Test Actions Close" at bounding box center [384, 27] width 295 height 18
click at [524, 28] on icon "button" at bounding box center [522, 26] width 4 height 4
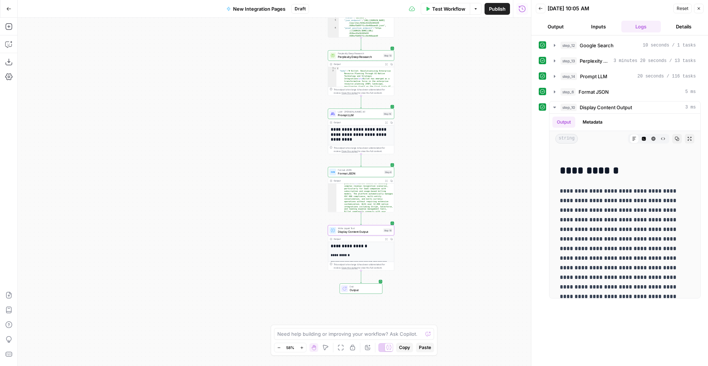
click at [310, 335] on div "Hand M" at bounding box center [314, 333] width 20 height 7
click at [292, 335] on textarea at bounding box center [349, 333] width 145 height 7
click at [376, 334] on textarea "I want step 10 to properly display the H1, H1 and H3" at bounding box center [346, 333] width 139 height 7
click at [401, 335] on textarea "I want step 10 to properly display the H1, H2 and H3" at bounding box center [346, 333] width 139 height 7
type textarea "I want step 10 to properly display the H1, H2 and H3 in markdown. What did I do…"
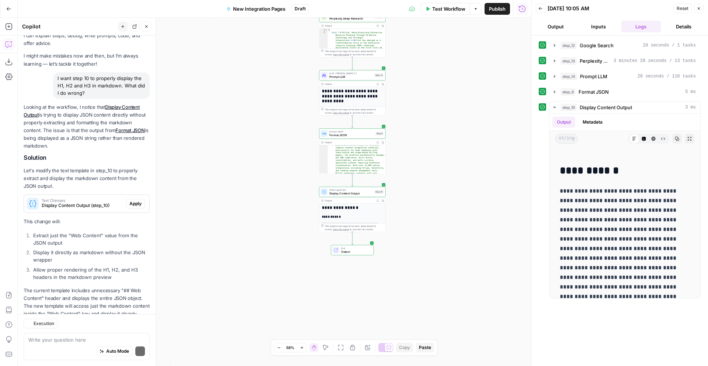
scroll to position [44, 0]
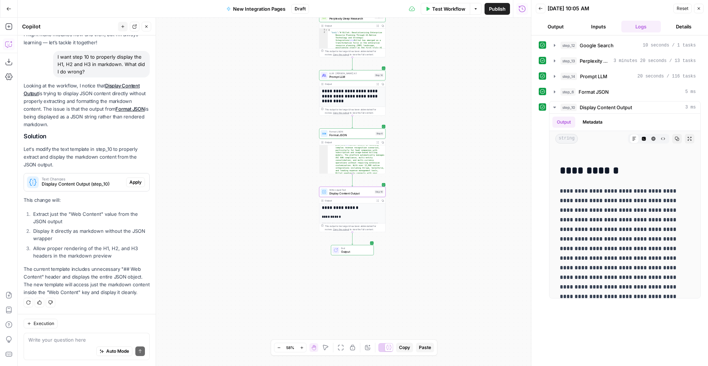
click at [138, 182] on span "Apply" at bounding box center [136, 182] width 12 height 7
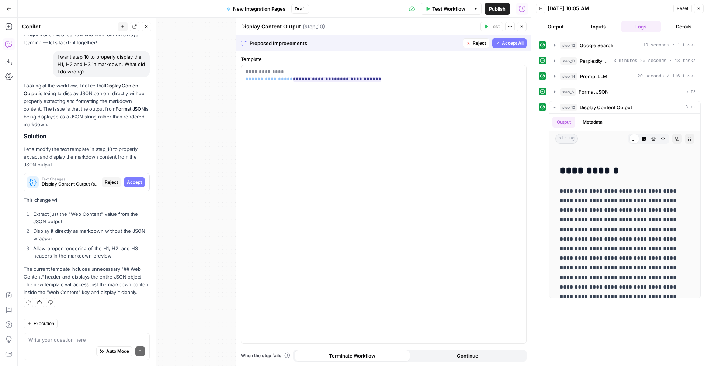
click at [511, 45] on span "Accept All" at bounding box center [513, 43] width 22 height 7
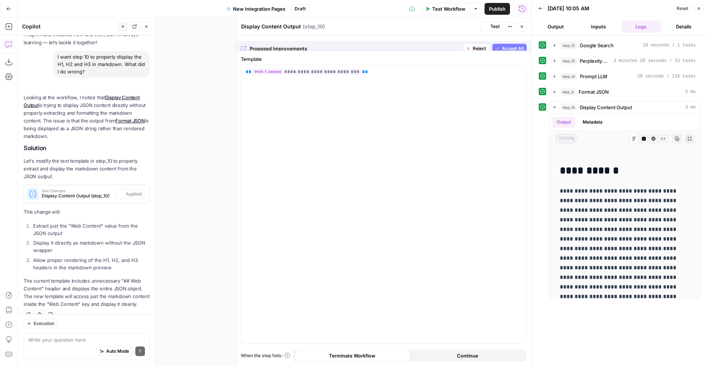
scroll to position [0, 0]
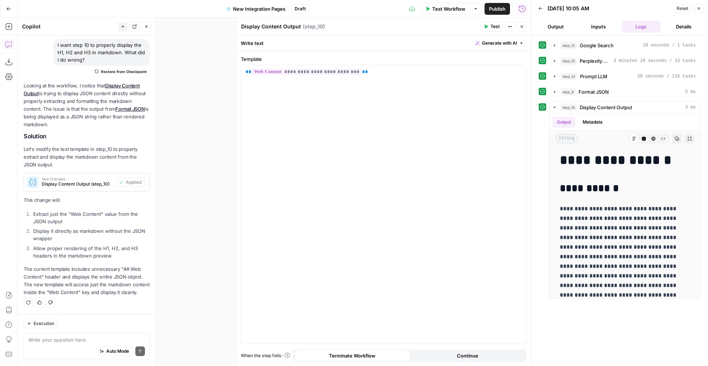
click at [522, 29] on button "Close" at bounding box center [522, 27] width 10 height 10
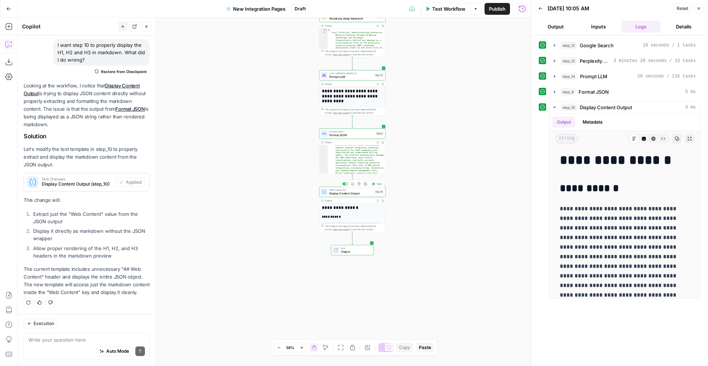
click at [376, 185] on button "Test" at bounding box center [376, 184] width 13 height 6
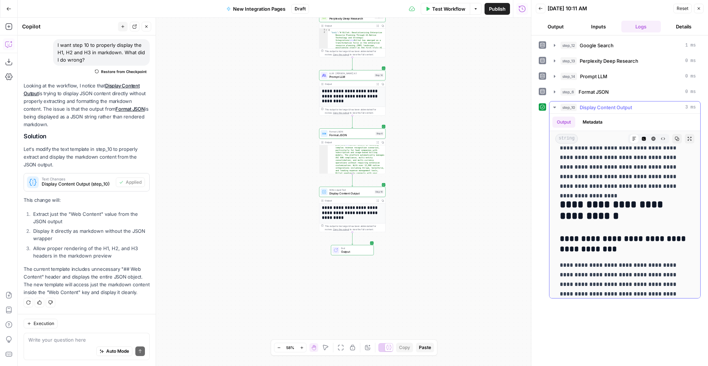
scroll to position [972, 0]
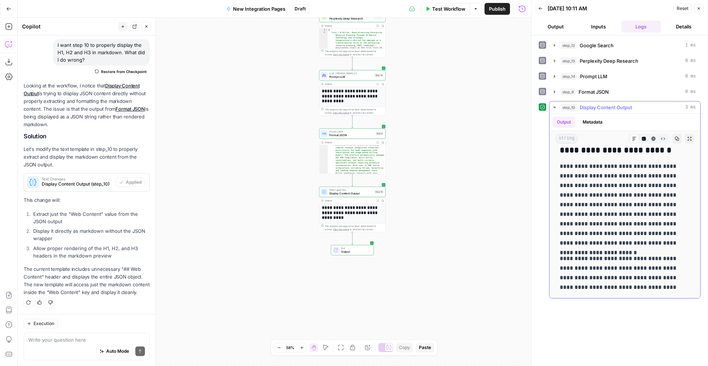
click at [689, 135] on button "Expand Output" at bounding box center [690, 139] width 10 height 10
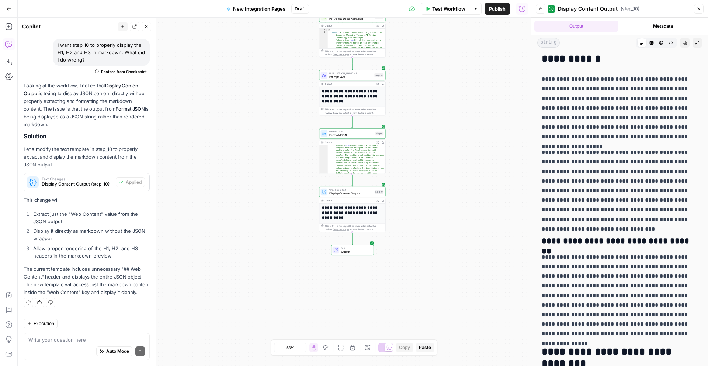
scroll to position [0, 0]
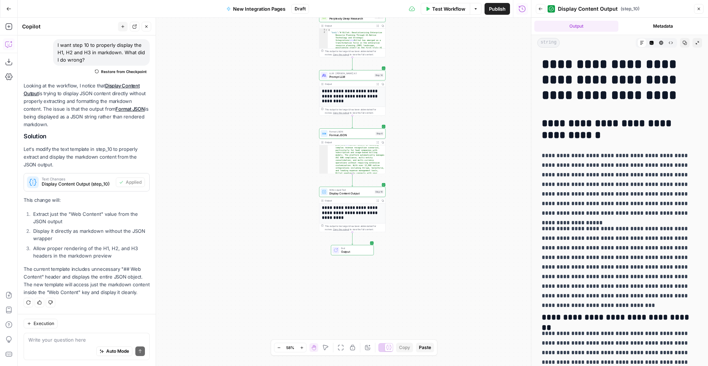
click at [699, 41] on icon "button" at bounding box center [698, 43] width 4 height 4
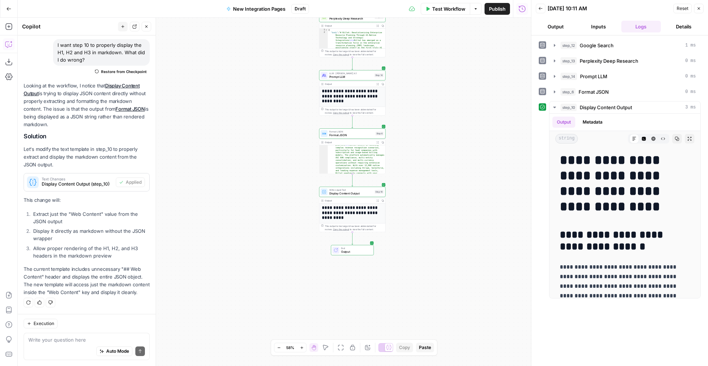
click at [704, 7] on header "Back 08/12/25 at 10:11 AM Reset Close Output Inputs Logs Details" at bounding box center [620, 17] width 177 height 35
click at [699, 9] on icon "button" at bounding box center [699, 8] width 4 height 4
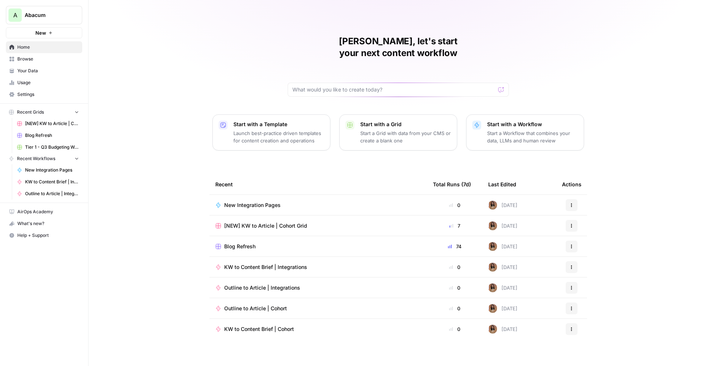
click at [251, 222] on span "[NEW] KW to Article | Cohort Grid" at bounding box center [265, 225] width 83 height 7
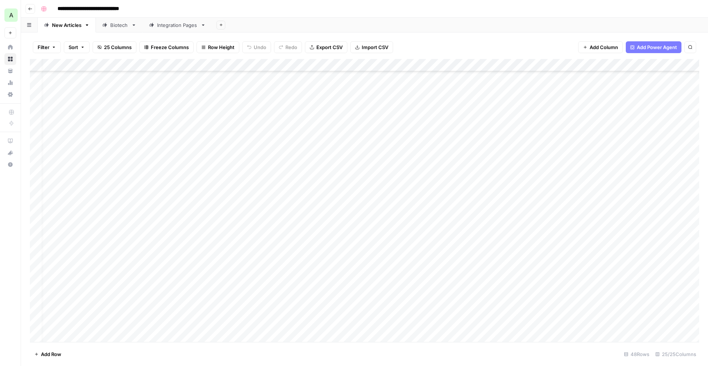
scroll to position [272, 0]
click at [537, 154] on div "Add Column" at bounding box center [365, 200] width 670 height 283
click at [537, 154] on textarea "**********" at bounding box center [565, 157] width 118 height 10
click at [494, 155] on div "Add Column" at bounding box center [365, 200] width 670 height 283
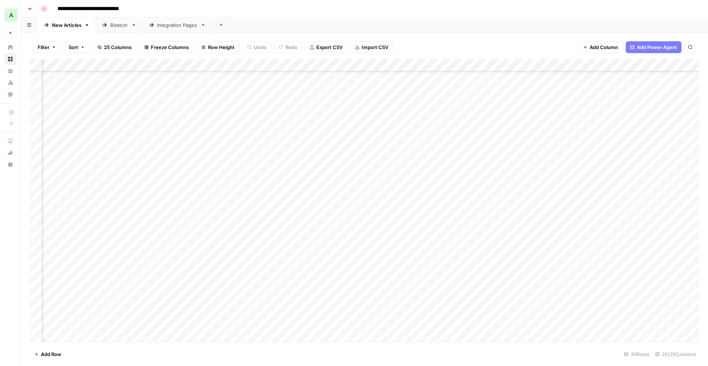
scroll to position [272, 1044]
click at [550, 155] on div "Add Column" at bounding box center [365, 200] width 670 height 283
click at [550, 155] on textarea "**********" at bounding box center [593, 157] width 137 height 10
click at [611, 176] on div "Add Column" at bounding box center [365, 200] width 670 height 283
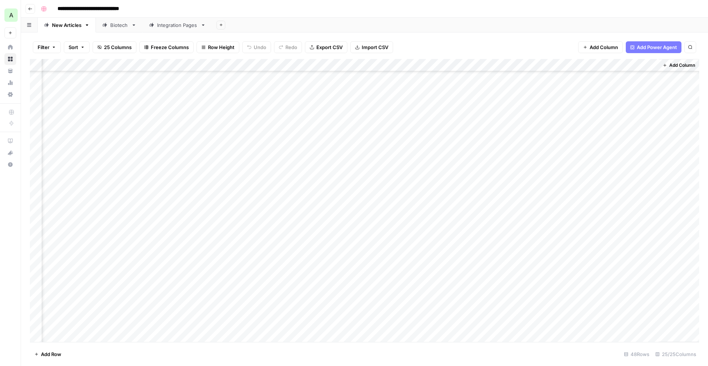
click at [608, 153] on div "Add Column" at bounding box center [365, 200] width 670 height 283
click at [608, 153] on textarea "**********" at bounding box center [665, 164] width 148 height 25
click at [419, 155] on div "Add Column" at bounding box center [365, 200] width 670 height 283
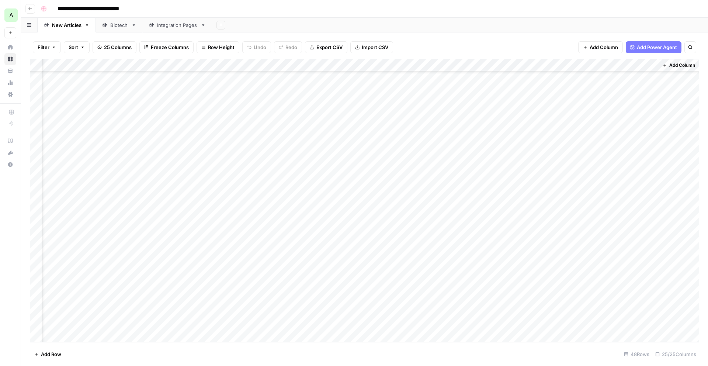
click at [419, 155] on div at bounding box center [426, 156] width 68 height 14
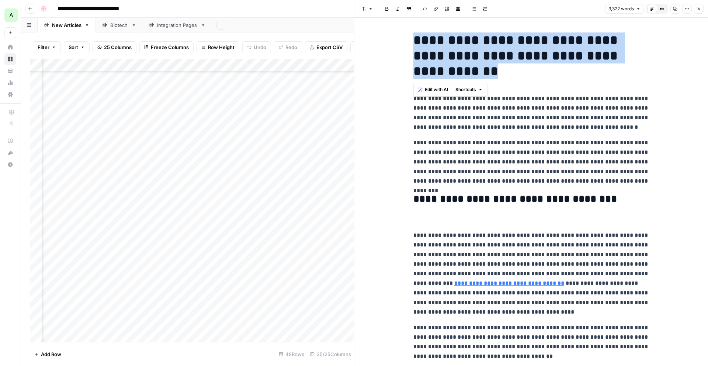
drag, startPoint x: 414, startPoint y: 39, endPoint x: 479, endPoint y: 73, distance: 72.6
click at [479, 73] on h1 "**********" at bounding box center [532, 55] width 236 height 46
copy h1 "**********"
click at [702, 10] on button "Close" at bounding box center [699, 9] width 10 height 10
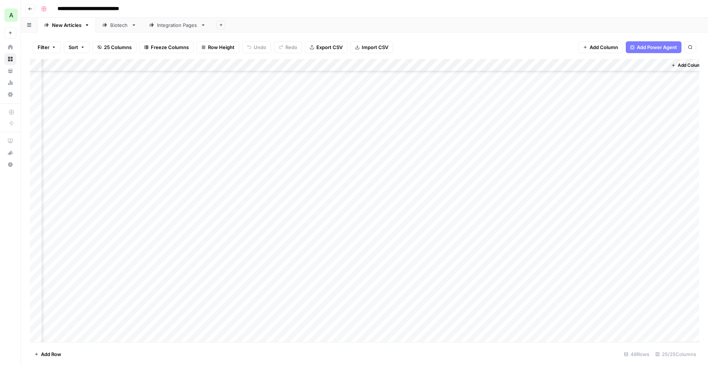
scroll to position [272, 1044]
click at [511, 65] on div "Add Column" at bounding box center [365, 200] width 670 height 283
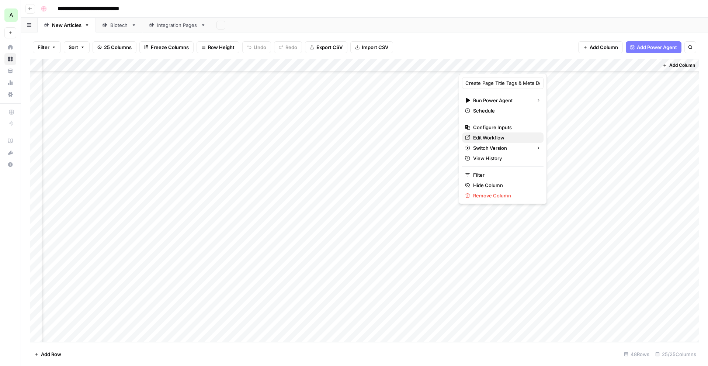
click at [484, 137] on span "Edit Workflow" at bounding box center [505, 137] width 65 height 7
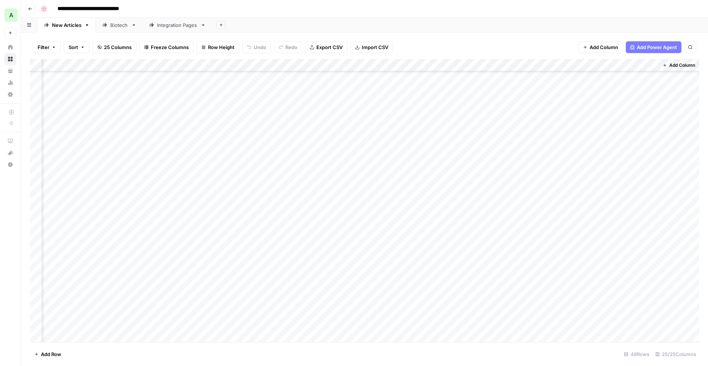
click at [29, 9] on icon "button" at bounding box center [30, 8] width 4 height 3
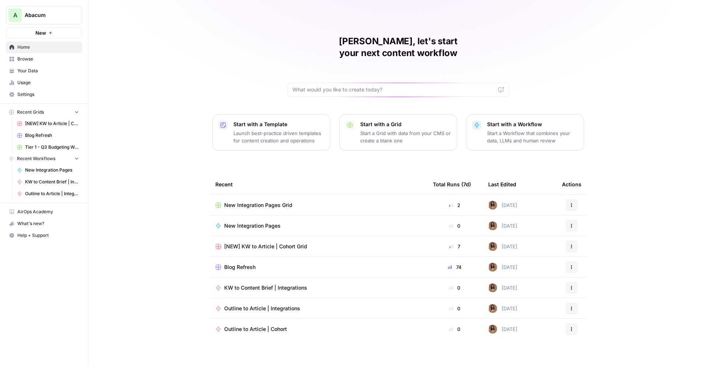
click at [34, 70] on span "Your Data" at bounding box center [48, 71] width 62 height 7
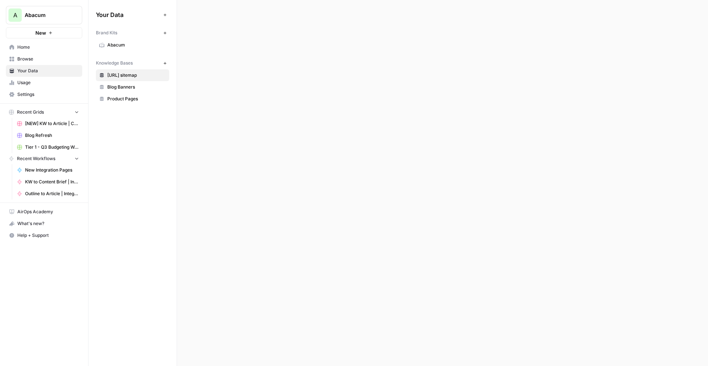
click at [30, 59] on span "Browse" at bounding box center [48, 59] width 62 height 7
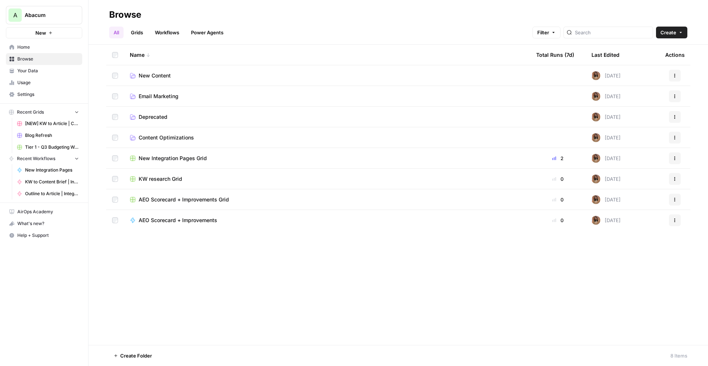
click at [154, 77] on span "New Content" at bounding box center [155, 75] width 32 height 7
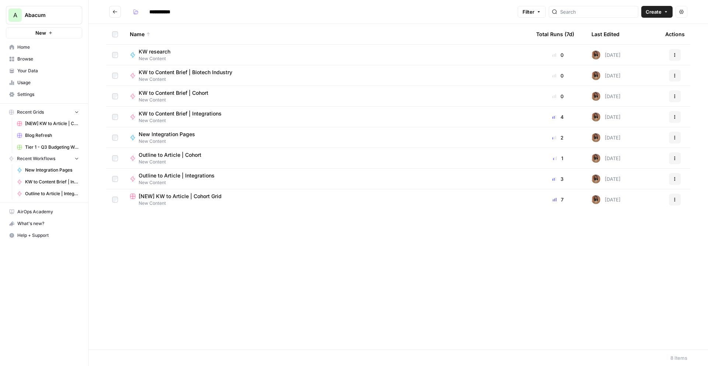
click at [116, 11] on icon "Go back" at bounding box center [115, 11] width 4 height 3
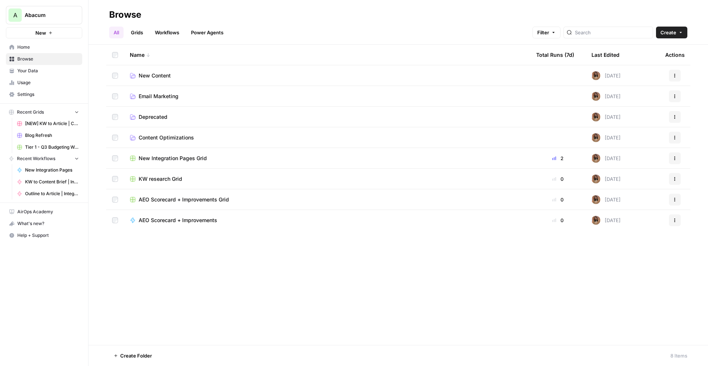
click at [162, 135] on span "Content Optimizations" at bounding box center [166, 137] width 55 height 7
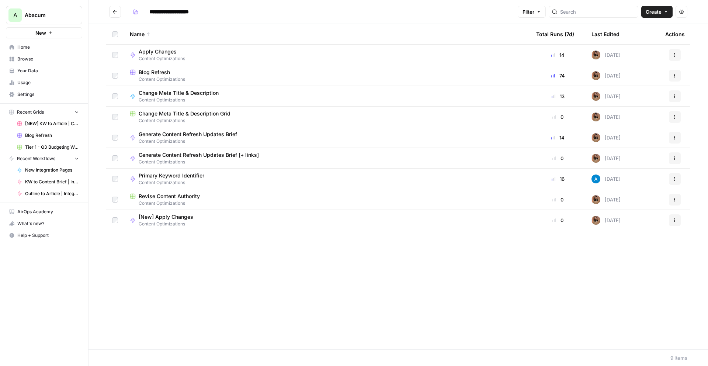
click at [114, 11] on icon "Go back" at bounding box center [115, 11] width 5 height 5
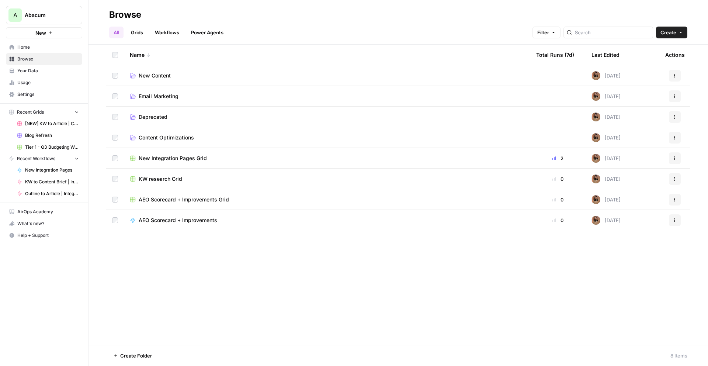
click at [205, 32] on link "Power Agents" at bounding box center [207, 33] width 41 height 12
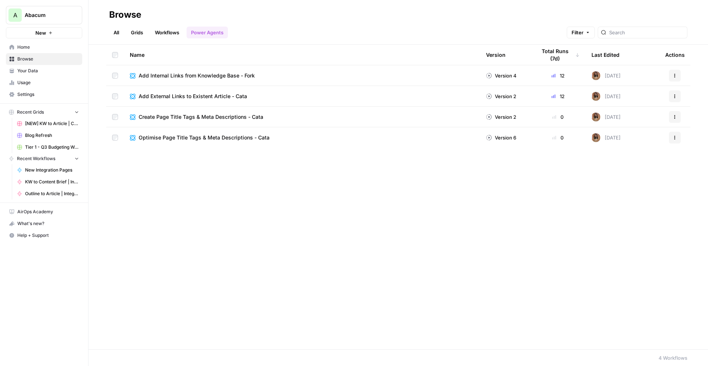
click at [166, 32] on link "Workflows" at bounding box center [167, 33] width 33 height 12
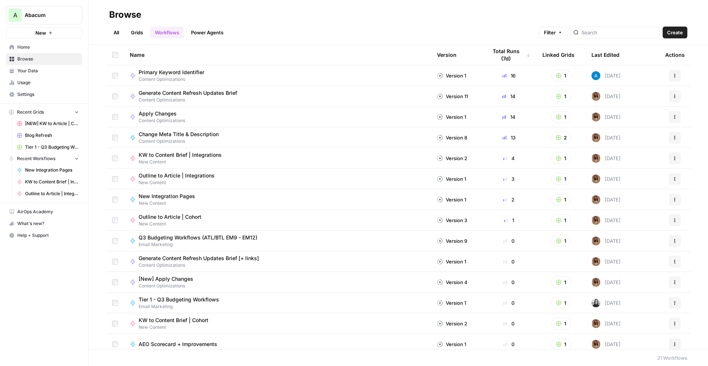
click at [135, 30] on link "Grids" at bounding box center [137, 33] width 21 height 12
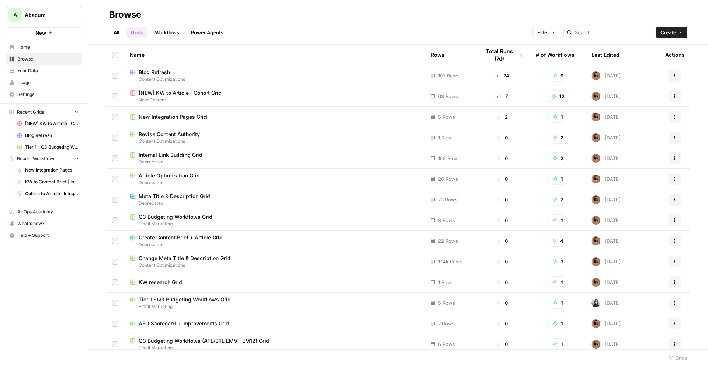
click at [117, 31] on link "All" at bounding box center [116, 33] width 14 height 12
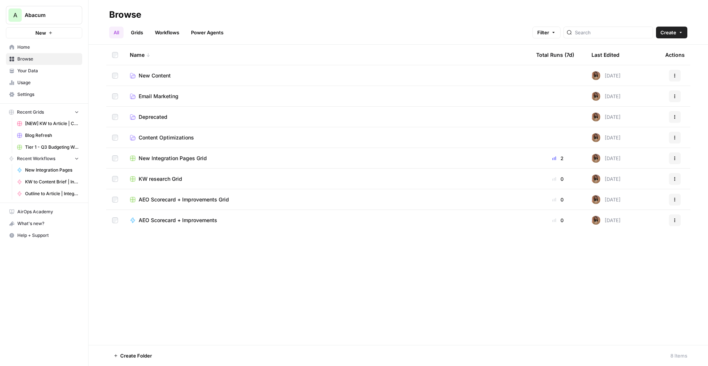
click at [161, 74] on span "New Content" at bounding box center [155, 75] width 32 height 7
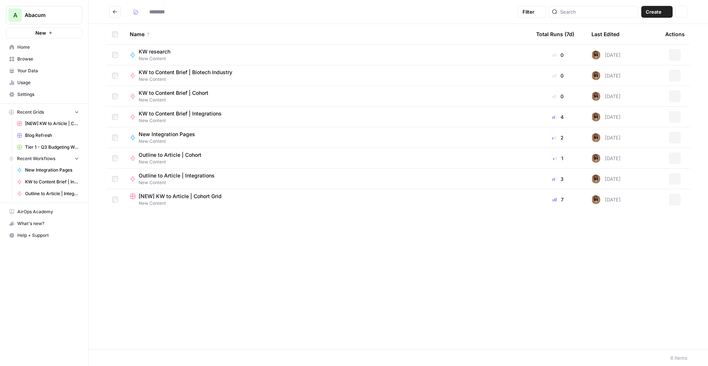
type input "**********"
click at [113, 12] on icon "Go back" at bounding box center [115, 11] width 4 height 3
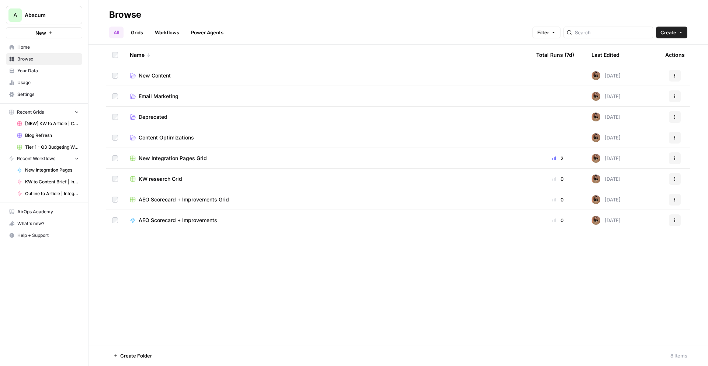
click at [150, 114] on span "Deprecated" at bounding box center [153, 116] width 29 height 7
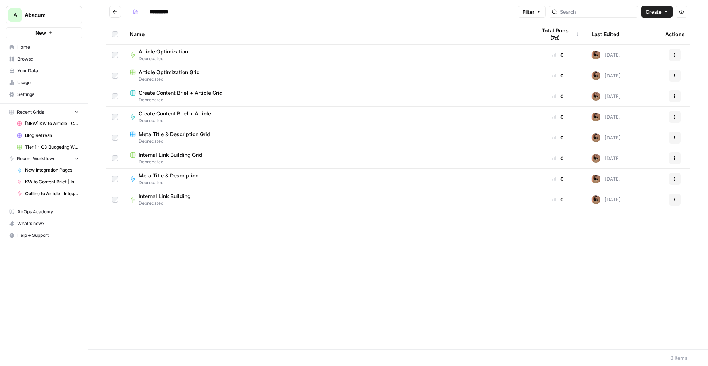
click at [116, 12] on icon "Go back" at bounding box center [115, 11] width 4 height 3
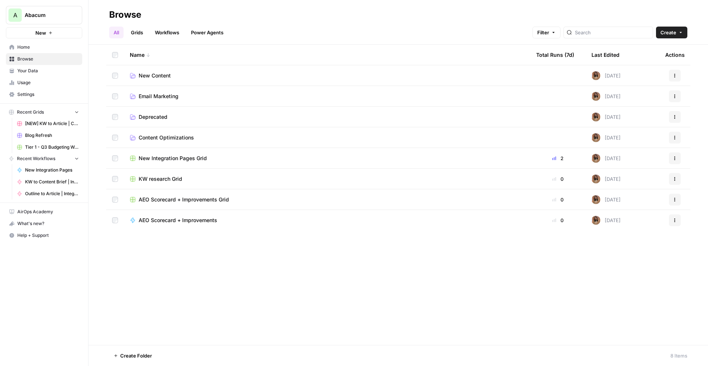
click at [674, 158] on icon "button" at bounding box center [675, 158] width 4 height 4
click at [623, 201] on span "Move To" at bounding box center [642, 202] width 59 height 7
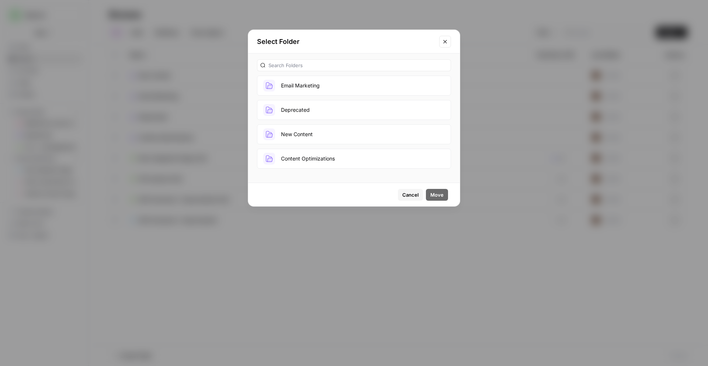
click at [307, 137] on button "New Content" at bounding box center [354, 134] width 194 height 20
click at [433, 196] on span "Move" at bounding box center [437, 194] width 13 height 7
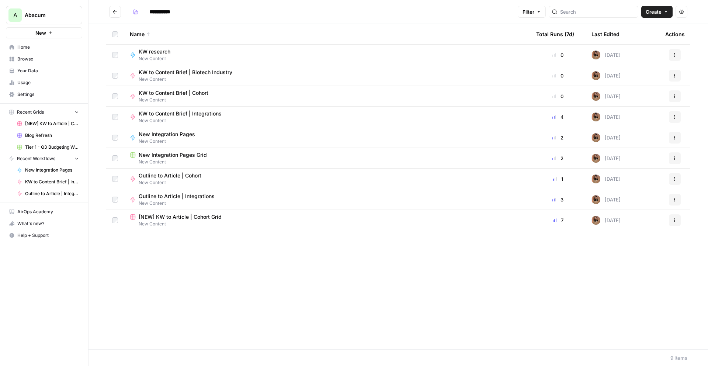
click at [115, 11] on icon "Go back" at bounding box center [115, 11] width 4 height 3
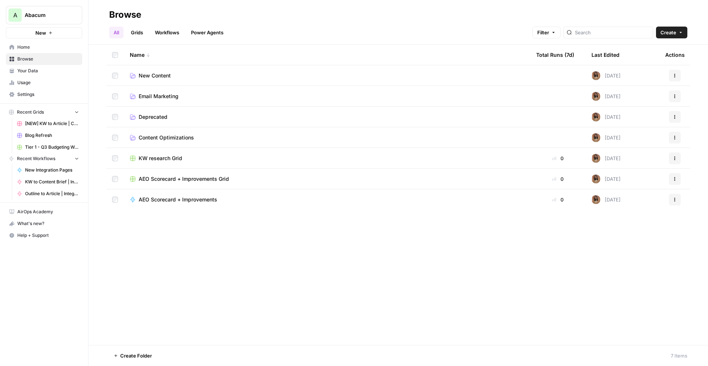
click at [682, 40] on header "Browse All Grids Workflows Power Agents Filter Create" at bounding box center [399, 22] width 620 height 45
click at [677, 34] on button "Create" at bounding box center [671, 33] width 31 height 12
click at [652, 50] on span "Folder" at bounding box center [657, 49] width 41 height 7
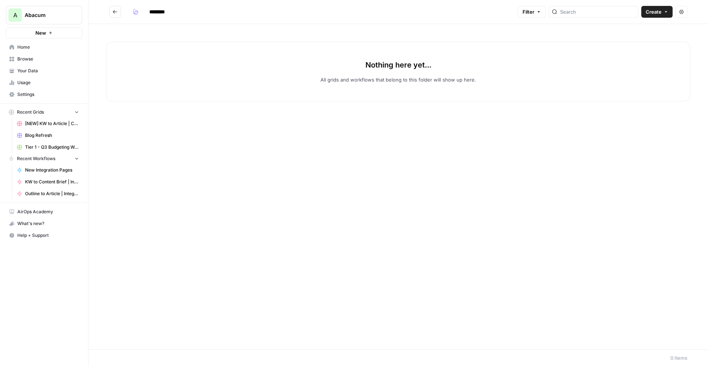
click at [159, 8] on input "********" at bounding box center [166, 12] width 41 height 12
drag, startPoint x: 173, startPoint y: 10, endPoint x: 127, endPoint y: 10, distance: 46.5
click at [127, 10] on h2 "********" at bounding box center [312, 12] width 406 height 12
type input "***"
click at [112, 16] on button "Go back" at bounding box center [115, 12] width 12 height 12
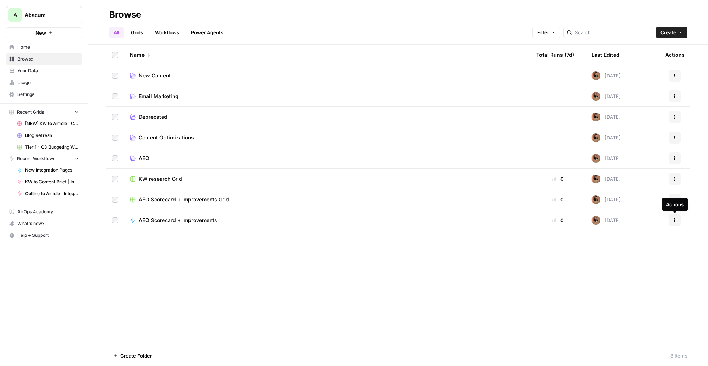
click at [678, 221] on button "Actions" at bounding box center [675, 220] width 12 height 12
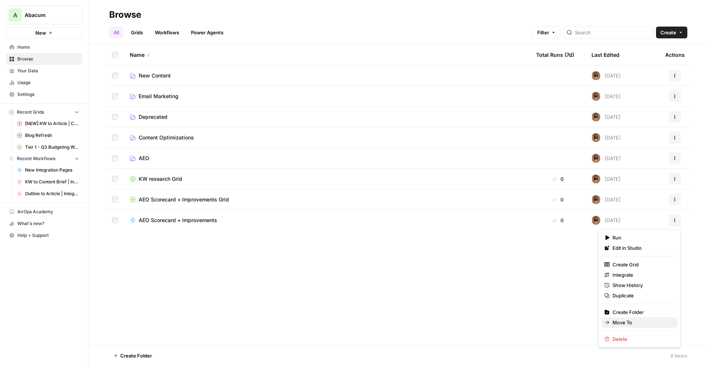
click at [624, 323] on span "Move To" at bounding box center [642, 322] width 59 height 7
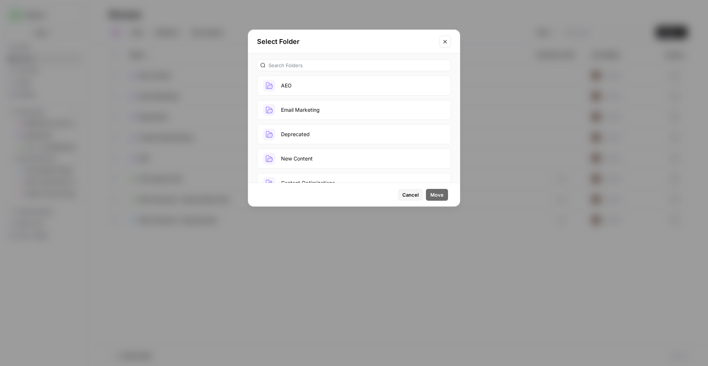
click at [321, 89] on button "AEO" at bounding box center [354, 86] width 194 height 20
click at [439, 196] on span "Move" at bounding box center [437, 194] width 13 height 7
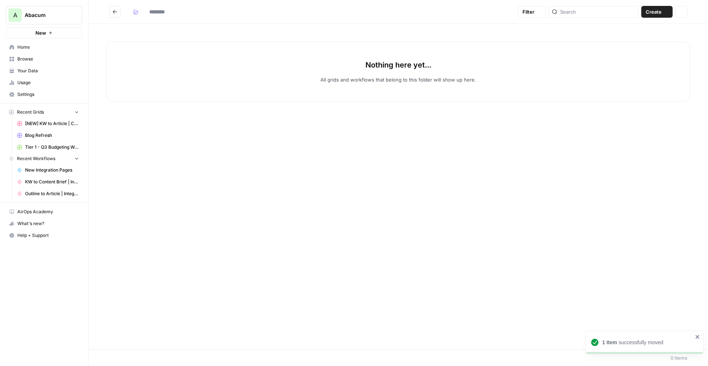
type input "***"
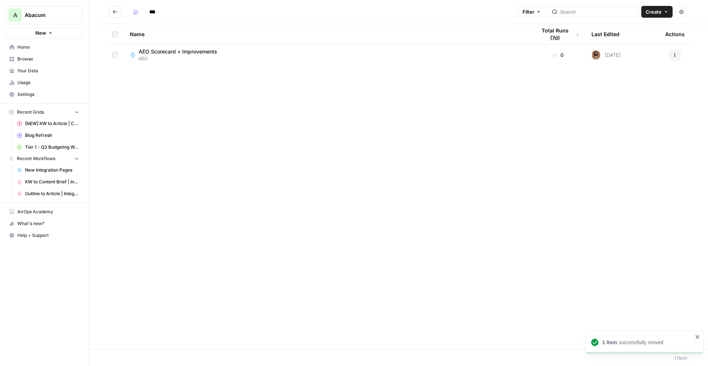
click at [116, 11] on icon "Go back" at bounding box center [115, 11] width 4 height 3
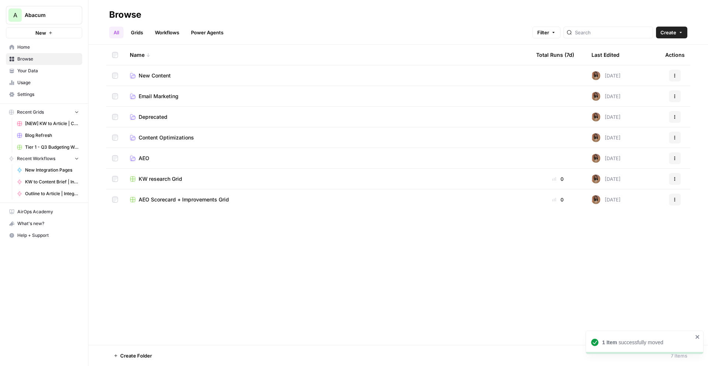
click at [676, 203] on button "Actions" at bounding box center [675, 200] width 12 height 12
click at [625, 239] on button "Move To" at bounding box center [640, 244] width 76 height 10
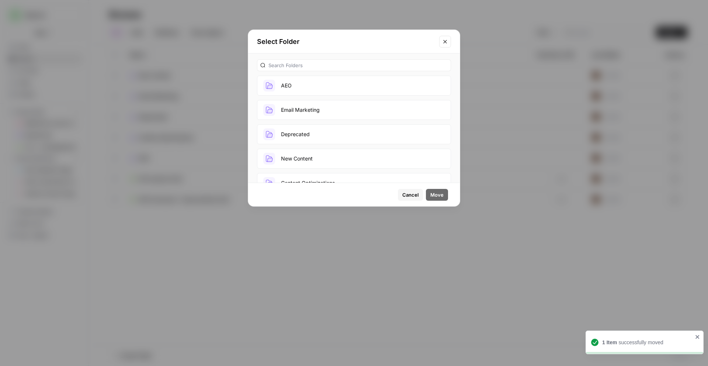
click at [351, 84] on button "AEO" at bounding box center [354, 86] width 194 height 20
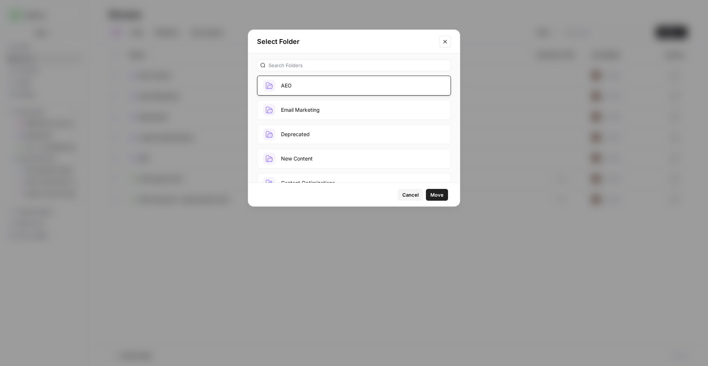
click at [439, 197] on span "Move" at bounding box center [437, 194] width 13 height 7
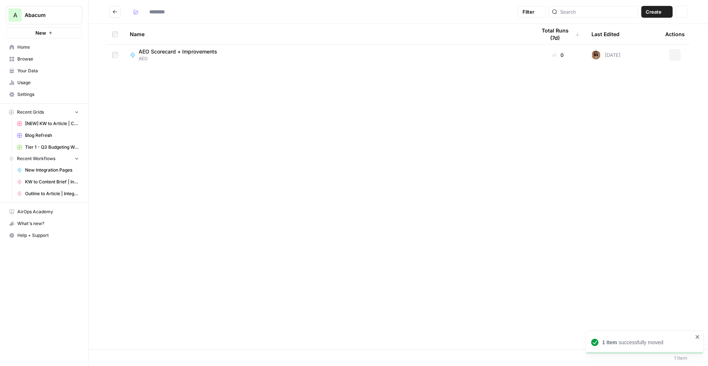
type input "***"
click at [113, 15] on button "Go back" at bounding box center [115, 12] width 12 height 12
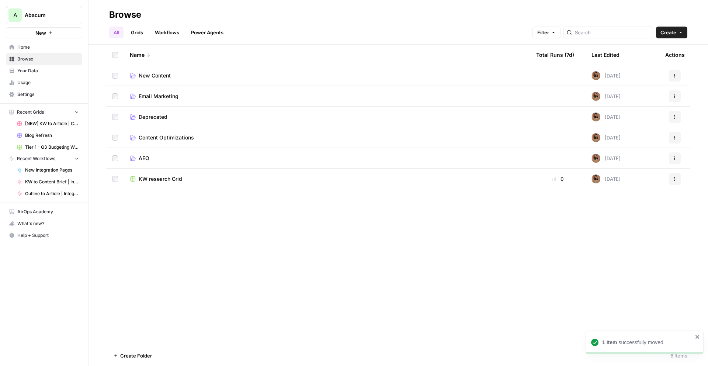
click at [157, 182] on span "KW research Grid" at bounding box center [161, 178] width 44 height 7
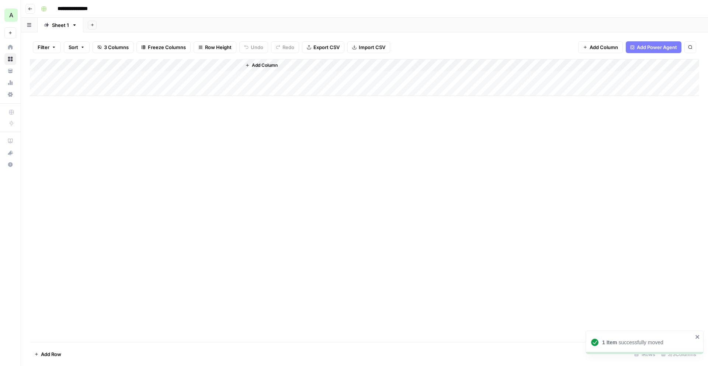
click at [30, 7] on icon "button" at bounding box center [30, 9] width 4 height 4
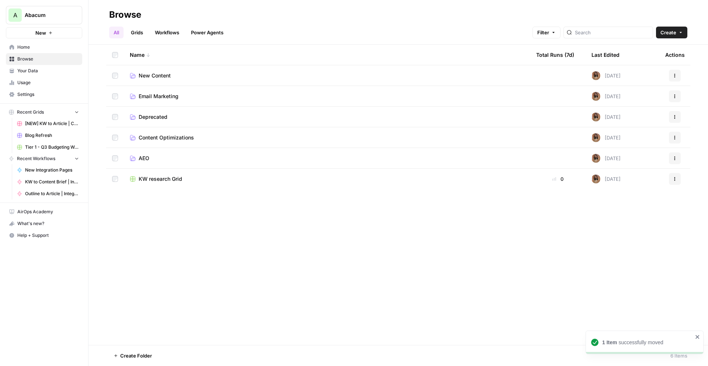
click at [673, 178] on icon "button" at bounding box center [675, 179] width 4 height 4
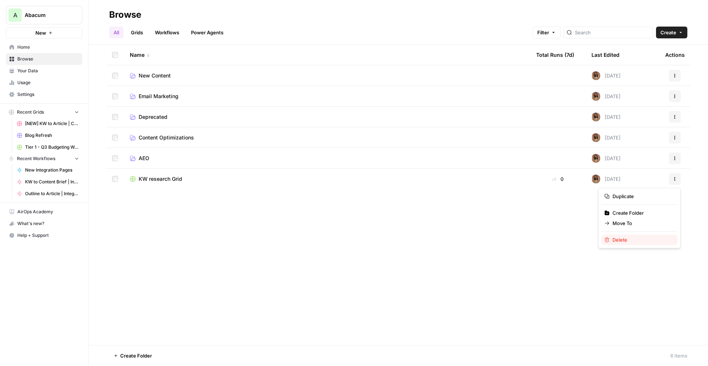
click at [616, 241] on span "Delete" at bounding box center [642, 239] width 59 height 7
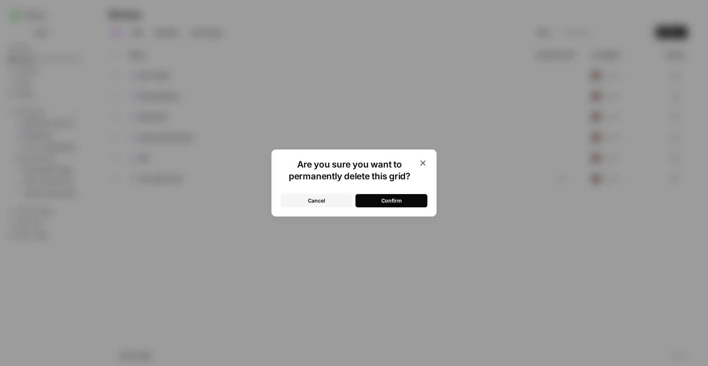
click at [398, 202] on div "Confirm" at bounding box center [392, 200] width 21 height 7
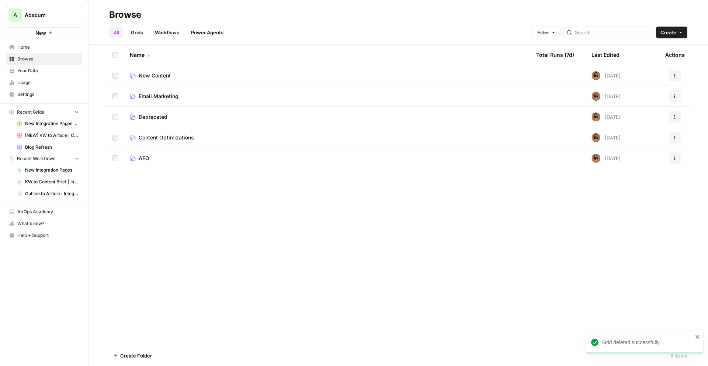
click at [154, 76] on span "New Content" at bounding box center [155, 75] width 32 height 7
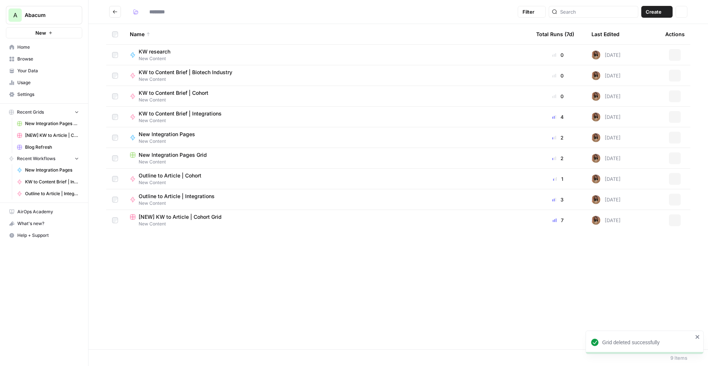
type input "**********"
click at [187, 154] on span "New Integration Pages Grid" at bounding box center [173, 154] width 68 height 7
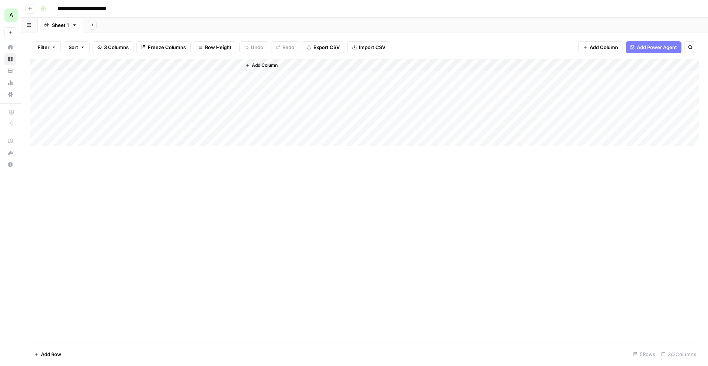
click at [102, 9] on input "**********" at bounding box center [91, 9] width 75 height 12
click at [29, 9] on icon "button" at bounding box center [30, 8] width 4 height 3
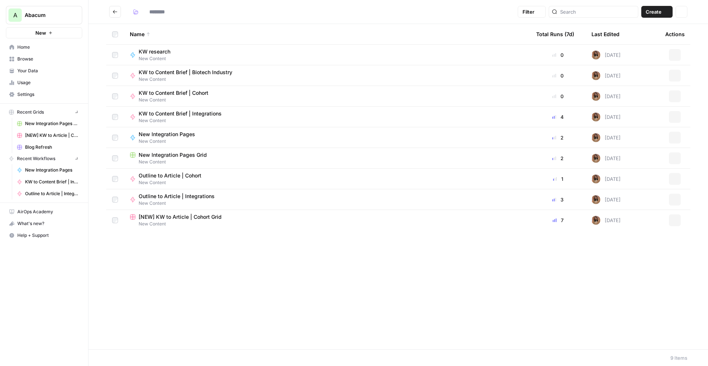
type input "**********"
click at [168, 134] on span "New Integration Pages" at bounding box center [167, 134] width 56 height 7
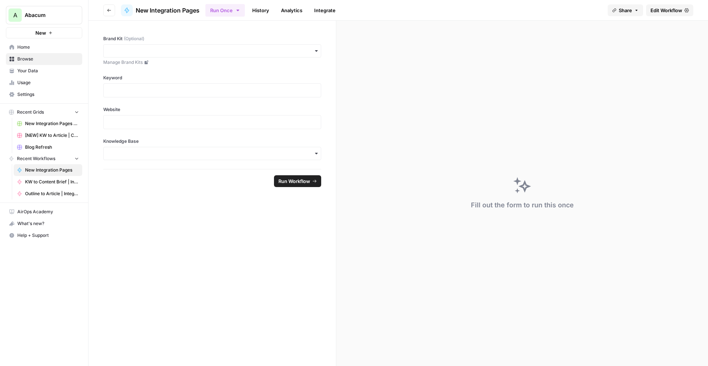
click at [163, 8] on span "New Integration Pages" at bounding box center [168, 10] width 64 height 9
click at [667, 12] on span "Edit Workflow" at bounding box center [667, 10] width 32 height 7
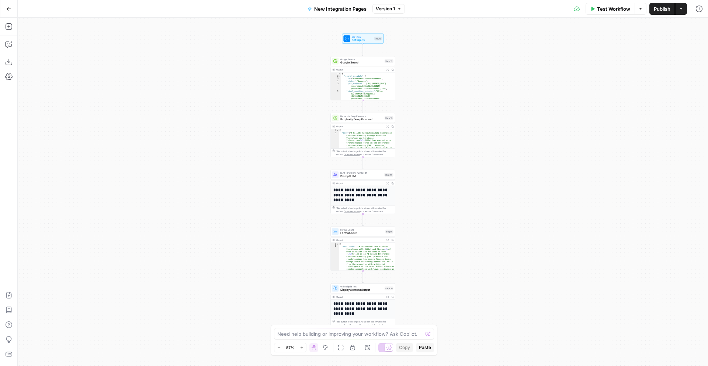
click at [351, 12] on button "New Integration Pages" at bounding box center [337, 9] width 68 height 12
drag, startPoint x: 84, startPoint y: 57, endPoint x: 4, endPoint y: 54, distance: 79.4
click at [4, 54] on body "A Abacum New Home Browse Your Data Usage Settings Recent Grids New Integration …" at bounding box center [354, 183] width 708 height 366
type input "N"
type input "KW to Outline | Integration Pages"
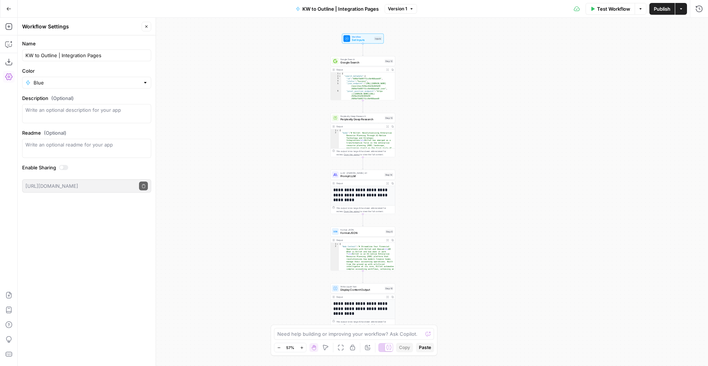
click at [210, 75] on div "Workflow Set Inputs Inputs Google Search Google Search Step 12 Output Expand Ou…" at bounding box center [363, 192] width 691 height 348
click at [7, 5] on button "Go Back" at bounding box center [8, 8] width 13 height 13
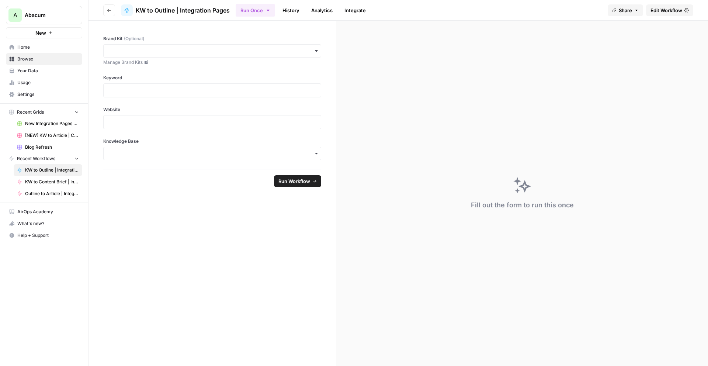
click at [108, 11] on icon "button" at bounding box center [109, 10] width 4 height 4
click at [109, 12] on icon "button" at bounding box center [109, 10] width 4 height 4
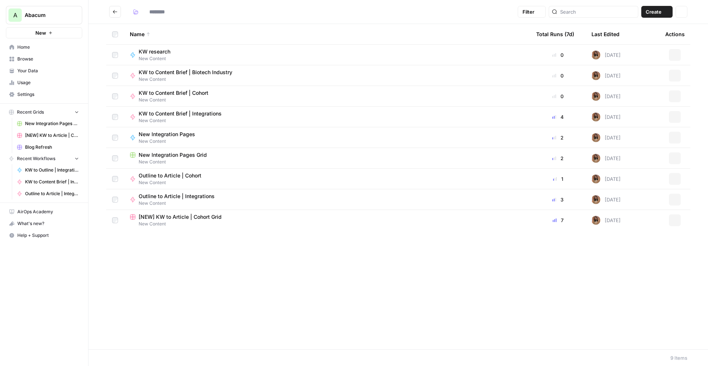
type input "**********"
click at [167, 156] on span "New Integration Pages Grid" at bounding box center [173, 154] width 68 height 7
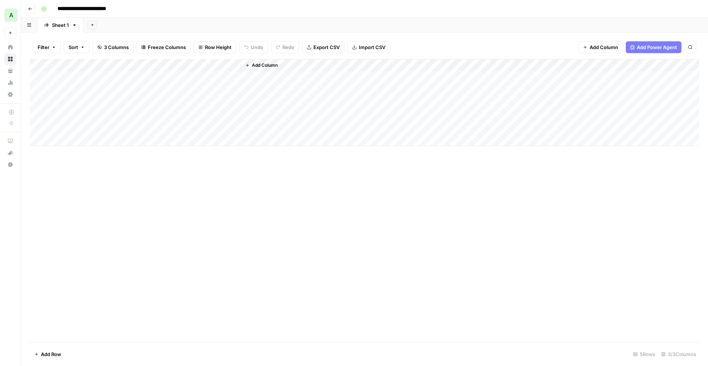
click at [103, 6] on input "**********" at bounding box center [91, 9] width 75 height 12
drag, startPoint x: 126, startPoint y: 10, endPoint x: 114, endPoint y: 10, distance: 12.2
click at [114, 10] on input "**********" at bounding box center [91, 9] width 75 height 12
drag, startPoint x: 70, startPoint y: 9, endPoint x: 53, endPoint y: 9, distance: 16.6
click at [53, 9] on div "**********" at bounding box center [369, 9] width 663 height 12
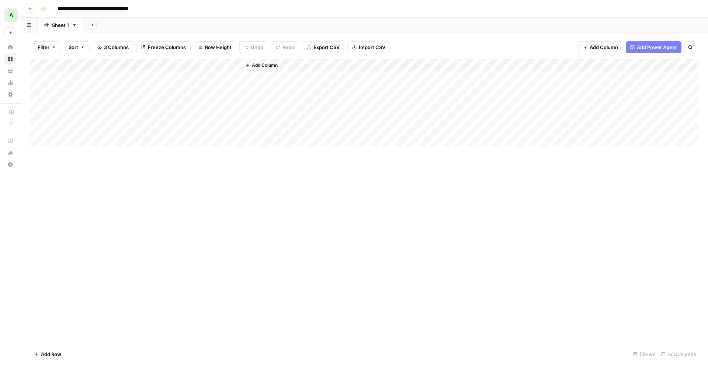
type input "**********"
click at [31, 7] on icon "button" at bounding box center [30, 9] width 4 height 4
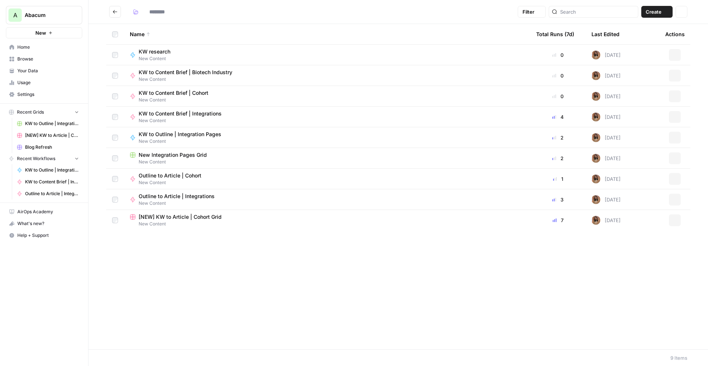
type input "**********"
click at [157, 137] on span "KW to Outline | Integration Pages" at bounding box center [180, 134] width 83 height 7
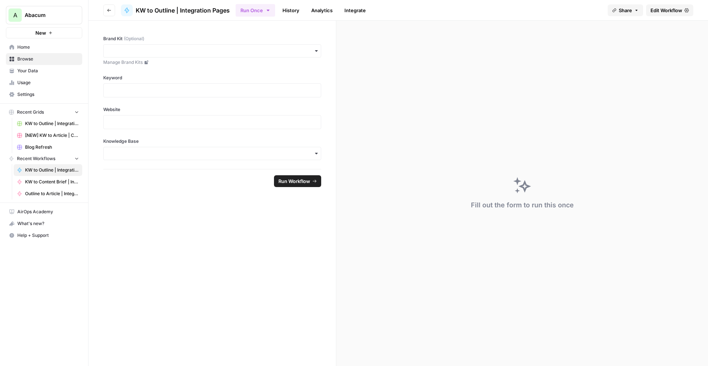
drag, startPoint x: 660, startPoint y: 10, endPoint x: 418, endPoint y: 37, distance: 243.2
click at [660, 10] on span "Edit Workflow" at bounding box center [667, 10] width 32 height 7
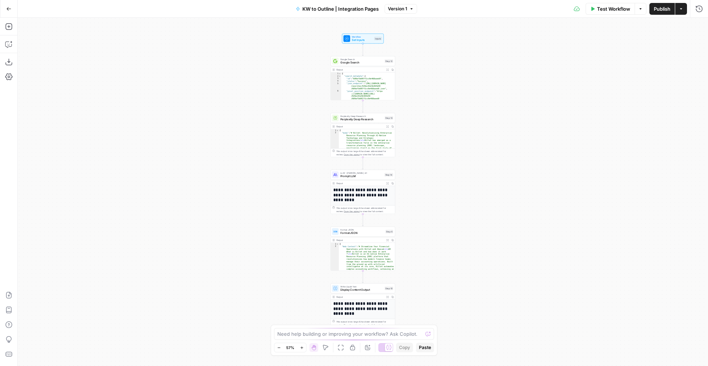
click at [315, 13] on button "KW to Outline | Integration Pages" at bounding box center [338, 9] width 92 height 12
drag, startPoint x: 56, startPoint y: 56, endPoint x: 43, endPoint y: 56, distance: 13.3
click at [41, 56] on input "KW to Outline | Integration Pages" at bounding box center [86, 55] width 123 height 7
click at [148, 27] on span "Close" at bounding box center [148, 27] width 0 height 0
drag, startPoint x: 5, startPoint y: 5, endPoint x: 10, endPoint y: 7, distance: 4.8
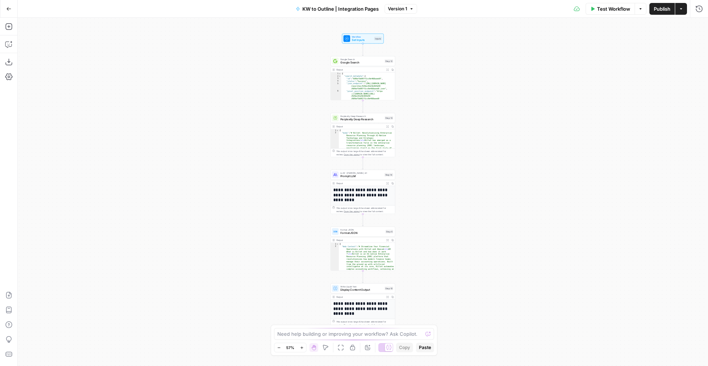
click at [5, 5] on button "Go Back" at bounding box center [8, 8] width 13 height 13
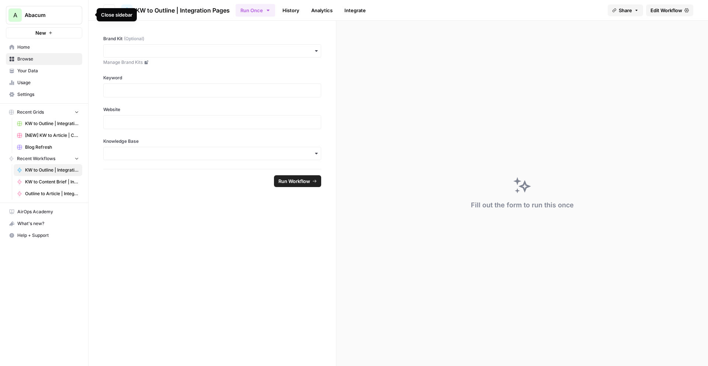
click at [108, 8] on div "Close sidebar" at bounding box center [117, 14] width 40 height 13
click at [108, 7] on button "Go back" at bounding box center [109, 10] width 12 height 12
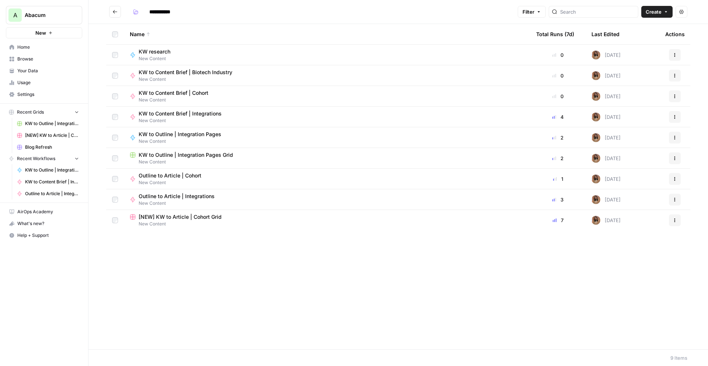
click at [110, 11] on button "Go back" at bounding box center [115, 12] width 12 height 12
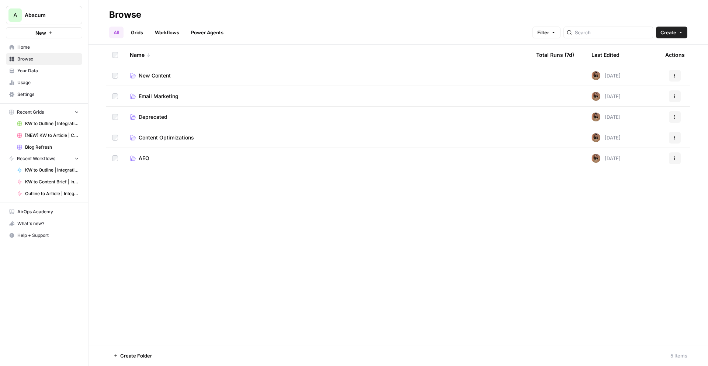
click at [201, 32] on link "Power Agents" at bounding box center [207, 33] width 41 height 12
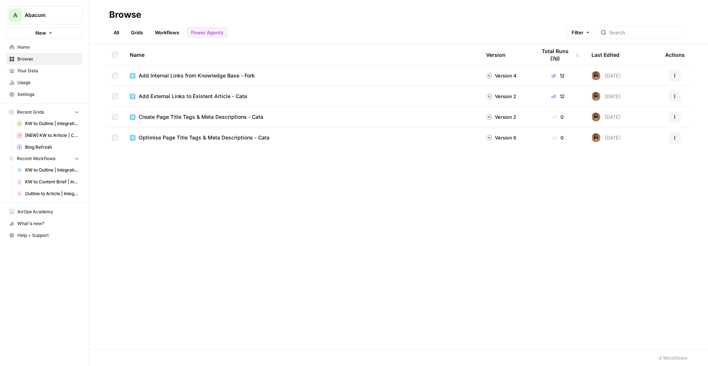
click at [123, 34] on link "All" at bounding box center [116, 33] width 14 height 12
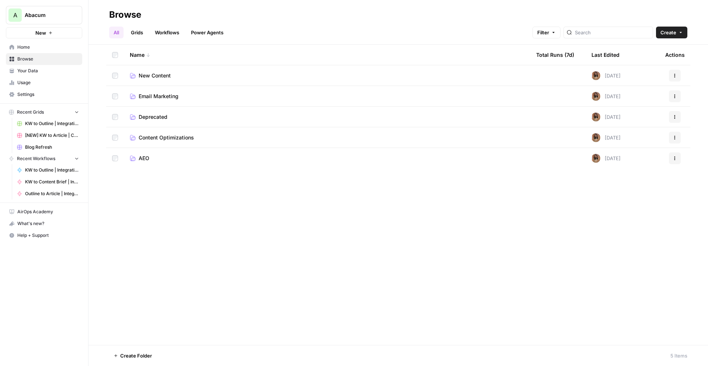
click at [156, 73] on span "New Content" at bounding box center [155, 75] width 32 height 7
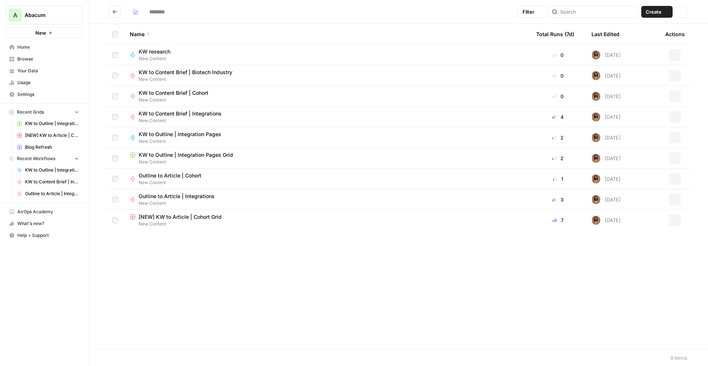
type input "**********"
click at [166, 154] on span "KW to Outline | Integration Pages Grid" at bounding box center [186, 154] width 94 height 7
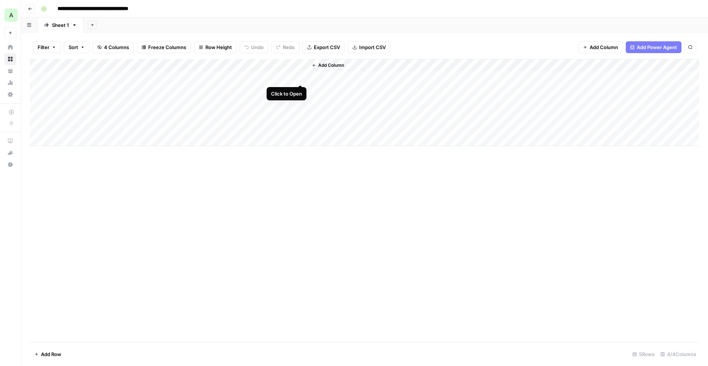
click at [301, 76] on div "Add Column" at bounding box center [365, 102] width 670 height 87
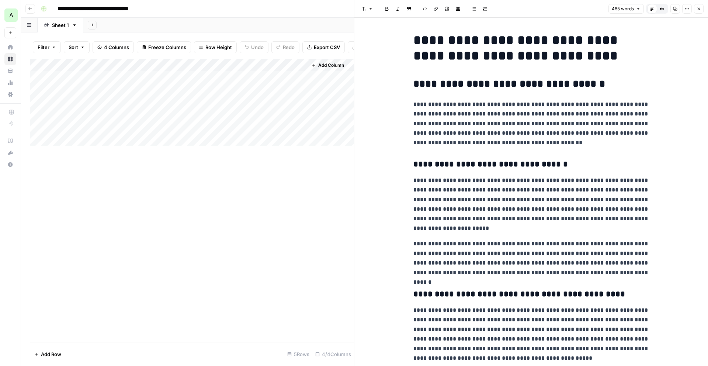
scroll to position [85, 0]
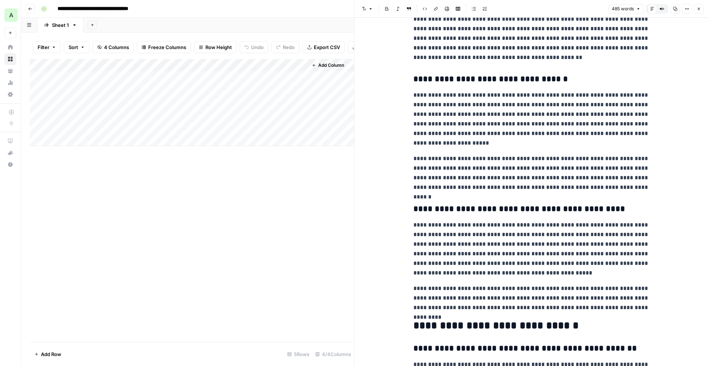
click at [702, 10] on button "Close" at bounding box center [699, 9] width 10 height 10
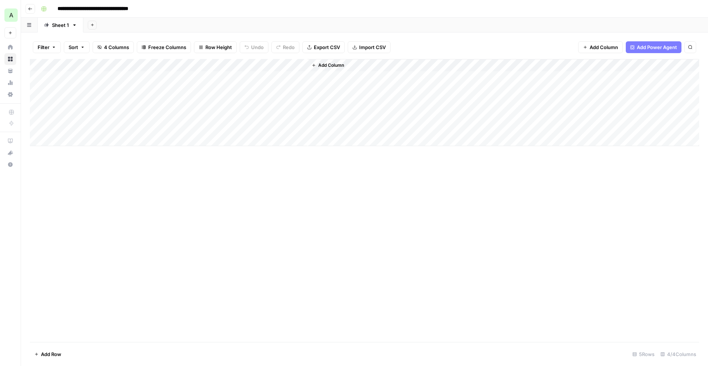
click at [325, 66] on span "Add Column" at bounding box center [331, 65] width 26 height 7
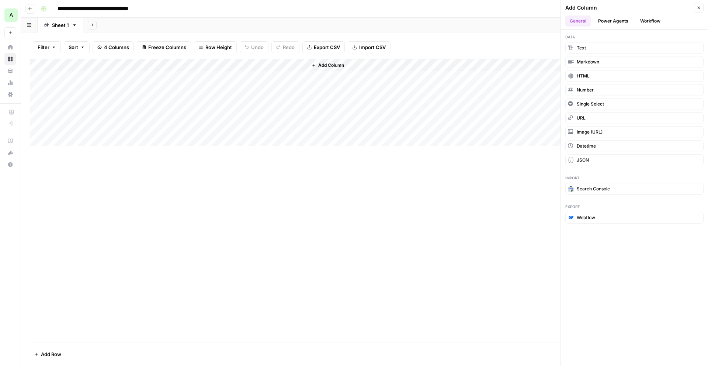
click at [613, 21] on button "Power Agents" at bounding box center [613, 20] width 39 height 11
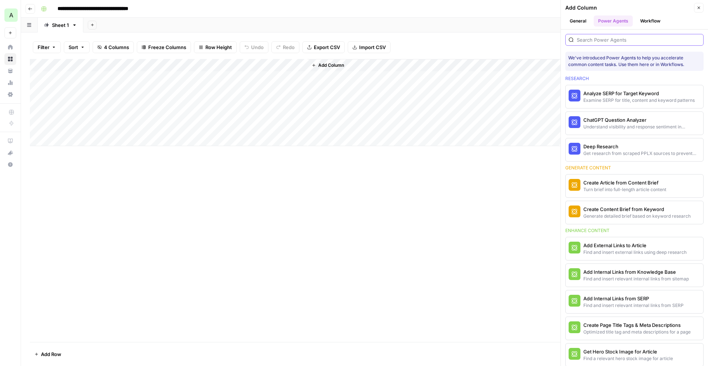
click at [603, 42] on input "search" at bounding box center [639, 39] width 124 height 7
click at [609, 276] on div "Find and insert relevant internal links from sitemap" at bounding box center [622, 279] width 77 height 7
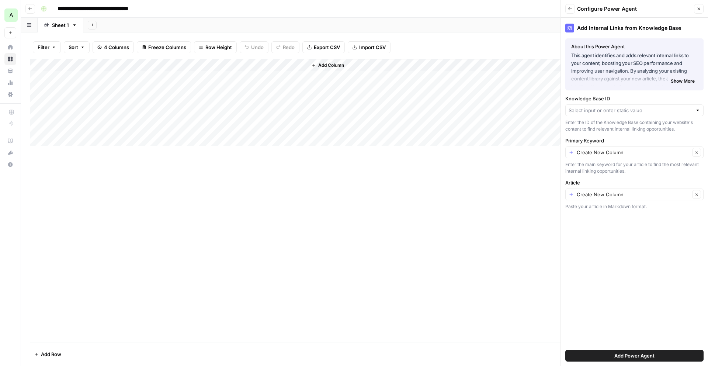
click at [607, 116] on div "Knowledge Base ID Enter the ID of the Knowledge Base containing your website's …" at bounding box center [635, 114] width 138 height 38
click at [606, 113] on input "Knowledge Base ID" at bounding box center [631, 110] width 124 height 7
click at [604, 127] on span "Abacum.ai sitemap" at bounding box center [633, 127] width 123 height 7
type input "Abacum.ai sitemap"
click at [662, 154] on input "Primary Keyword" at bounding box center [633, 152] width 113 height 7
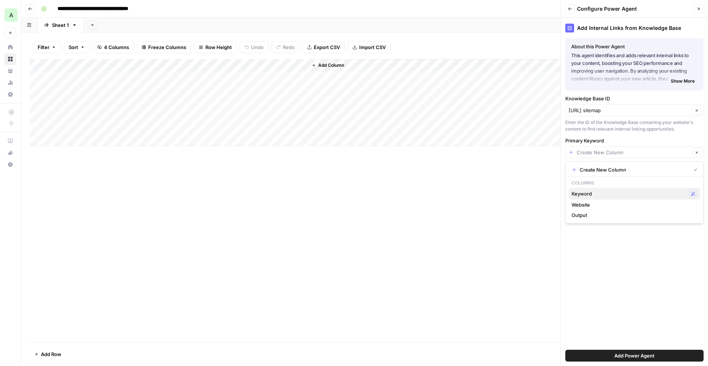
click at [588, 193] on span "Keyword" at bounding box center [629, 193] width 114 height 7
type input "Keyword"
click at [636, 195] on input "Article" at bounding box center [633, 194] width 113 height 7
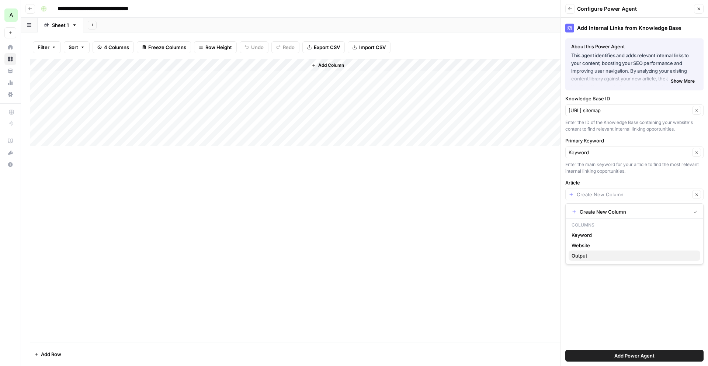
click at [593, 255] on span "Output" at bounding box center [633, 255] width 123 height 7
type input "Output"
click at [643, 355] on span "Add Power Agent" at bounding box center [635, 355] width 40 height 7
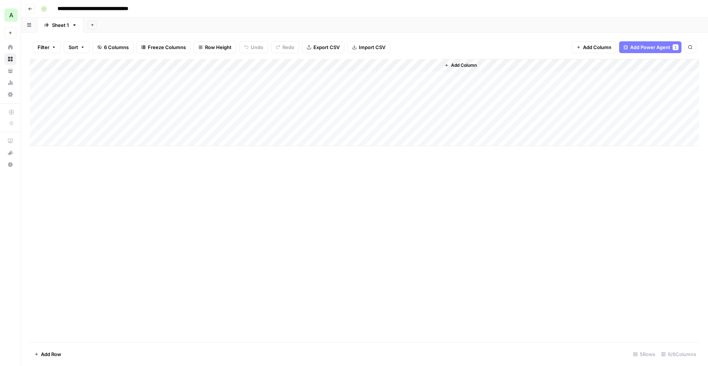
click at [339, 75] on div "Add Column" at bounding box center [365, 102] width 670 height 87
click at [402, 64] on div "Add Column" at bounding box center [365, 102] width 670 height 87
drag, startPoint x: 420, startPoint y: 84, endPoint x: 366, endPoint y: 80, distance: 54.4
click at [366, 80] on body "**********" at bounding box center [354, 183] width 708 height 366
drag, startPoint x: 424, startPoint y: 84, endPoint x: 382, endPoint y: 84, distance: 42.4
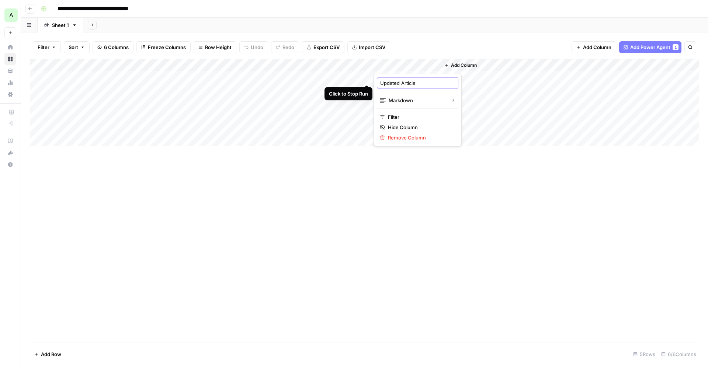
click at [382, 84] on input "Updated Article" at bounding box center [417, 82] width 75 height 7
type input "Output with Links"
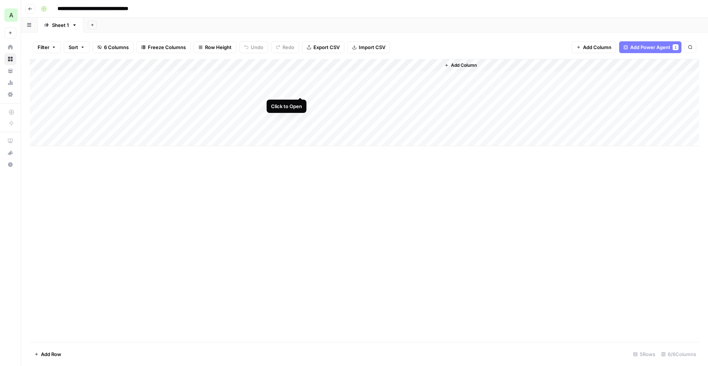
click at [303, 90] on div "Add Column" at bounding box center [365, 102] width 670 height 87
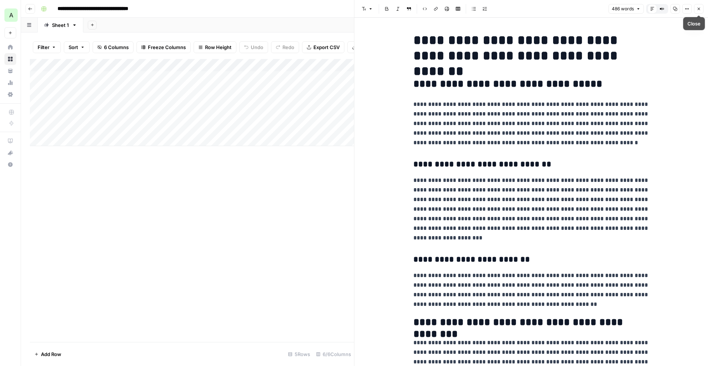
click at [699, 6] on button "Close" at bounding box center [699, 9] width 10 height 10
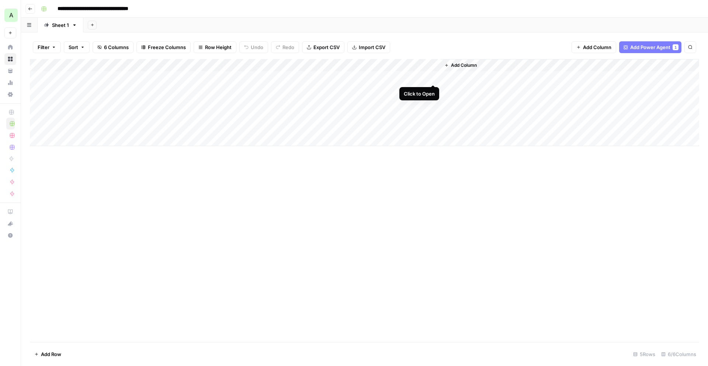
click at [434, 77] on div "Add Column" at bounding box center [365, 102] width 670 height 87
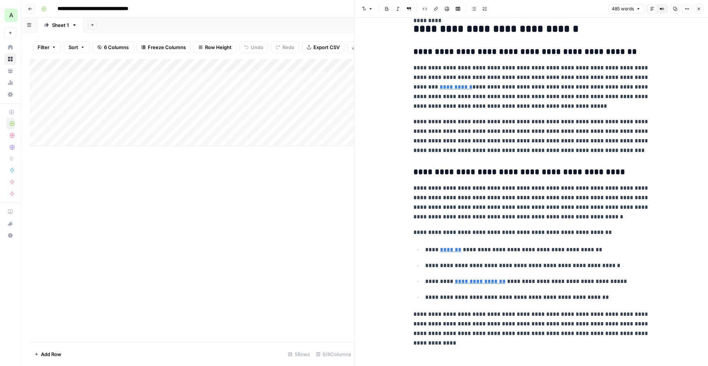
scroll to position [390, 0]
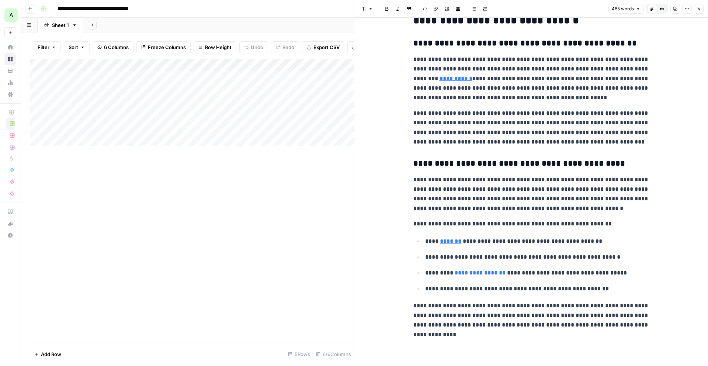
click at [697, 8] on icon "button" at bounding box center [699, 9] width 4 height 4
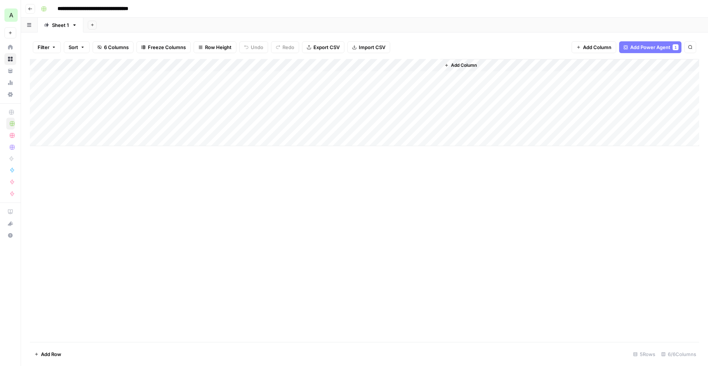
click at [461, 63] on span "Add Column" at bounding box center [464, 65] width 26 height 7
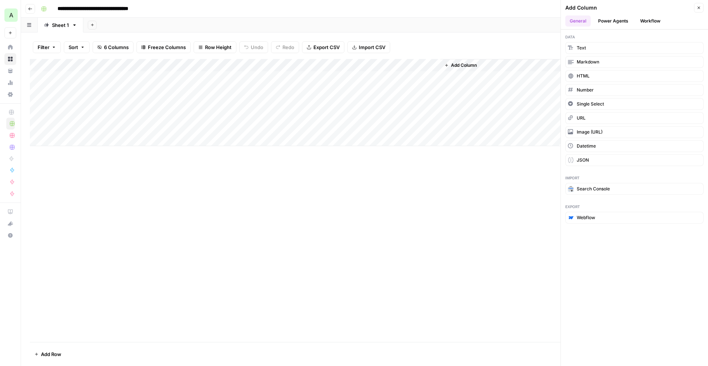
click at [624, 21] on button "Power Agents" at bounding box center [613, 20] width 39 height 11
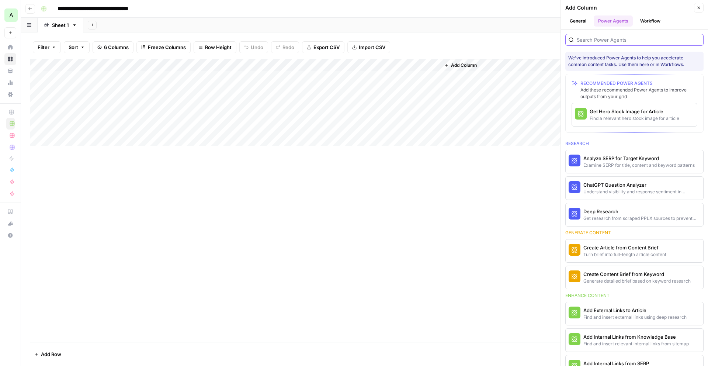
click at [615, 39] on input "search" at bounding box center [639, 39] width 124 height 7
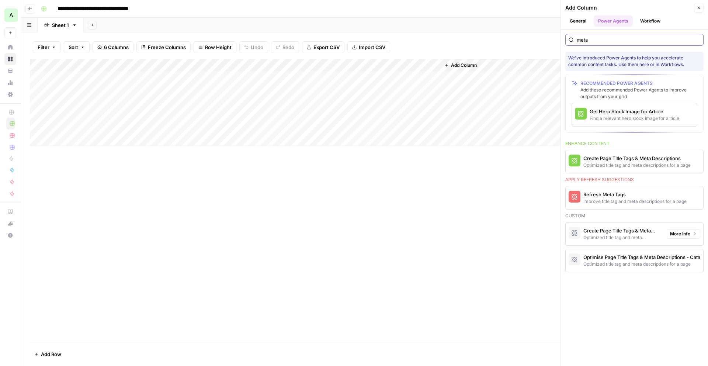
type input "meta"
click at [603, 228] on div "Create Page Title Tags & Meta Descriptions - Cata" at bounding box center [622, 230] width 77 height 7
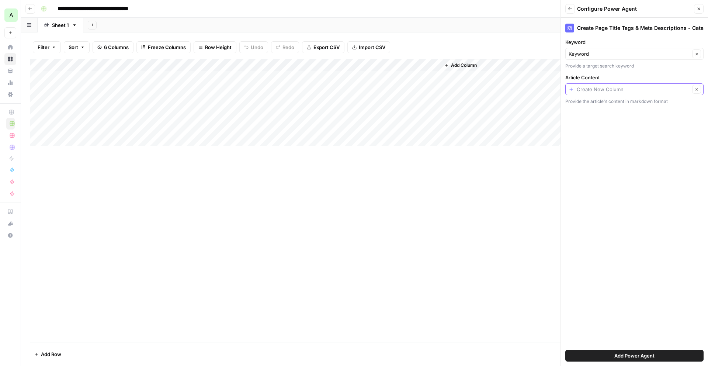
click at [631, 89] on input "Article Content" at bounding box center [633, 89] width 113 height 7
click at [601, 160] on span "Output with Links" at bounding box center [633, 160] width 123 height 7
type input "Output with Links"
click at [625, 355] on span "Add Power Agent" at bounding box center [635, 355] width 40 height 7
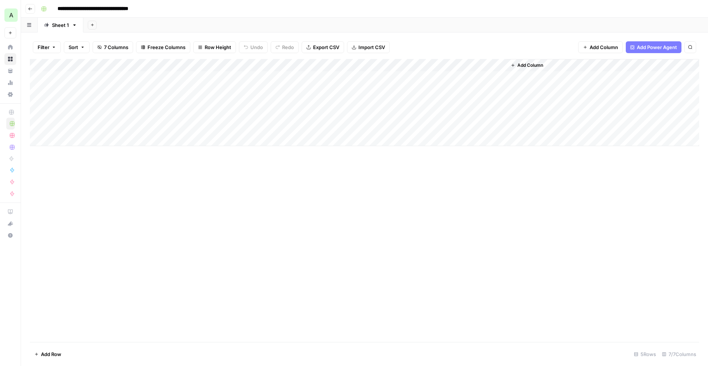
click at [471, 77] on div "Add Column" at bounding box center [365, 102] width 670 height 87
click at [551, 77] on div "Add Column" at bounding box center [365, 102] width 670 height 87
click at [556, 210] on div "Add Column" at bounding box center [365, 200] width 670 height 283
click at [592, 75] on div "Add Column" at bounding box center [365, 102] width 670 height 87
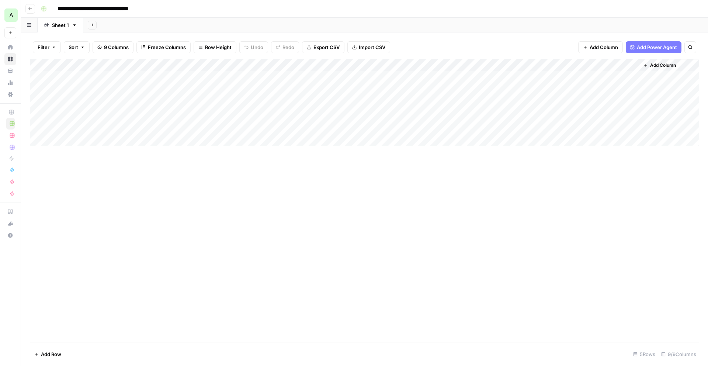
click at [592, 75] on div "Add Column" at bounding box center [365, 102] width 670 height 87
click at [562, 250] on div "Add Column" at bounding box center [365, 200] width 670 height 283
click at [538, 79] on div "Add Column" at bounding box center [365, 102] width 670 height 87
click at [535, 78] on textarea "**********" at bounding box center [573, 78] width 134 height 10
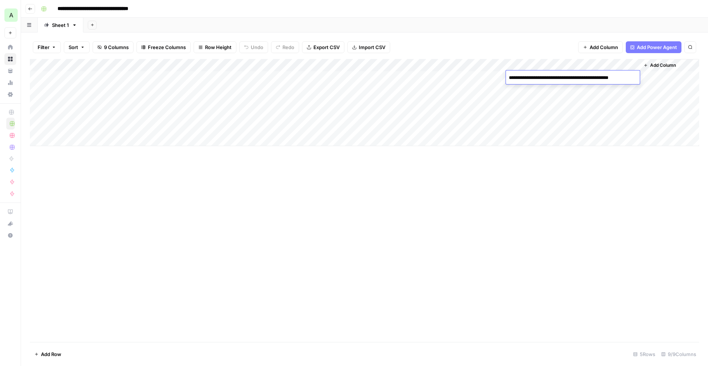
click at [565, 81] on textarea "**********" at bounding box center [573, 78] width 134 height 10
click at [550, 180] on div "Add Column" at bounding box center [365, 200] width 670 height 283
click at [599, 76] on div "Add Column" at bounding box center [365, 102] width 670 height 87
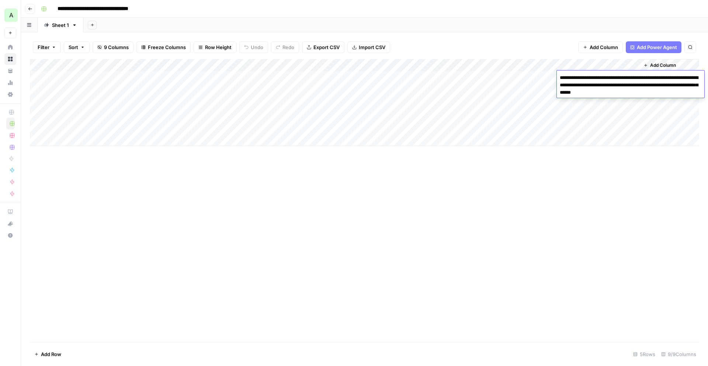
click at [537, 251] on div "Add Column" at bounding box center [365, 200] width 670 height 283
click at [29, 10] on icon "button" at bounding box center [30, 9] width 4 height 4
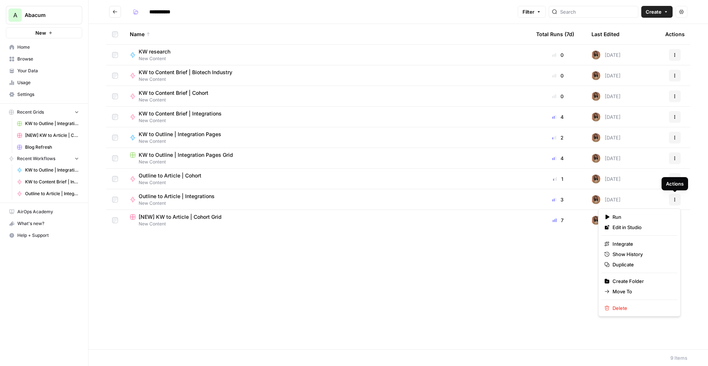
click at [673, 199] on span "Actions" at bounding box center [673, 199] width 0 height 0
click at [627, 290] on span "Move To" at bounding box center [642, 291] width 59 height 7
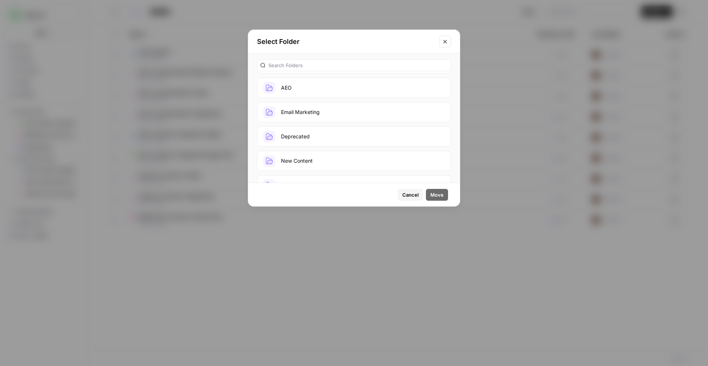
scroll to position [28, 0]
click at [314, 135] on button "Deprecated" at bounding box center [354, 131] width 194 height 20
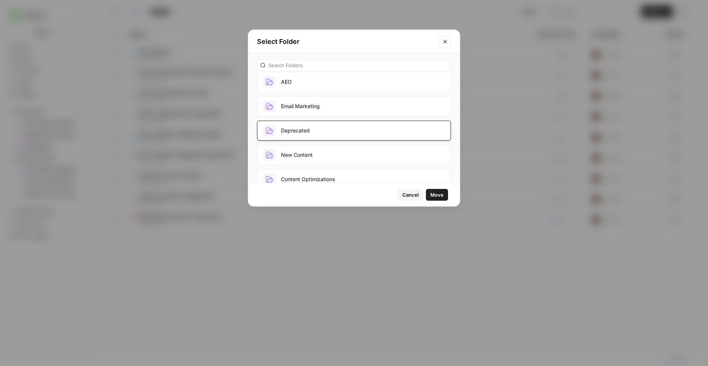
click at [428, 192] on button "Move" at bounding box center [437, 195] width 22 height 12
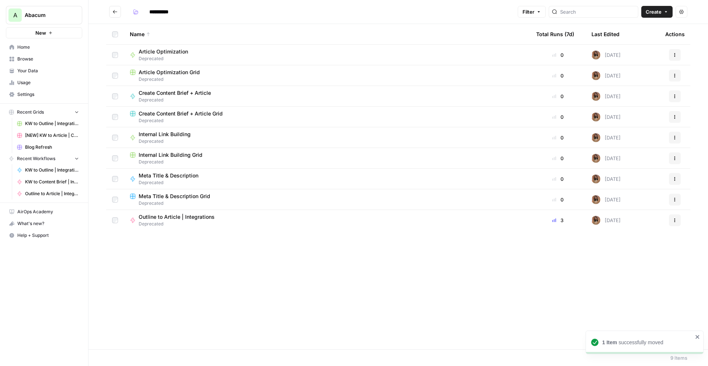
click at [113, 13] on icon "Go back" at bounding box center [115, 11] width 5 height 5
click at [677, 116] on icon "button" at bounding box center [675, 117] width 4 height 4
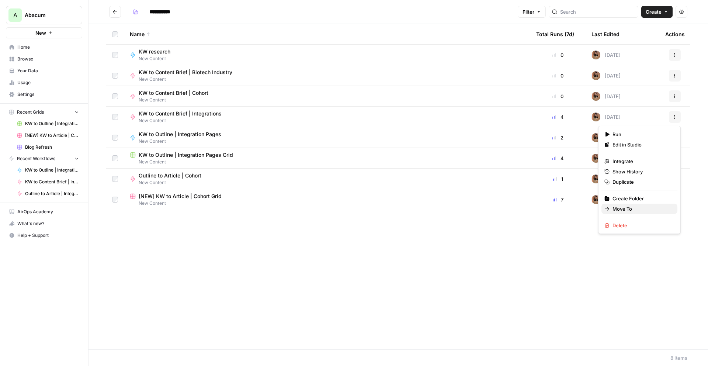
click at [619, 211] on span "Move To" at bounding box center [642, 208] width 59 height 7
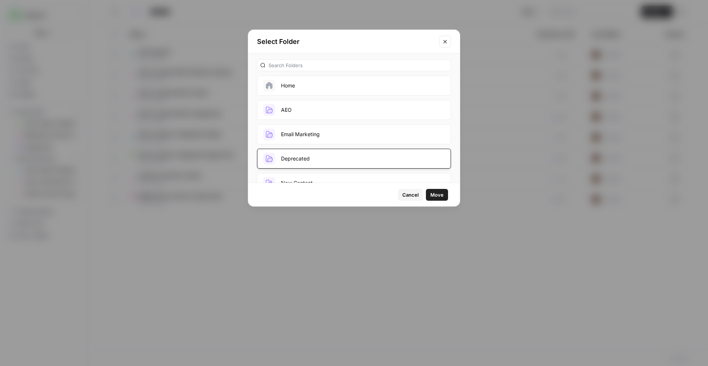
click at [297, 158] on button "Deprecated" at bounding box center [354, 159] width 194 height 20
click at [363, 155] on button "Deprecated" at bounding box center [354, 159] width 194 height 20
click at [438, 194] on span "Move" at bounding box center [437, 194] width 13 height 7
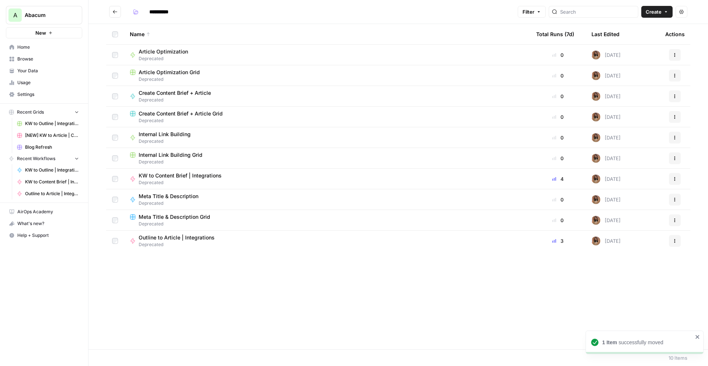
click at [116, 14] on icon "Go back" at bounding box center [115, 11] width 5 height 5
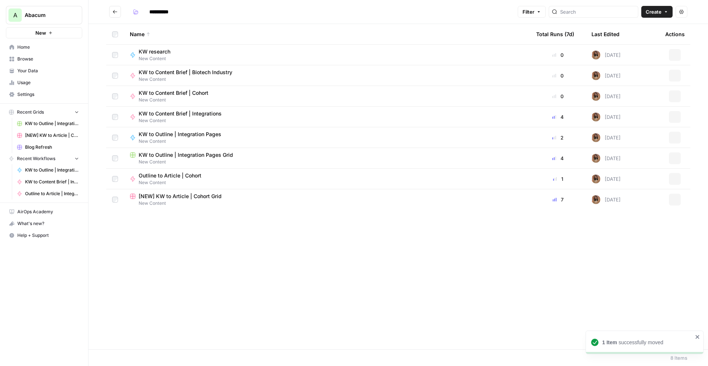
type input "**********"
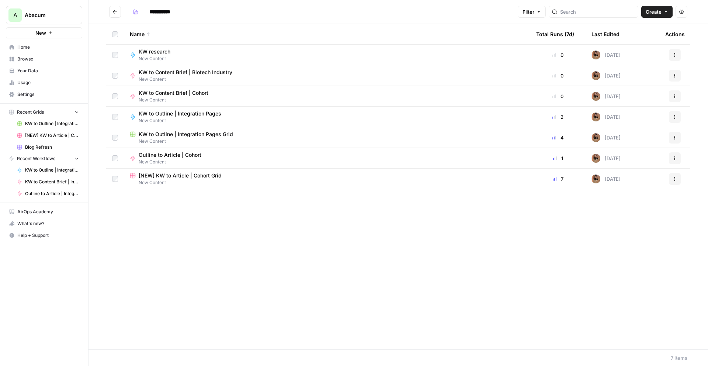
click at [110, 11] on button "Go back" at bounding box center [115, 12] width 12 height 12
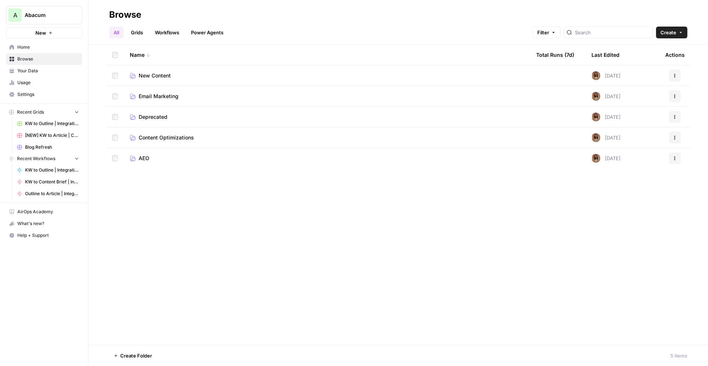
click at [156, 118] on span "Deprecated" at bounding box center [153, 116] width 29 height 7
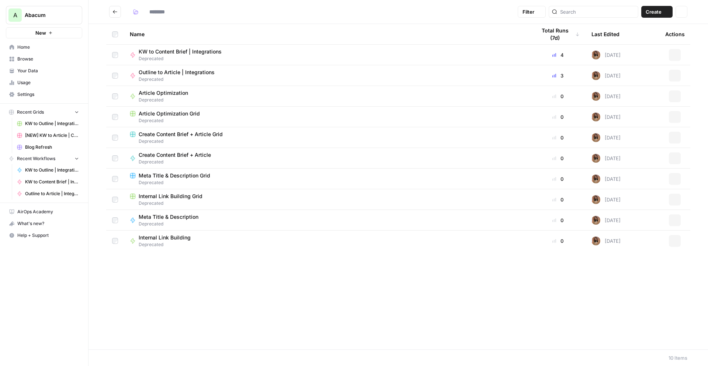
type input "**********"
click at [116, 10] on icon "Go back" at bounding box center [115, 11] width 5 height 5
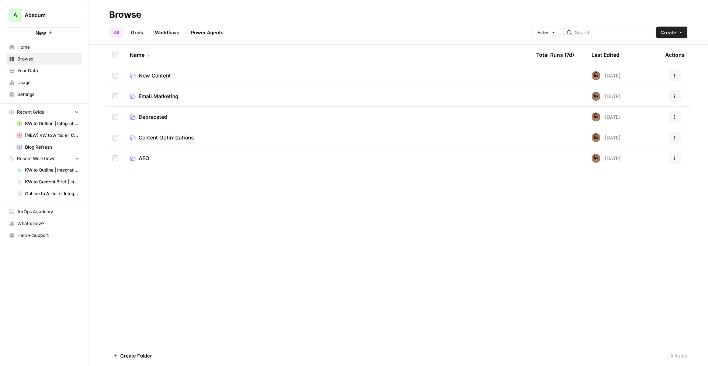
click at [159, 77] on span "New Content" at bounding box center [155, 75] width 32 height 7
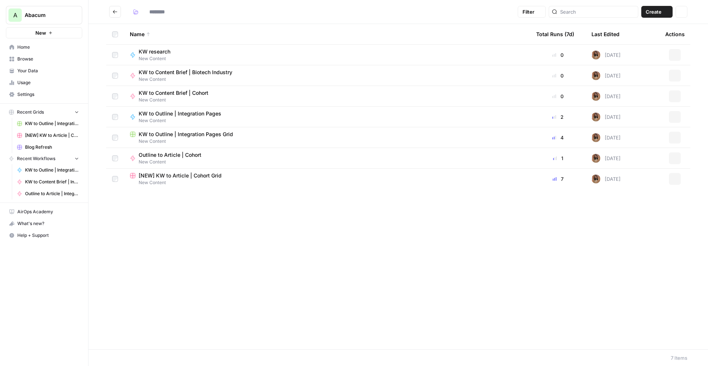
type input "**********"
click at [148, 32] on icon at bounding box center [148, 34] width 3 height 4
click at [147, 35] on icon at bounding box center [148, 34] width 3 height 4
click at [147, 35] on div "Name" at bounding box center [327, 34] width 395 height 20
click at [148, 35] on icon at bounding box center [148, 34] width 4 height 4
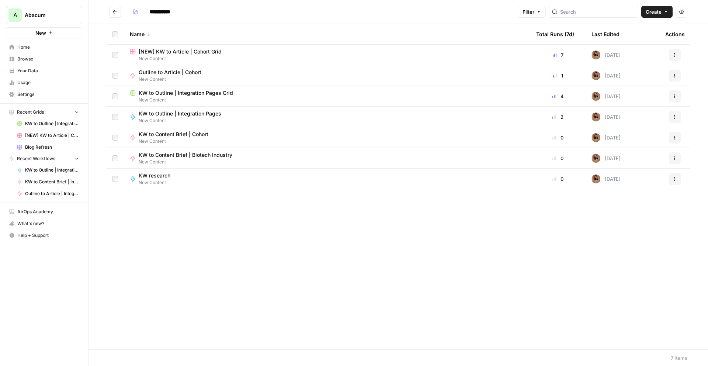
click at [200, 94] on span "KW to Outline | Integration Pages Grid" at bounding box center [186, 92] width 94 height 7
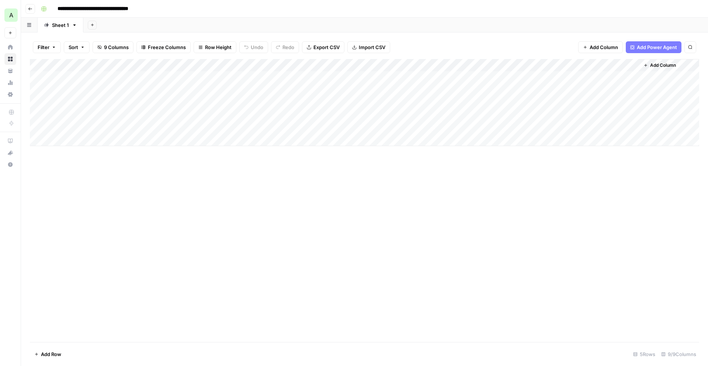
click at [68, 89] on div "Add Column" at bounding box center [365, 102] width 670 height 87
click at [128, 89] on div "Add Column" at bounding box center [365, 102] width 670 height 87
click at [77, 103] on div "Add Column" at bounding box center [365, 102] width 670 height 87
click at [342, 90] on div "Add Column" at bounding box center [365, 102] width 670 height 87
click at [433, 78] on div "Add Column" at bounding box center [365, 102] width 670 height 87
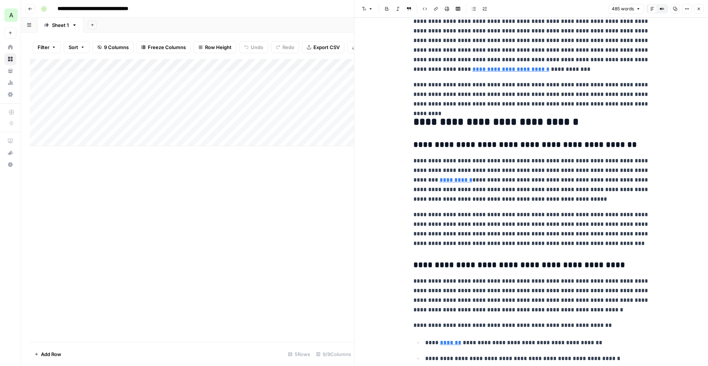
scroll to position [288, 0]
click at [697, 10] on icon "button" at bounding box center [699, 9] width 4 height 4
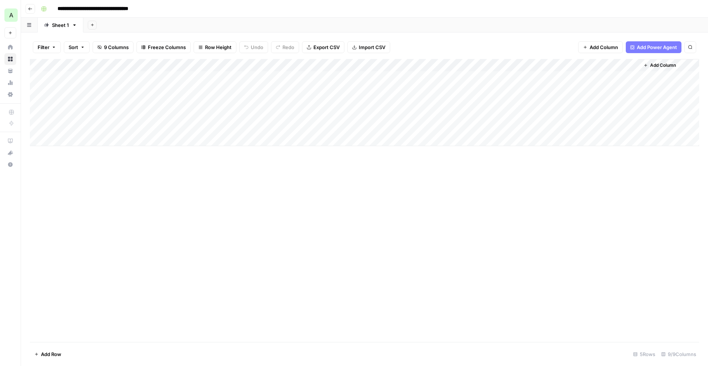
click at [31, 9] on icon "button" at bounding box center [30, 9] width 4 height 4
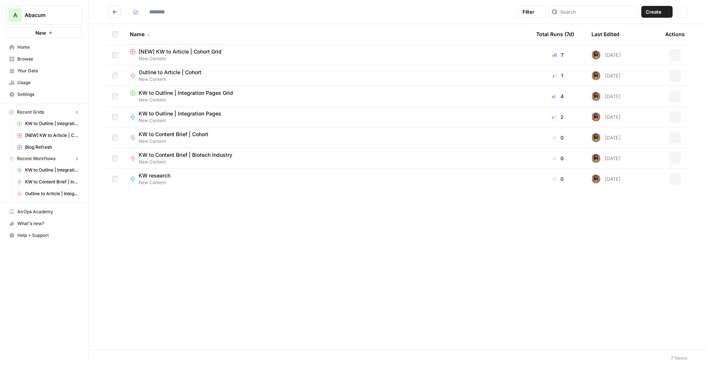
type input "**********"
click at [204, 117] on span "New Content" at bounding box center [183, 120] width 89 height 7
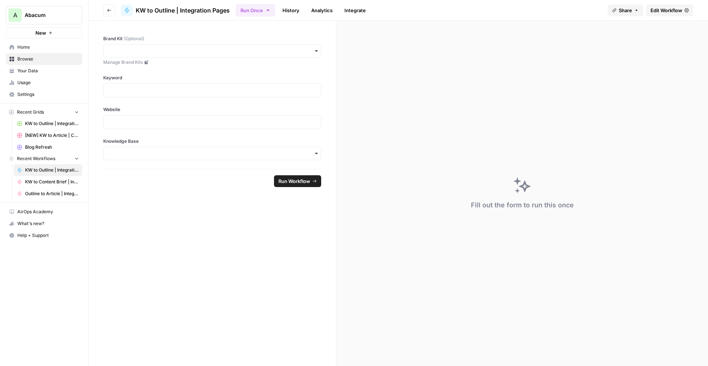
click at [665, 11] on span "Edit Workflow" at bounding box center [667, 10] width 32 height 7
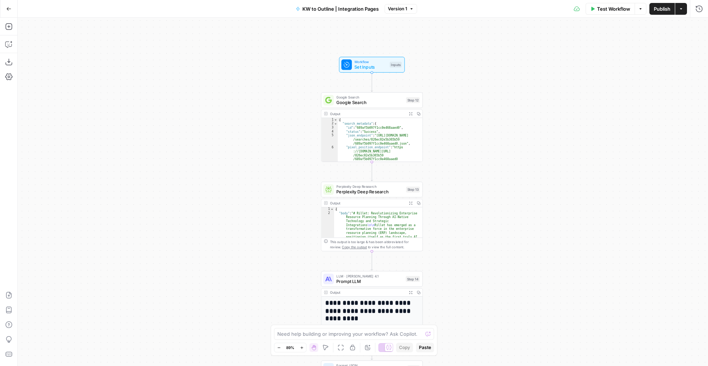
drag, startPoint x: 489, startPoint y: 120, endPoint x: 490, endPoint y: 232, distance: 112.2
click at [490, 232] on div "Workflow Set Inputs Inputs Google Search Google Search Step 12 Output Expand Ou…" at bounding box center [363, 192] width 691 height 348
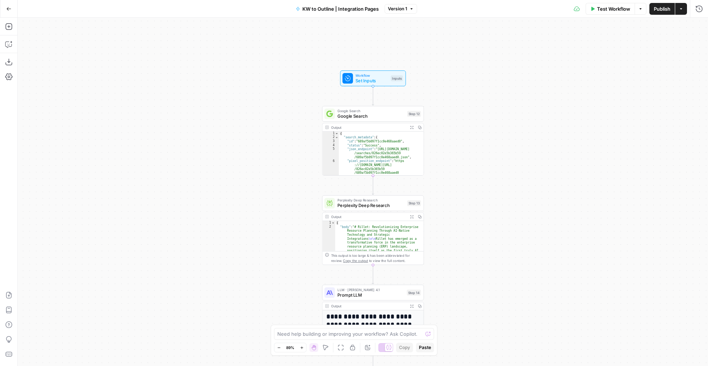
drag, startPoint x: 507, startPoint y: 192, endPoint x: 494, endPoint y: 142, distance: 51.7
click at [494, 142] on div "Workflow Set Inputs Inputs Google Search Google Search Step 12 Output Expand Ou…" at bounding box center [363, 192] width 691 height 348
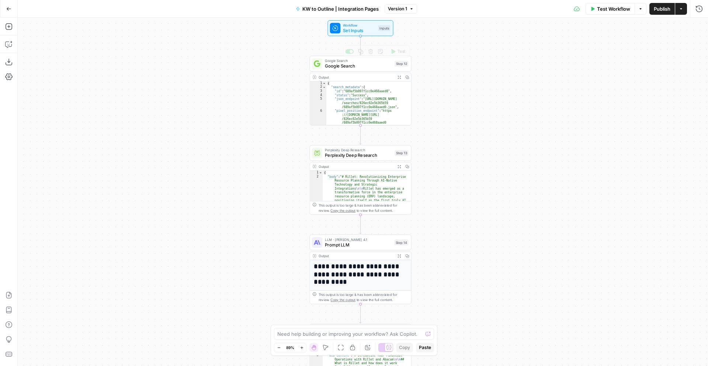
click at [337, 65] on span "Google Search" at bounding box center [358, 66] width 67 height 7
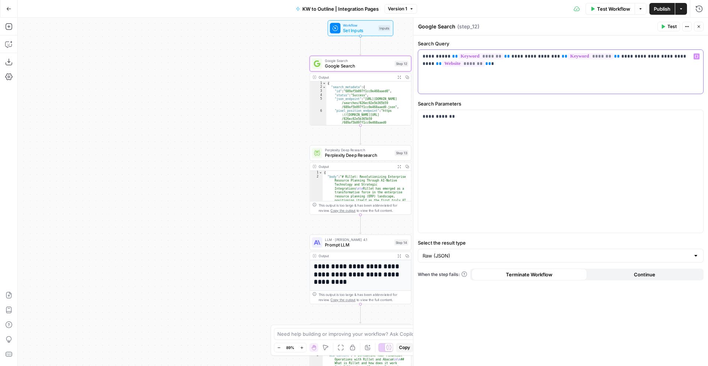
drag, startPoint x: 514, startPoint y: 57, endPoint x: 641, endPoint y: 57, distance: 126.9
click at [630, 55] on p "**********" at bounding box center [561, 60] width 276 height 15
click at [354, 156] on span "Perplexity Deep Research" at bounding box center [358, 155] width 67 height 7
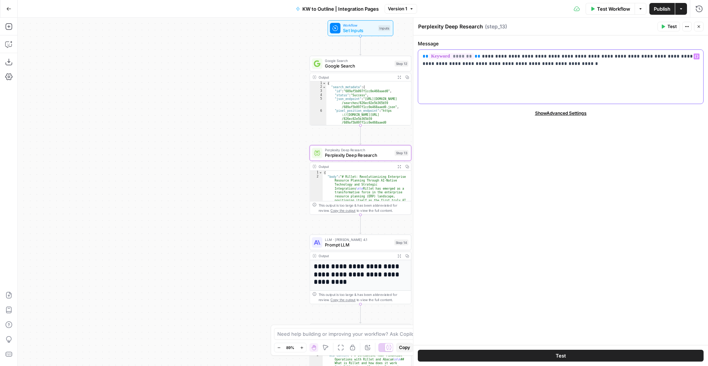
drag, startPoint x: 497, startPoint y: 60, endPoint x: 533, endPoint y: 68, distance: 36.3
click at [533, 68] on div "**********" at bounding box center [560, 77] width 285 height 54
drag, startPoint x: 521, startPoint y: 66, endPoint x: 432, endPoint y: 52, distance: 90.3
click at [432, 52] on div "**********" at bounding box center [560, 77] width 285 height 54
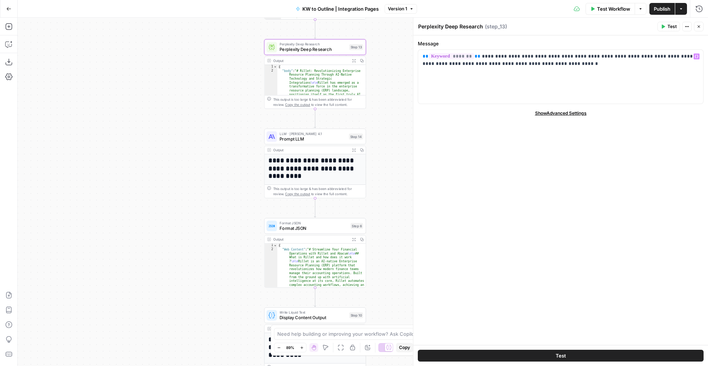
drag, startPoint x: 266, startPoint y: 161, endPoint x: 230, endPoint y: 84, distance: 84.2
click at [230, 84] on div "Workflow Set Inputs Inputs Google Search Google Search Step 12 Output Expand Ou…" at bounding box center [363, 192] width 691 height 348
click at [9, 28] on icon "button" at bounding box center [8, 26] width 7 height 7
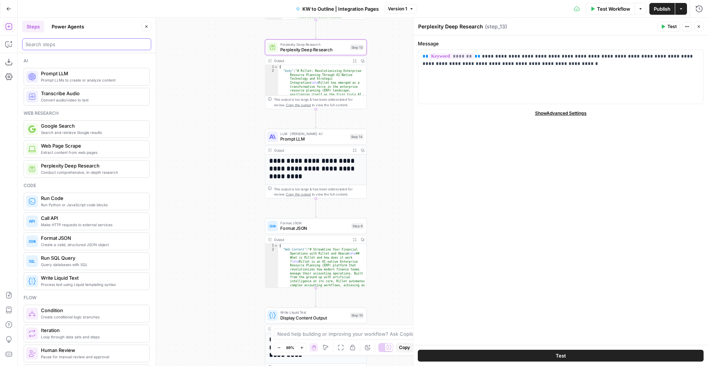
click at [45, 45] on input "search" at bounding box center [86, 44] width 123 height 7
type input "deep"
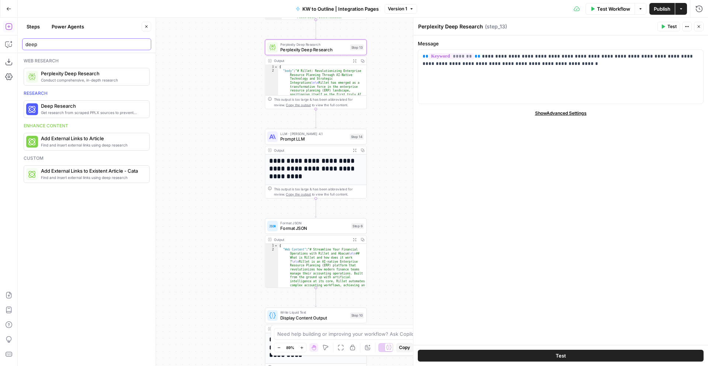
click at [144, 45] on input "deep" at bounding box center [86, 44] width 123 height 7
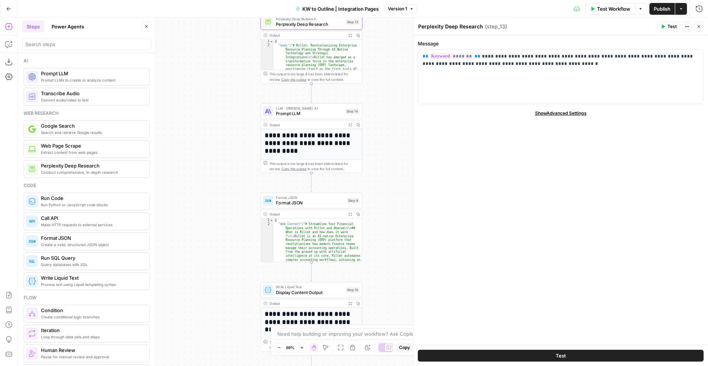
drag, startPoint x: 232, startPoint y: 183, endPoint x: 221, endPoint y: 127, distance: 56.4
click at [221, 127] on div "Workflow Set Inputs Inputs Google Search Google Search Step 12 Output Expand Ou…" at bounding box center [363, 192] width 691 height 348
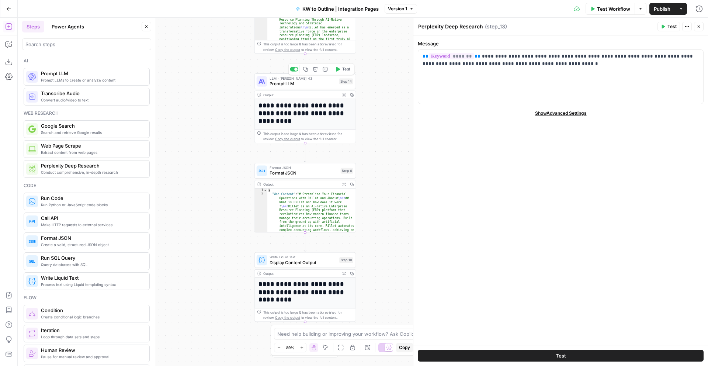
click at [299, 85] on span "Prompt LLM" at bounding box center [303, 83] width 67 height 7
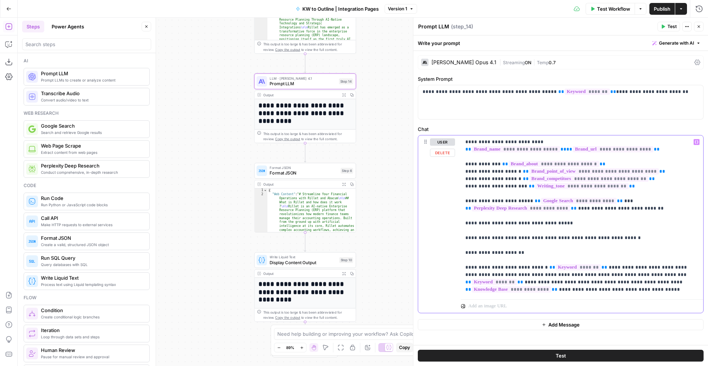
drag, startPoint x: 467, startPoint y: 268, endPoint x: 601, endPoint y: 290, distance: 136.5
click at [601, 290] on p "**********" at bounding box center [583, 215] width 234 height 155
click at [562, 287] on p "**********" at bounding box center [583, 215] width 234 height 155
drag, startPoint x: 475, startPoint y: 267, endPoint x: 496, endPoint y: 267, distance: 20.7
click at [496, 267] on p "**********" at bounding box center [583, 215] width 234 height 155
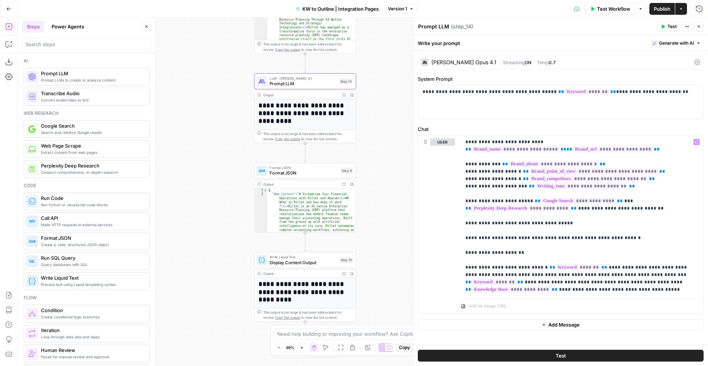
click at [9, 12] on button "Go Back" at bounding box center [8, 8] width 13 height 13
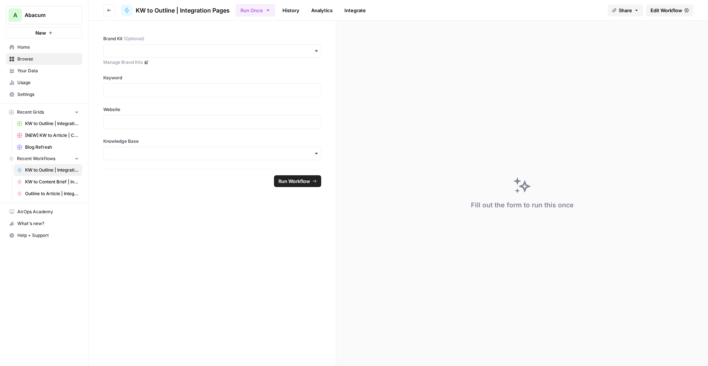
drag, startPoint x: 21, startPoint y: 70, endPoint x: 25, endPoint y: 73, distance: 4.8
click at [21, 70] on span "Your Data" at bounding box center [48, 71] width 62 height 7
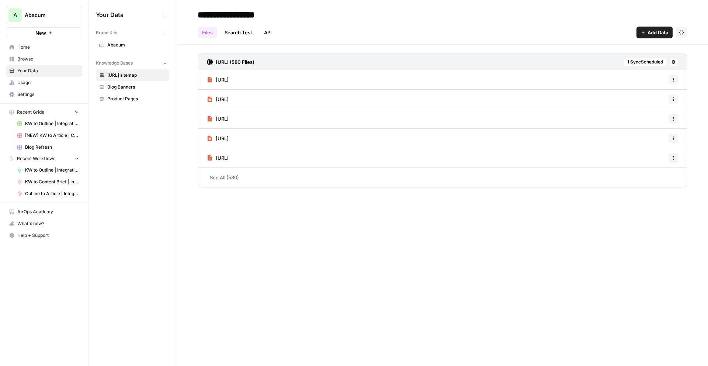
click at [133, 100] on span "Product Pages" at bounding box center [136, 99] width 59 height 7
click at [255, 176] on link "See All (20)" at bounding box center [443, 177] width 490 height 19
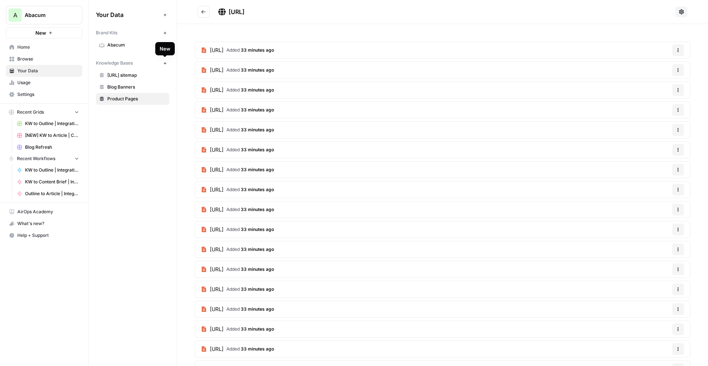
click at [163, 65] on button "New" at bounding box center [165, 63] width 9 height 9
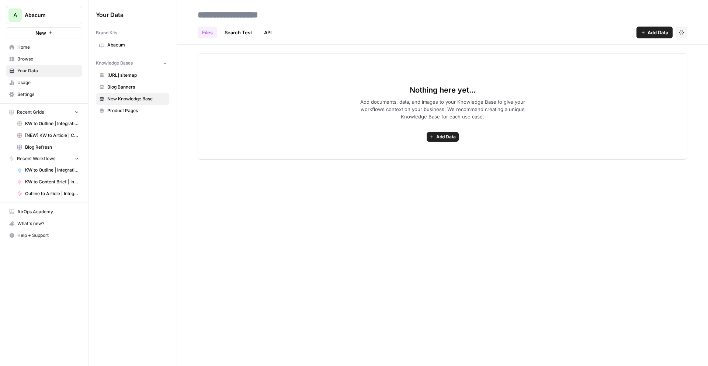
click at [446, 137] on span "Add Data" at bounding box center [447, 137] width 20 height 7
click at [154, 154] on div "Your Data Add Data Brand Kits New Abacum Knowledge Bases New Abacum.ai sitemap …" at bounding box center [133, 183] width 88 height 366
click at [162, 99] on span "New Knowledge Base" at bounding box center [136, 99] width 59 height 7
click at [679, 35] on button "Settings" at bounding box center [682, 33] width 12 height 12
click at [656, 49] on span "Delete Knowledge Base" at bounding box center [651, 49] width 55 height 7
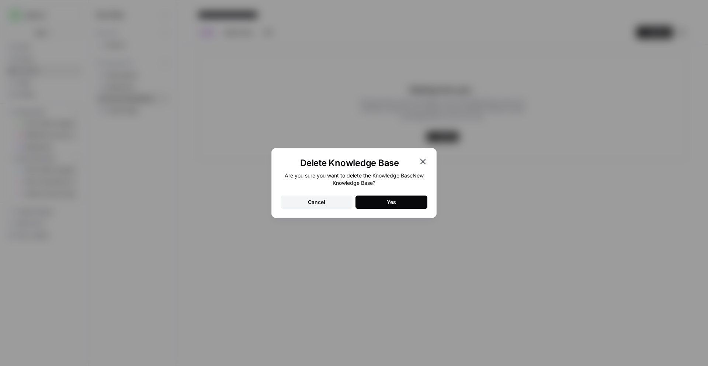
click at [406, 204] on button "Yes" at bounding box center [392, 202] width 72 height 13
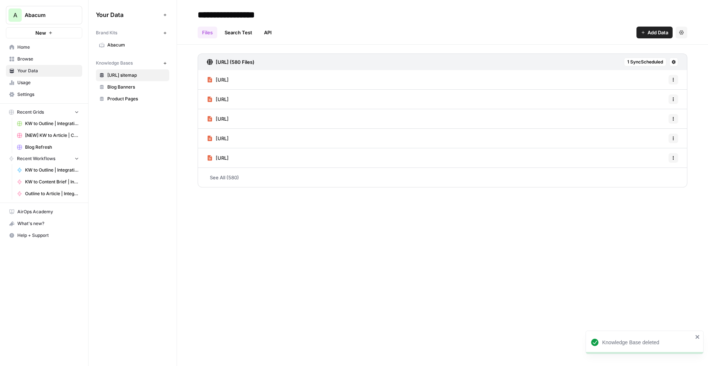
click at [26, 50] on span "Home" at bounding box center [48, 47] width 62 height 7
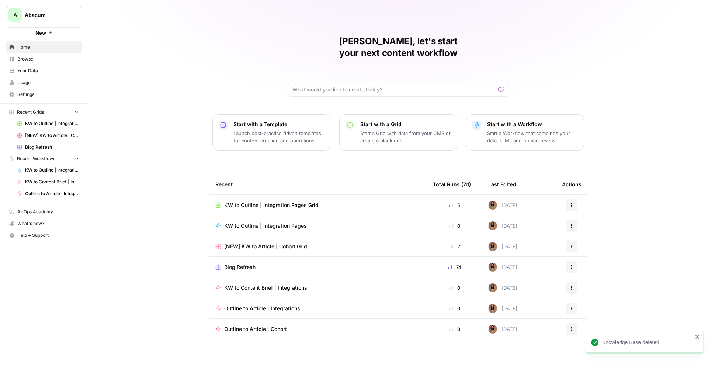
click at [278, 201] on span "KW to Outline | Integration Pages Grid" at bounding box center [271, 204] width 94 height 7
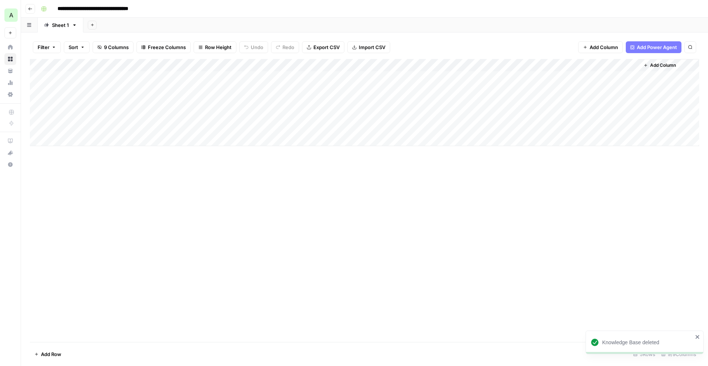
click at [33, 9] on button "Go back" at bounding box center [30, 9] width 10 height 10
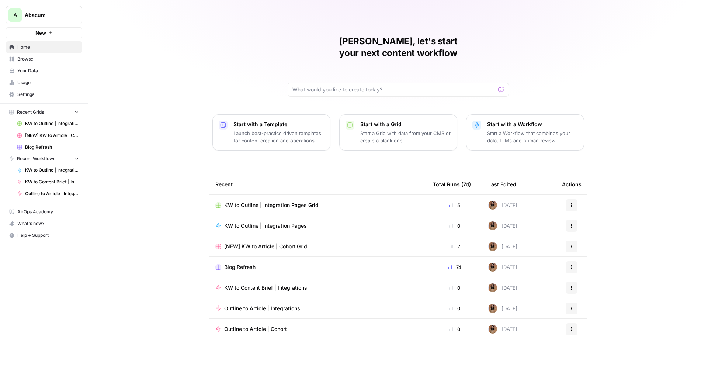
click at [255, 215] on td "KW to Outline | Integration Pages" at bounding box center [319, 225] width 218 height 20
click at [260, 222] on span "KW to Outline | Integration Pages" at bounding box center [265, 225] width 83 height 7
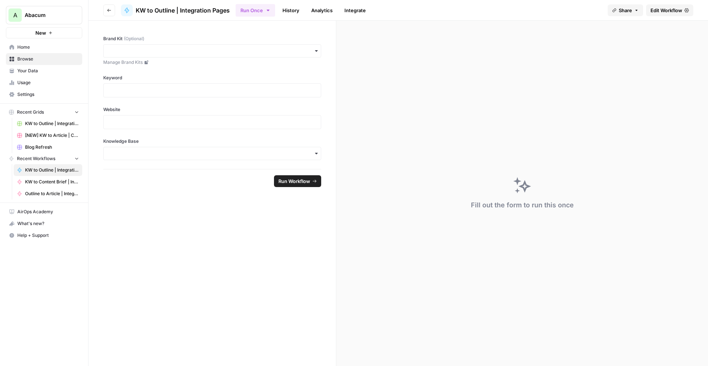
click at [671, 13] on span "Edit Workflow" at bounding box center [667, 10] width 32 height 7
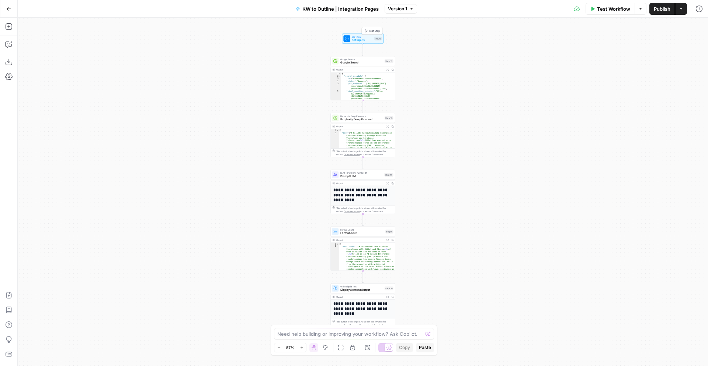
click at [355, 39] on span "Set Inputs" at bounding box center [362, 40] width 21 height 4
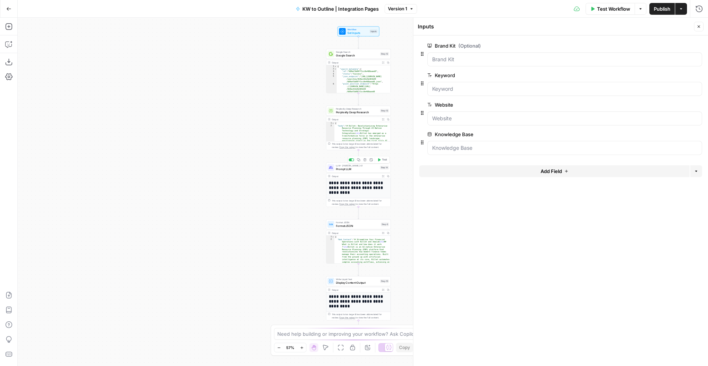
click at [342, 170] on span "Prompt LLM" at bounding box center [357, 169] width 42 height 4
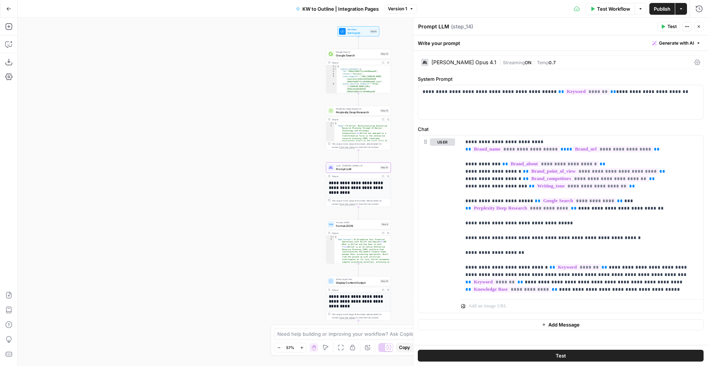
click at [9, 6] on button "Go Back" at bounding box center [8, 8] width 13 height 13
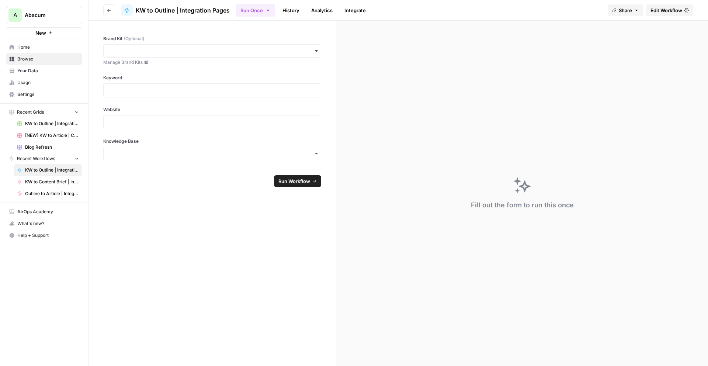
click at [108, 11] on icon "button" at bounding box center [109, 10] width 4 height 4
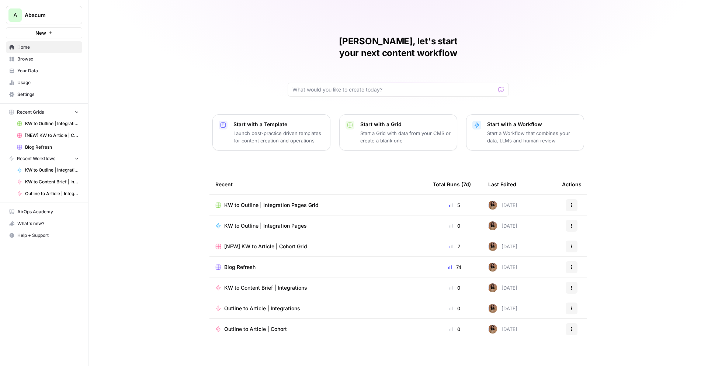
click at [270, 201] on span "KW to Outline | Integration Pages Grid" at bounding box center [271, 204] width 94 height 7
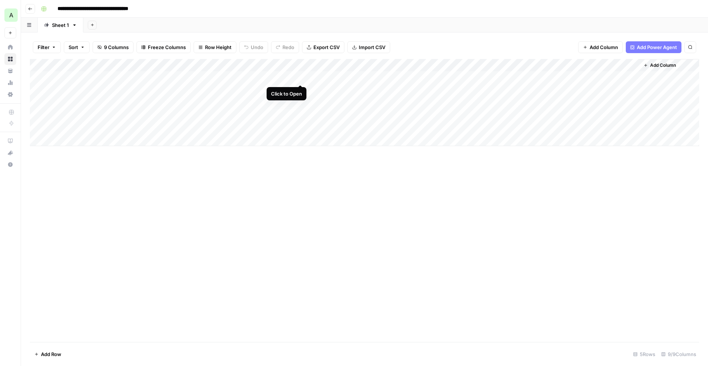
click at [300, 76] on div "Add Column" at bounding box center [365, 102] width 670 height 87
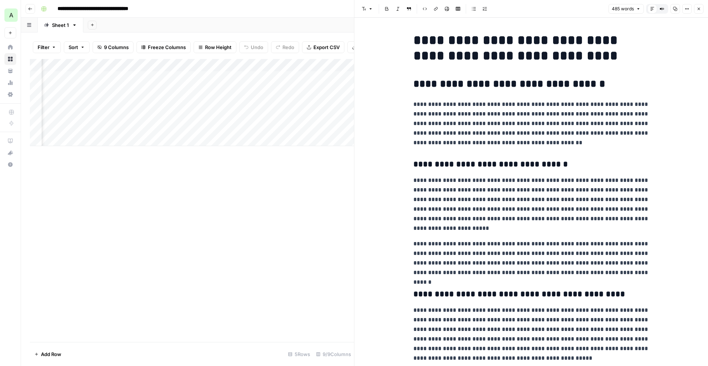
scroll to position [0, 202]
click at [233, 77] on div "Add Column" at bounding box center [192, 102] width 324 height 87
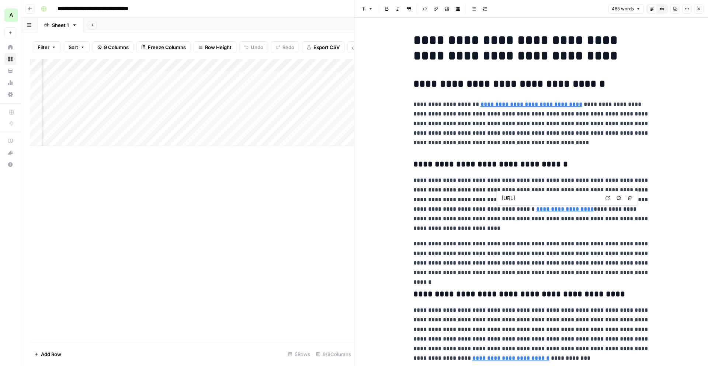
type input "https://www.abacum.ai/glossary/enterprise-resource-planning-erp"
click at [251, 76] on div "Add Column" at bounding box center [192, 102] width 324 height 87
click at [327, 111] on div "Add Column" at bounding box center [192, 102] width 324 height 87
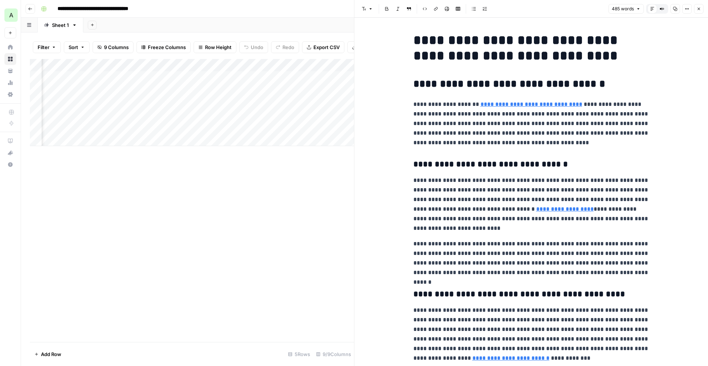
click at [313, 78] on div "Add Column" at bounding box center [192, 102] width 324 height 87
click at [318, 113] on div "Add Column" at bounding box center [192, 102] width 324 height 87
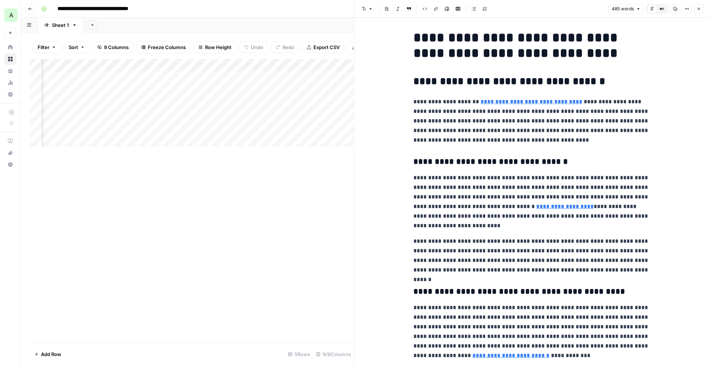
scroll to position [0, 0]
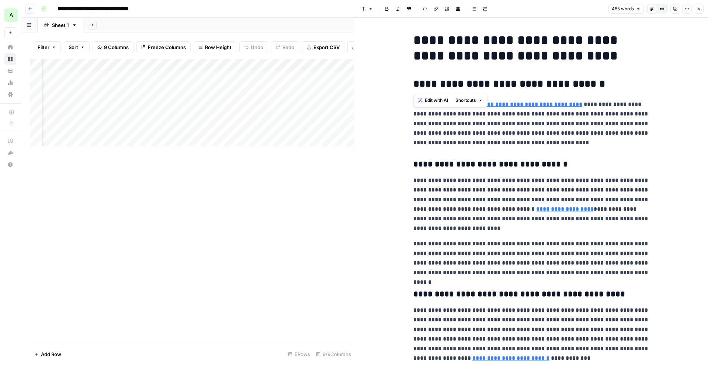
drag, startPoint x: 415, startPoint y: 83, endPoint x: 587, endPoint y: 82, distance: 171.6
click at [587, 82] on h2 "**********" at bounding box center [532, 84] width 236 height 12
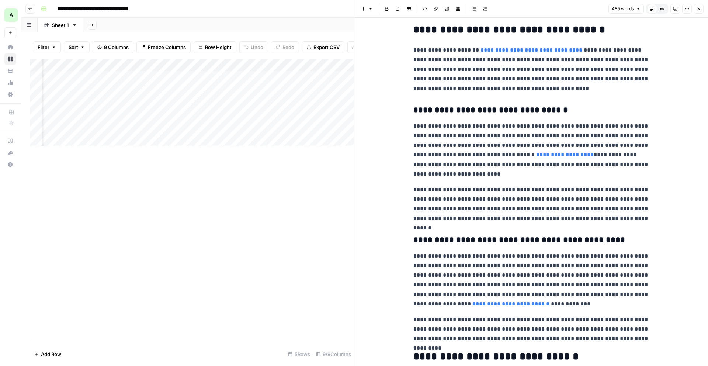
scroll to position [62, 0]
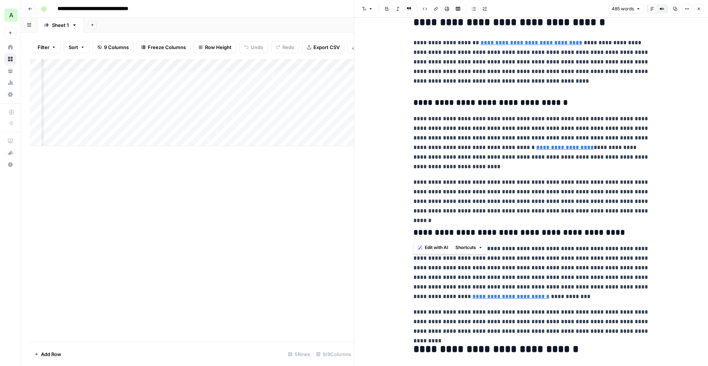
drag, startPoint x: 415, startPoint y: 231, endPoint x: 619, endPoint y: 231, distance: 203.7
click at [619, 231] on h3 "**********" at bounding box center [532, 233] width 236 height 10
click at [30, 8] on icon "button" at bounding box center [30, 9] width 4 height 4
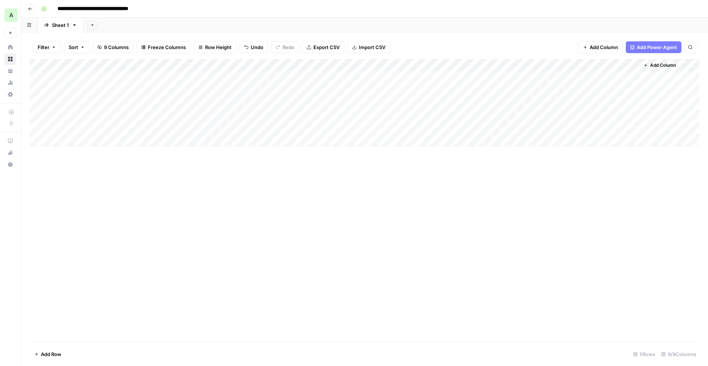
click at [32, 8] on span "Go back" at bounding box center [32, 8] width 0 height 0
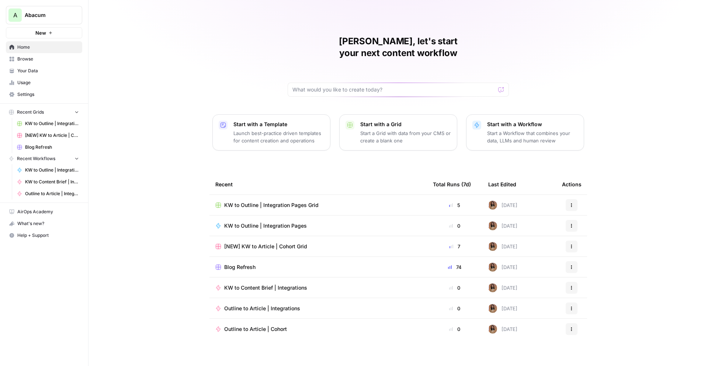
click at [266, 201] on span "KW to Outline | Integration Pages Grid" at bounding box center [271, 204] width 94 height 7
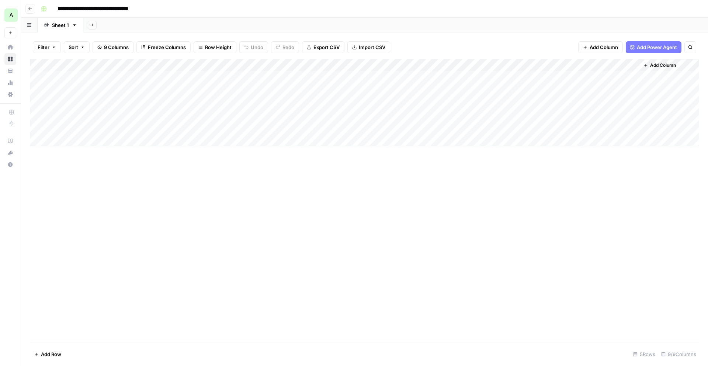
click at [433, 76] on div "Add Column" at bounding box center [365, 102] width 670 height 87
click at [434, 76] on div "Add Column" at bounding box center [365, 102] width 670 height 87
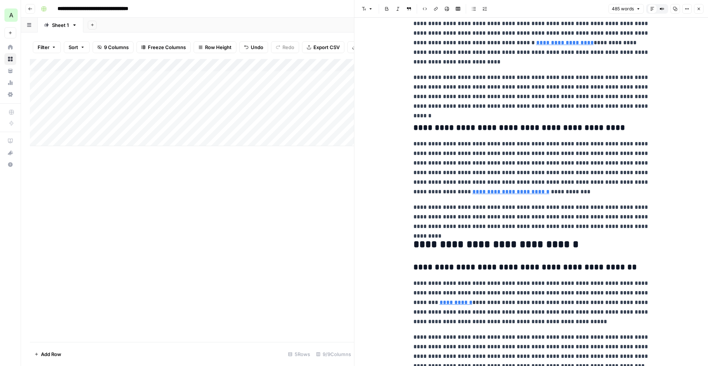
scroll to position [390, 0]
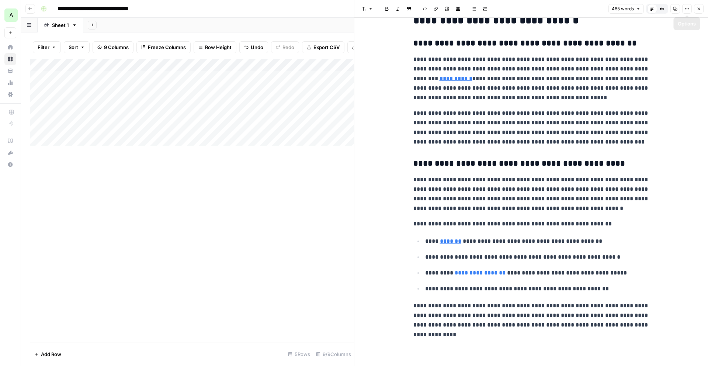
click at [697, 7] on icon "button" at bounding box center [699, 9] width 4 height 4
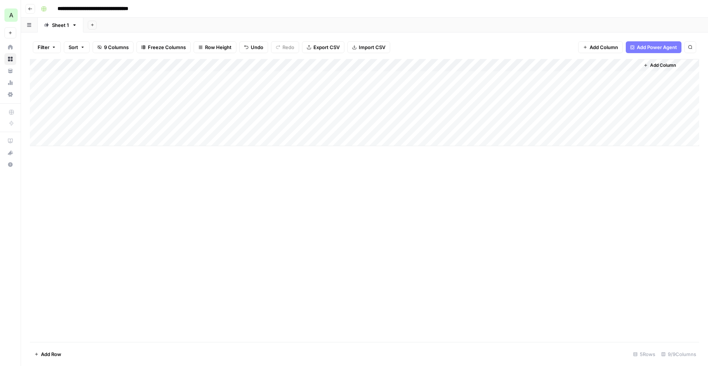
click at [67, 104] on div "Add Column" at bounding box center [365, 102] width 670 height 87
click at [61, 101] on textarea at bounding box center [100, 103] width 118 height 10
click at [90, 196] on div "Add Column" at bounding box center [365, 200] width 670 height 283
click at [56, 78] on div "Add Column" at bounding box center [365, 102] width 670 height 87
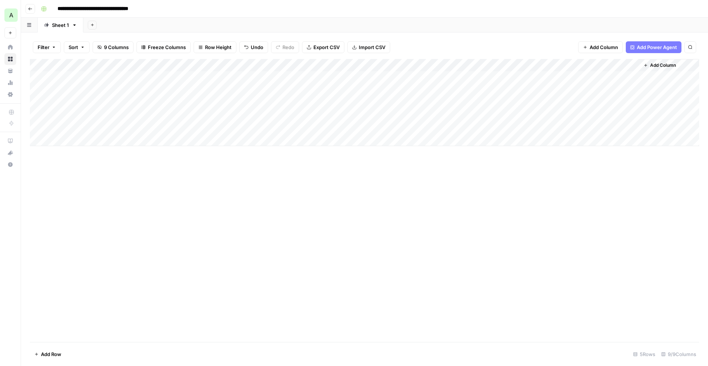
click at [56, 86] on div "Add Column" at bounding box center [365, 102] width 670 height 87
click at [61, 103] on div "Add Column" at bounding box center [365, 102] width 670 height 87
click at [83, 103] on div "Add Column" at bounding box center [365, 102] width 670 height 87
type textarea "**********"
click at [140, 252] on div "Add Column" at bounding box center [365, 200] width 670 height 283
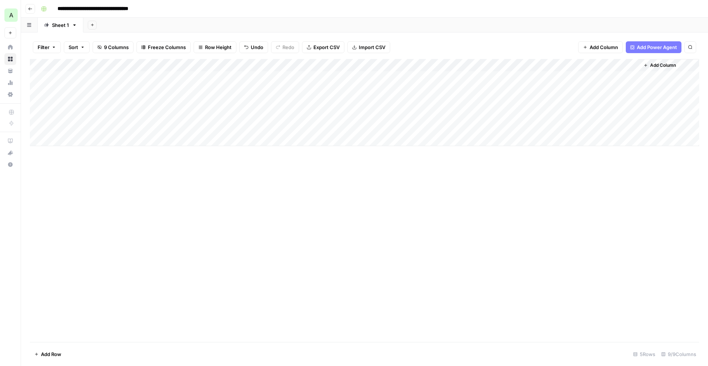
click at [134, 98] on div "Add Column" at bounding box center [365, 102] width 670 height 87
type textarea "**********"
click at [156, 186] on div "Add Column" at bounding box center [365, 200] width 670 height 283
click at [206, 100] on div "Add Column" at bounding box center [365, 102] width 670 height 87
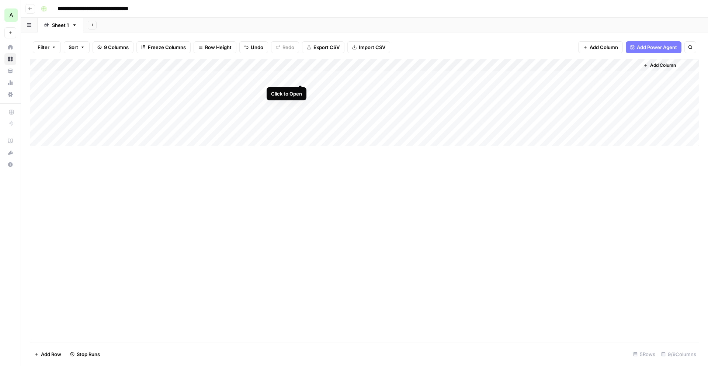
click at [301, 75] on div "Add Column" at bounding box center [365, 102] width 670 height 87
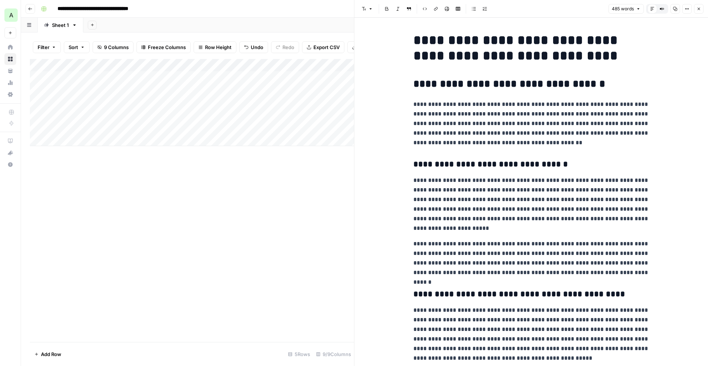
click at [676, 10] on icon "button" at bounding box center [675, 9] width 4 height 4
click at [302, 90] on div "Add Column" at bounding box center [192, 102] width 324 height 87
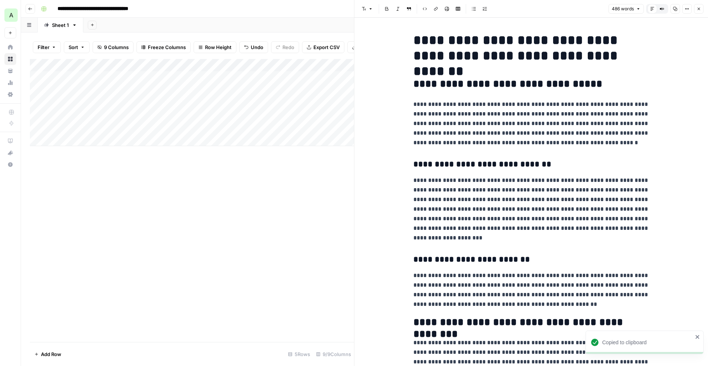
click at [674, 8] on icon "button" at bounding box center [675, 9] width 4 height 4
click at [700, 10] on icon "button" at bounding box center [699, 9] width 4 height 4
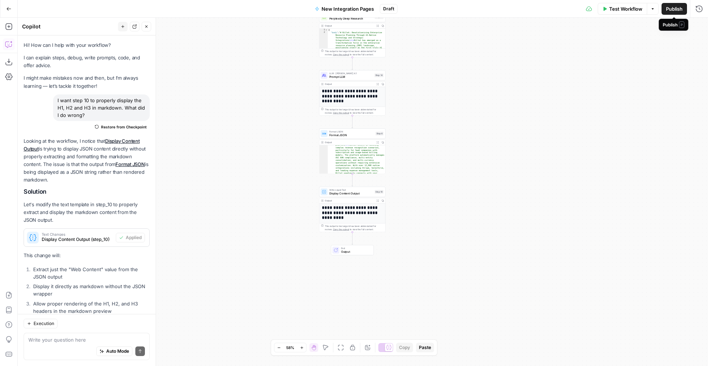
scroll to position [55, 0]
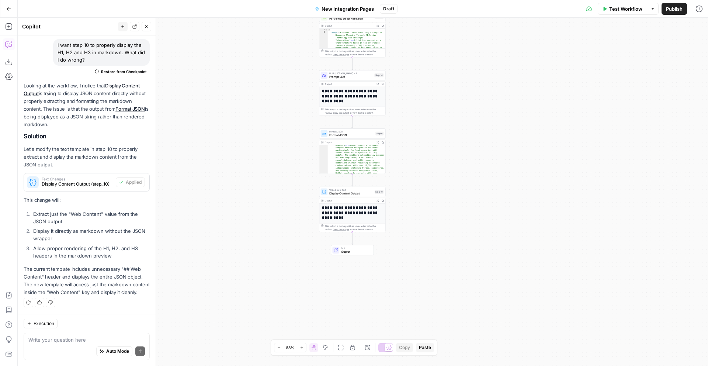
click at [147, 27] on icon "button" at bounding box center [146, 26] width 4 height 4
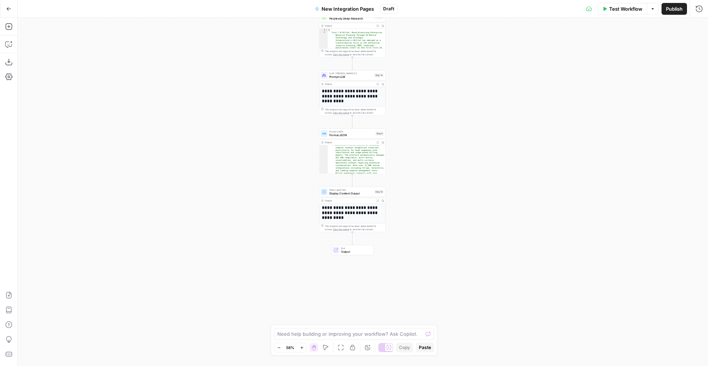
click at [672, 11] on span "Publish" at bounding box center [674, 8] width 17 height 7
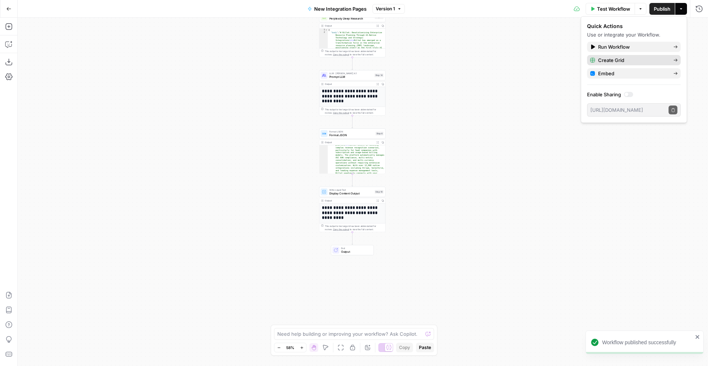
click at [625, 62] on span "Create Grid" at bounding box center [633, 59] width 69 height 7
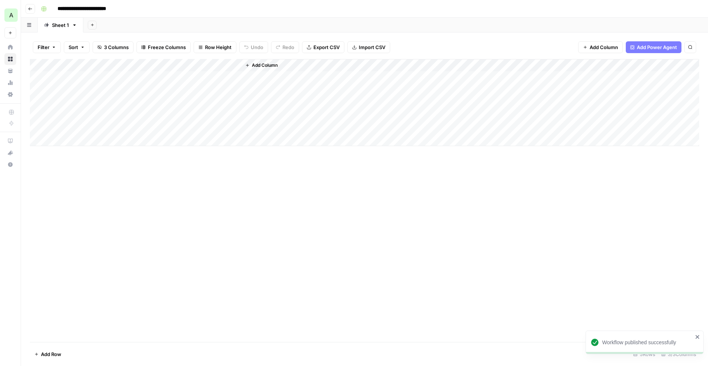
click at [73, 79] on div "Add Column" at bounding box center [365, 102] width 670 height 87
type textarea "******"
click at [113, 100] on div "Add Column" at bounding box center [365, 102] width 670 height 87
click at [127, 73] on div "Add Column" at bounding box center [365, 102] width 670 height 87
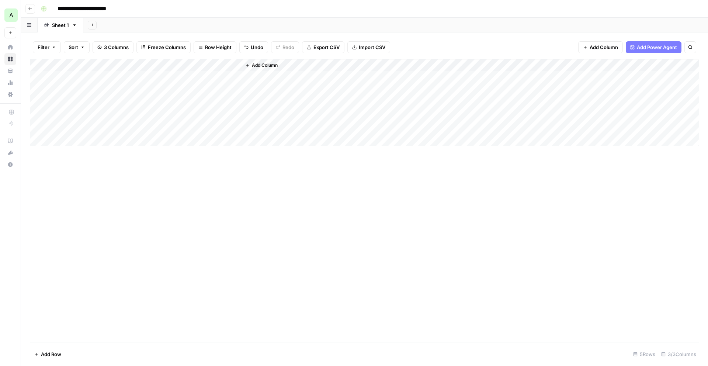
click at [79, 90] on div "Add Column" at bounding box center [365, 102] width 670 height 87
type textarea "*****"
click at [128, 73] on div "Add Column" at bounding box center [365, 102] width 670 height 87
type textarea "**********"
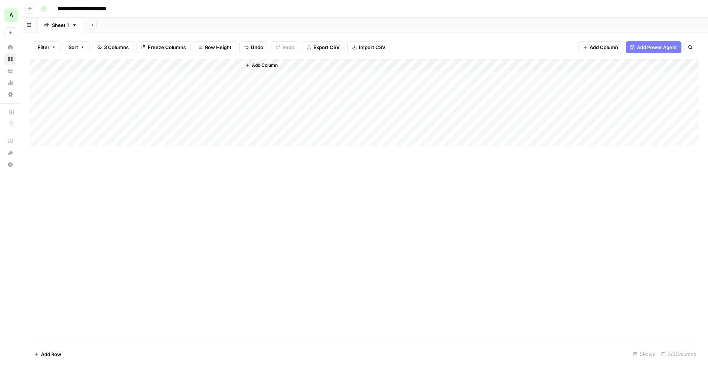
click at [127, 94] on div "Add Column" at bounding box center [365, 102] width 670 height 87
click at [136, 78] on div "Add Column" at bounding box center [365, 102] width 670 height 87
drag, startPoint x: 151, startPoint y: 78, endPoint x: 67, endPoint y: 78, distance: 84.1
click at [67, 78] on body "**********" at bounding box center [354, 183] width 708 height 366
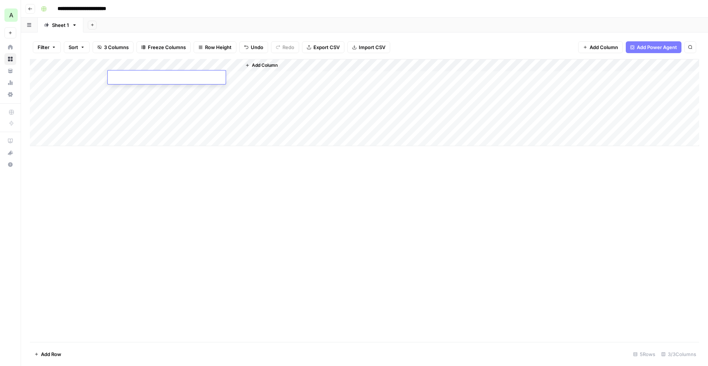
type textarea "**********"
click at [126, 90] on div "Add Column" at bounding box center [365, 102] width 670 height 87
click at [144, 90] on div "Add Column" at bounding box center [365, 102] width 670 height 87
type textarea "**********"
click at [208, 77] on div "Add Column" at bounding box center [365, 102] width 670 height 87
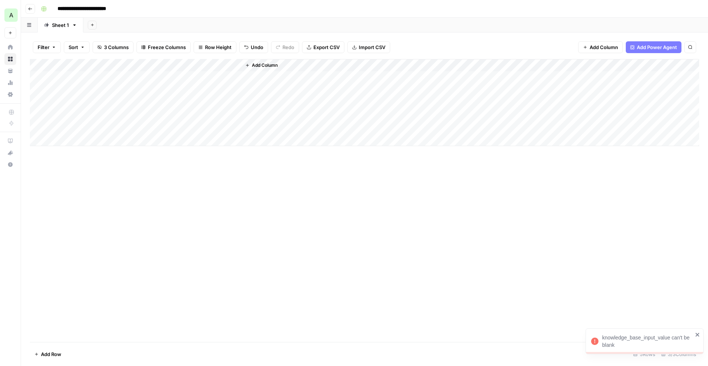
click at [207, 89] on div "Add Column" at bounding box center [365, 102] width 670 height 87
click at [262, 63] on span "Add Column" at bounding box center [265, 65] width 26 height 7
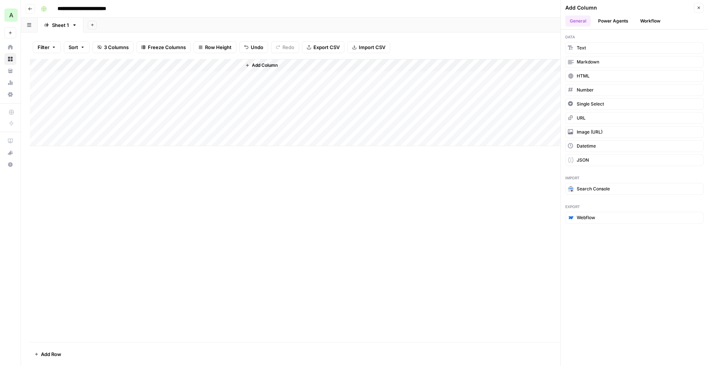
click at [701, 8] on span "Close" at bounding box center [701, 8] width 0 height 0
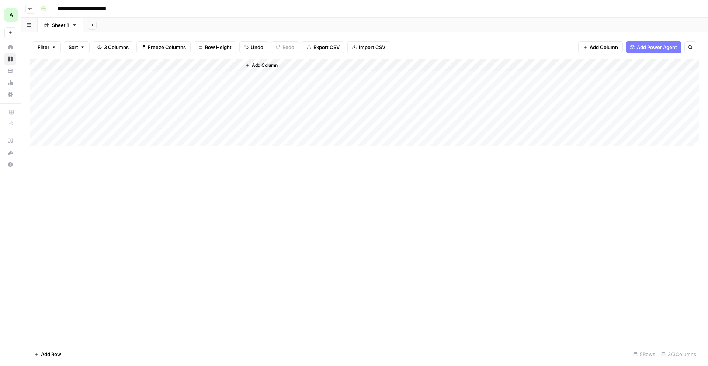
click at [225, 65] on div "Add Column" at bounding box center [365, 102] width 670 height 87
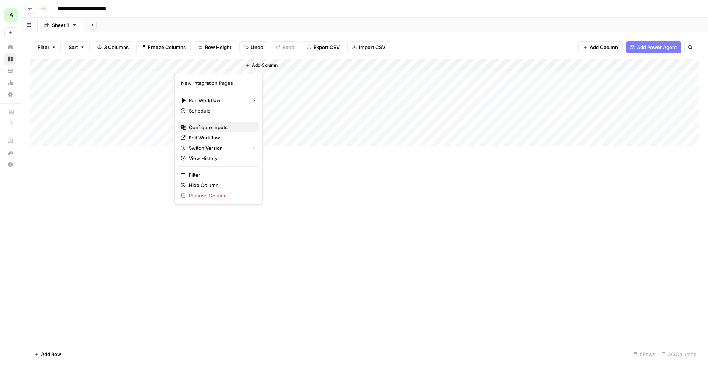
click at [207, 129] on span "Configure Inputs" at bounding box center [221, 127] width 65 height 7
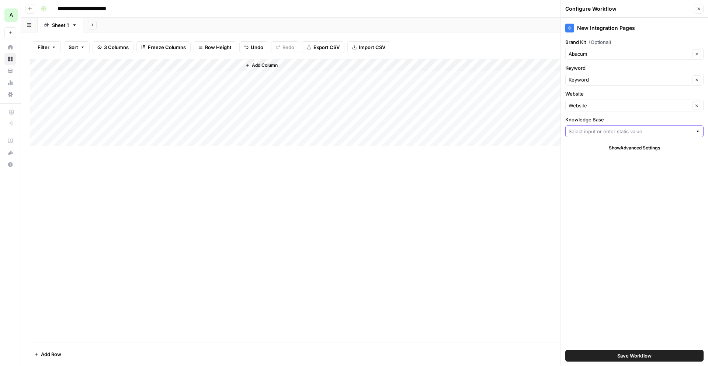
click at [582, 130] on input "Knowledge Base" at bounding box center [631, 131] width 124 height 7
click at [582, 169] on span "Product Pages" at bounding box center [633, 169] width 123 height 7
type input "Product Pages"
click at [622, 356] on span "Save Workflow" at bounding box center [635, 355] width 34 height 7
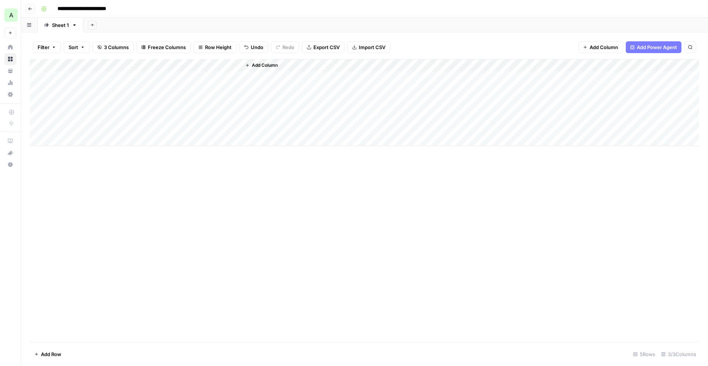
click at [210, 77] on div "Add Column" at bounding box center [365, 102] width 670 height 87
click at [207, 90] on div "Add Column" at bounding box center [365, 102] width 670 height 87
click at [30, 10] on icon "button" at bounding box center [30, 8] width 4 height 3
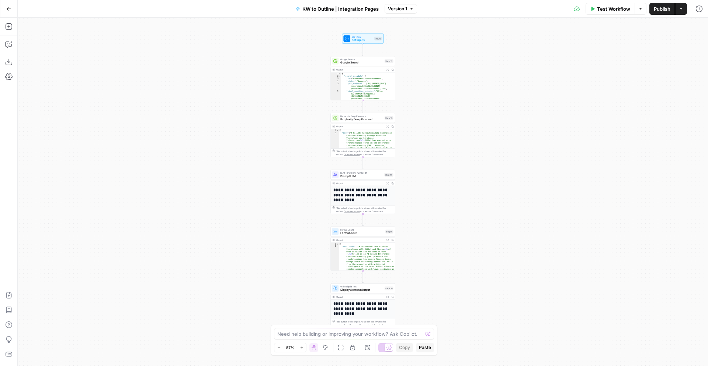
click at [11, 9] on icon "button" at bounding box center [8, 8] width 5 height 5
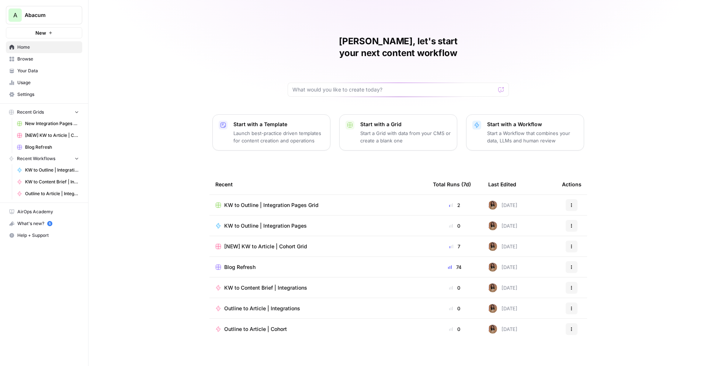
click at [256, 243] on span "[NEW] KW to Article | Cohort Grid" at bounding box center [265, 246] width 83 height 7
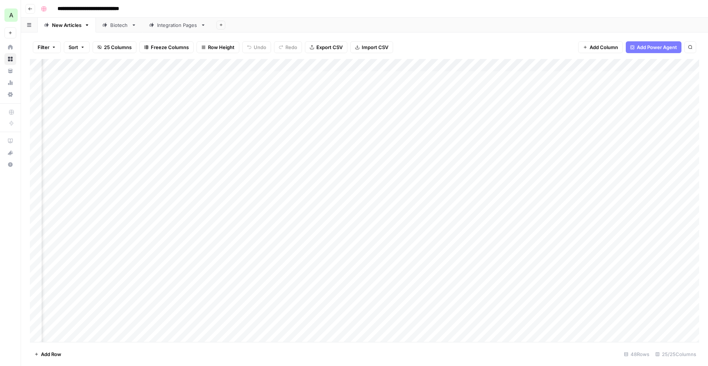
scroll to position [0, 1044]
click at [163, 65] on div "Add Column" at bounding box center [365, 200] width 670 height 283
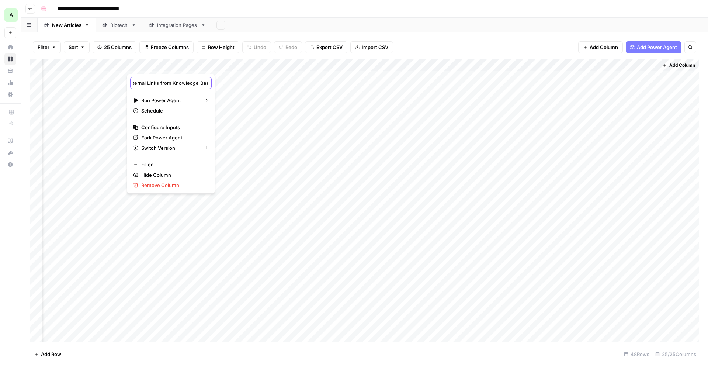
scroll to position [0, 35]
drag, startPoint x: 184, startPoint y: 85, endPoint x: 191, endPoint y: 83, distance: 7.2
click at [191, 83] on div "Add Internal Links from Knowledge Base" at bounding box center [171, 83] width 82 height 12
click at [291, 7] on div "**********" at bounding box center [369, 9] width 663 height 12
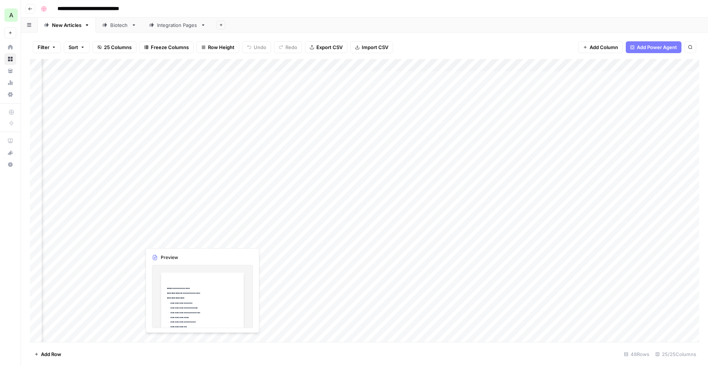
scroll to position [0, 0]
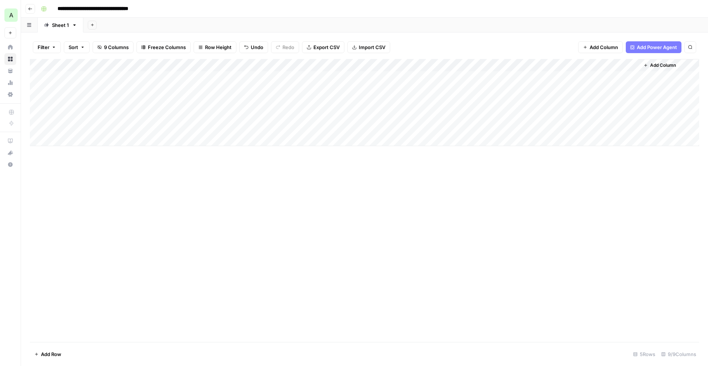
click at [29, 7] on icon "button" at bounding box center [30, 8] width 4 height 3
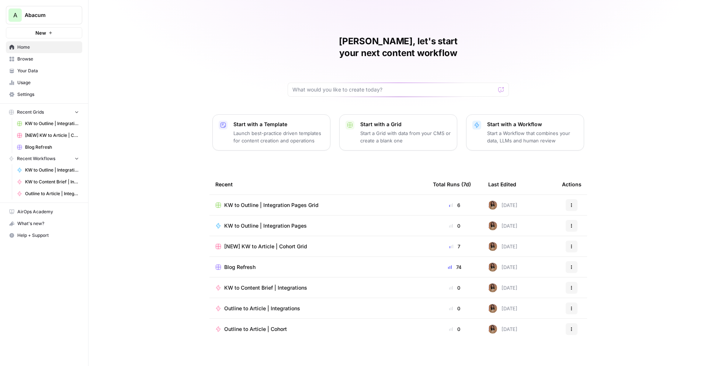
click at [39, 57] on span "Browse" at bounding box center [48, 59] width 62 height 7
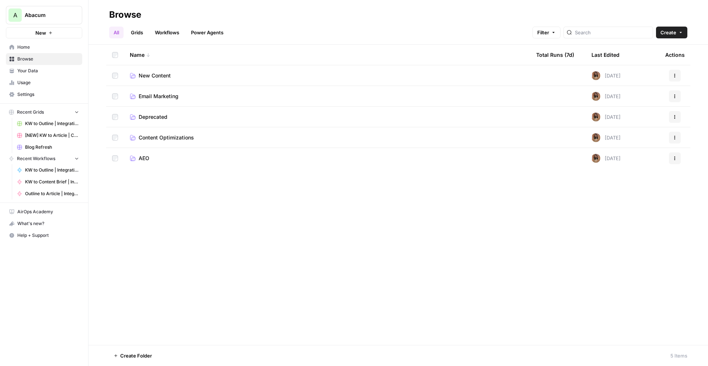
click at [161, 74] on span "New Content" at bounding box center [155, 75] width 32 height 7
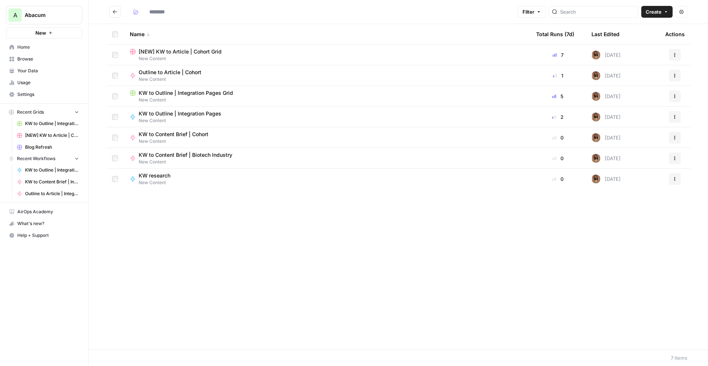
type input "**********"
click at [115, 13] on icon "Go back" at bounding box center [115, 11] width 5 height 5
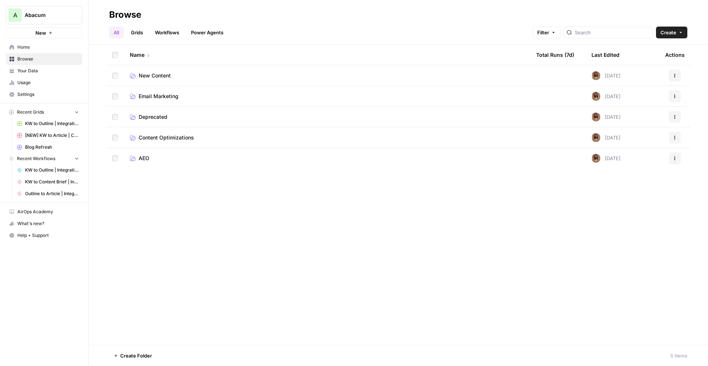
click at [154, 113] on td "Deprecated" at bounding box center [327, 117] width 407 height 20
click at [161, 118] on span "Deprecated" at bounding box center [153, 116] width 29 height 7
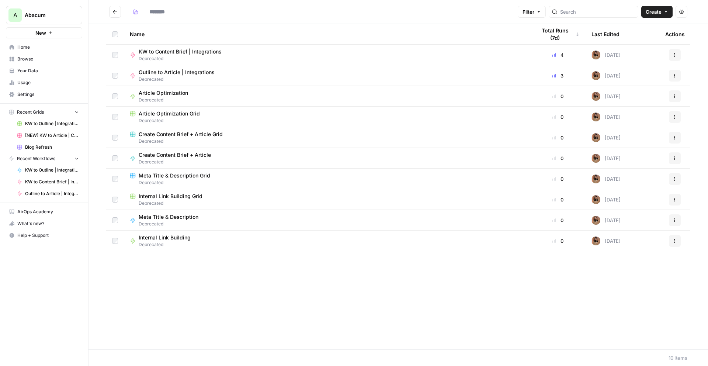
type input "**********"
click at [676, 55] on icon "button" at bounding box center [675, 55] width 4 height 4
click at [613, 163] on span "Delete" at bounding box center [642, 163] width 59 height 7
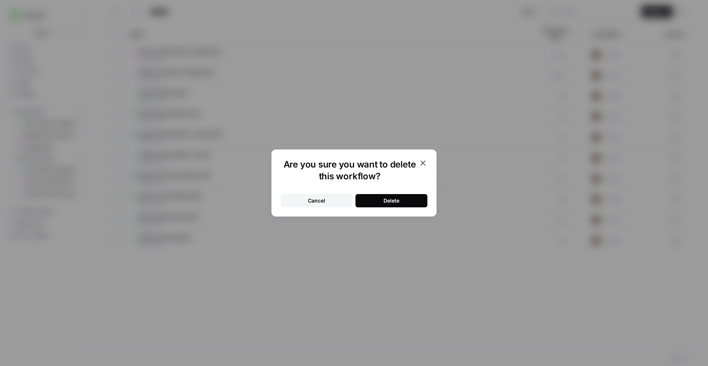
click at [380, 197] on button "Delete" at bounding box center [392, 200] width 72 height 13
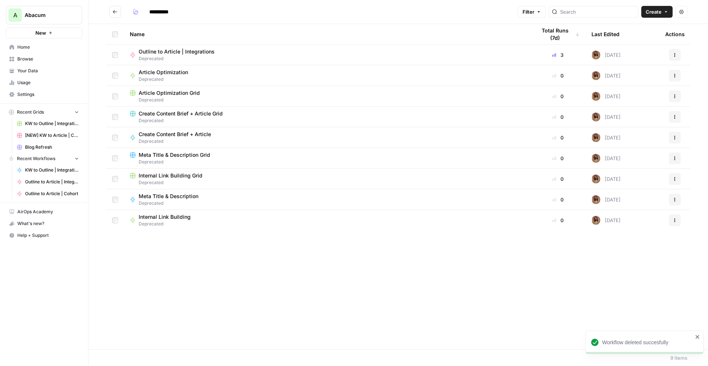
click at [671, 53] on button "Actions" at bounding box center [675, 55] width 12 height 12
click at [615, 158] on button "Delete" at bounding box center [640, 163] width 76 height 10
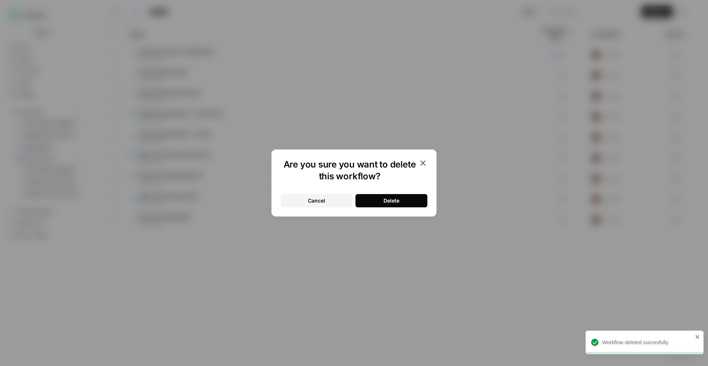
drag, startPoint x: 425, startPoint y: 195, endPoint x: 421, endPoint y: 195, distance: 3.7
click at [424, 195] on button "Delete" at bounding box center [392, 200] width 72 height 13
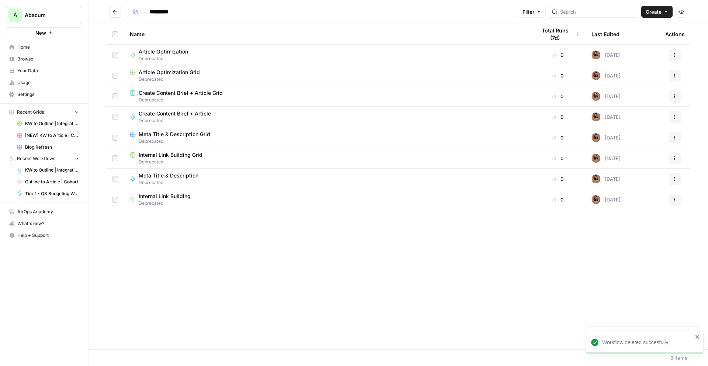
click at [114, 8] on button "Go back" at bounding box center [115, 12] width 12 height 12
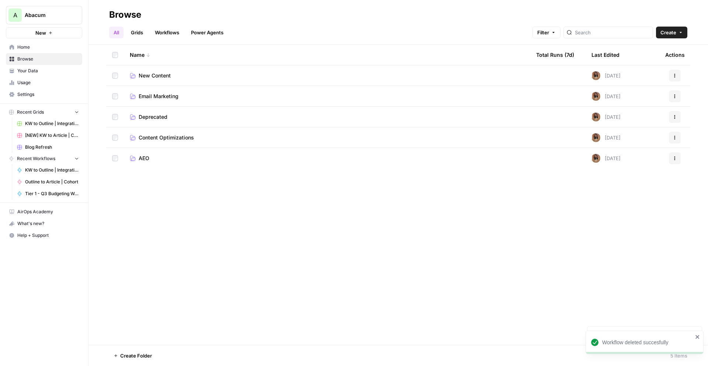
click at [161, 73] on span "New Content" at bounding box center [155, 75] width 32 height 7
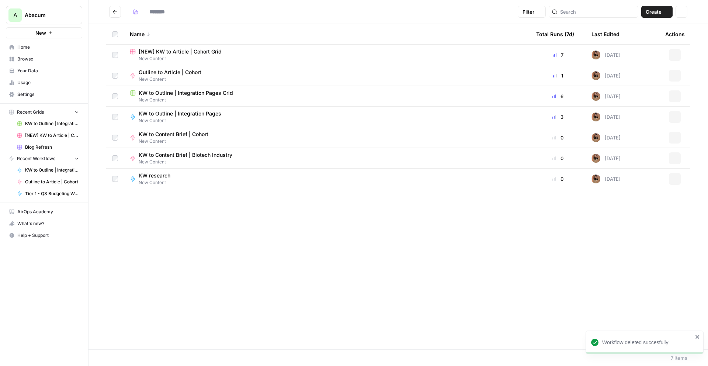
type input "**********"
click at [168, 93] on span "KW to Outline | Integration Pages Grid" at bounding box center [186, 92] width 94 height 7
